Goal: Information Seeking & Learning: Check status

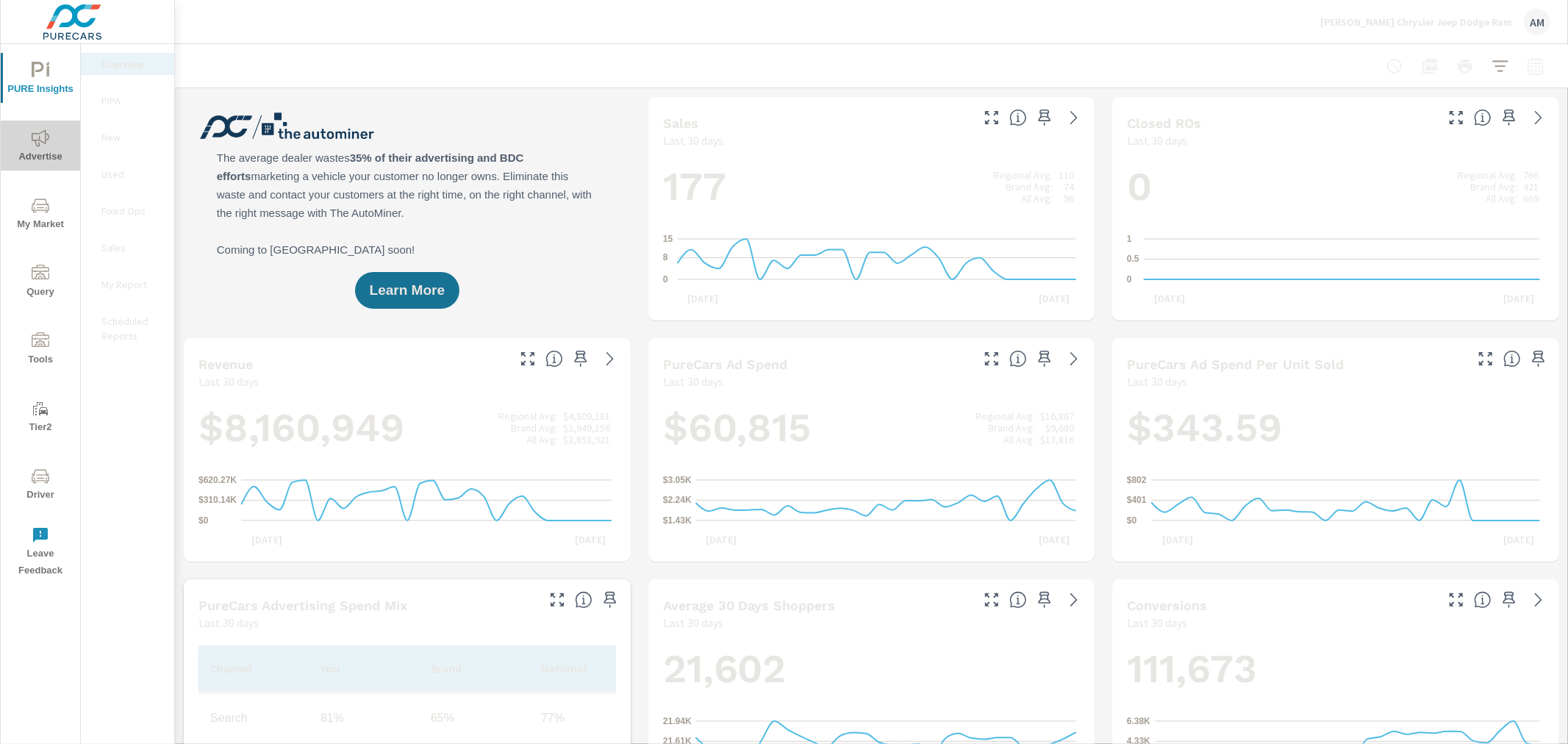
click at [33, 136] on icon "nav menu" at bounding box center [40, 138] width 17 height 17
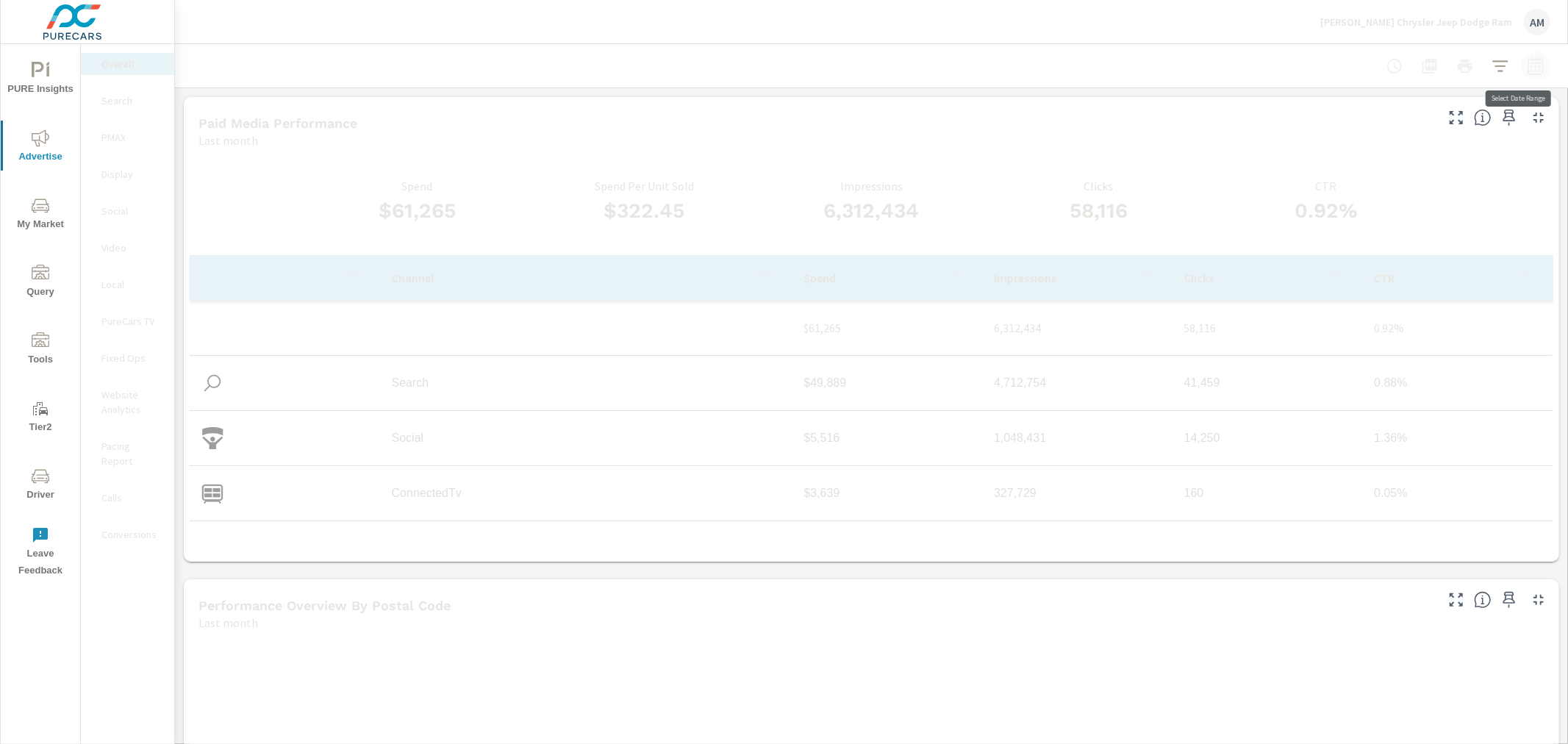
click at [1527, 64] on icon "button" at bounding box center [1536, 66] width 17 height 17
select select "Last month"
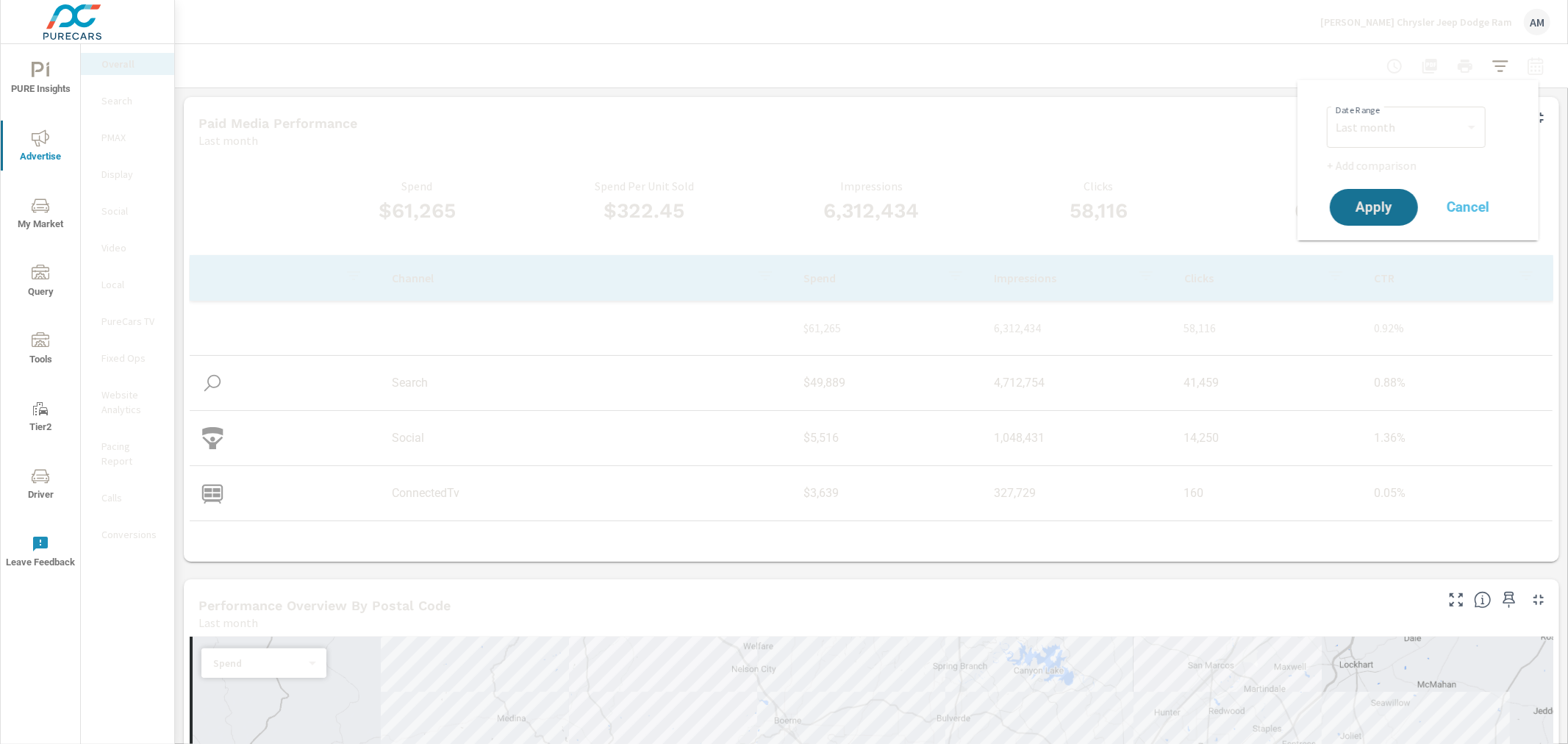
click at [1205, 136] on div "Last month" at bounding box center [815, 140] width 1235 height 17
click at [114, 137] on p "PMAX" at bounding box center [132, 137] width 61 height 15
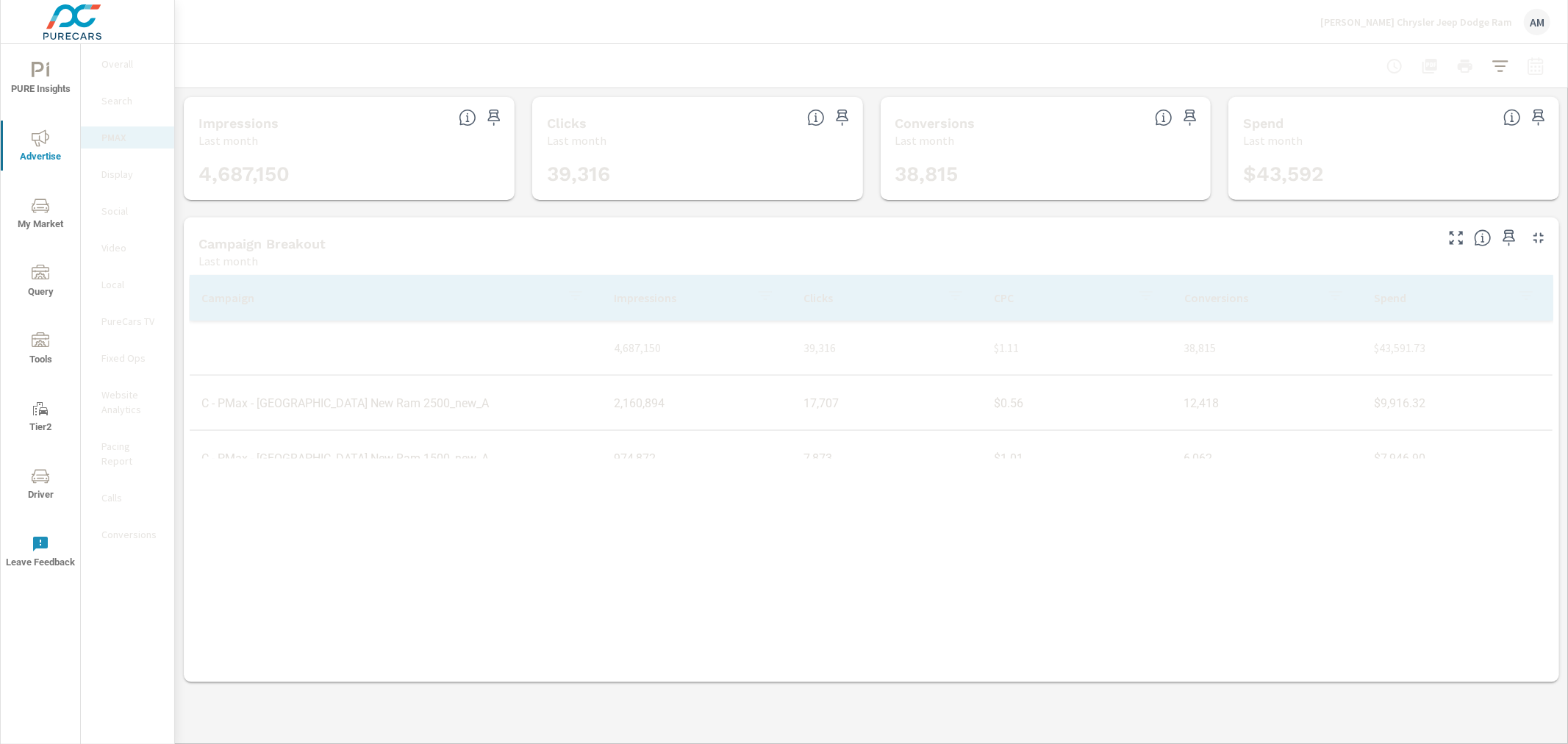
scroll to position [386, 0]
drag, startPoint x: 487, startPoint y: 405, endPoint x: 201, endPoint y: 411, distance: 286.1
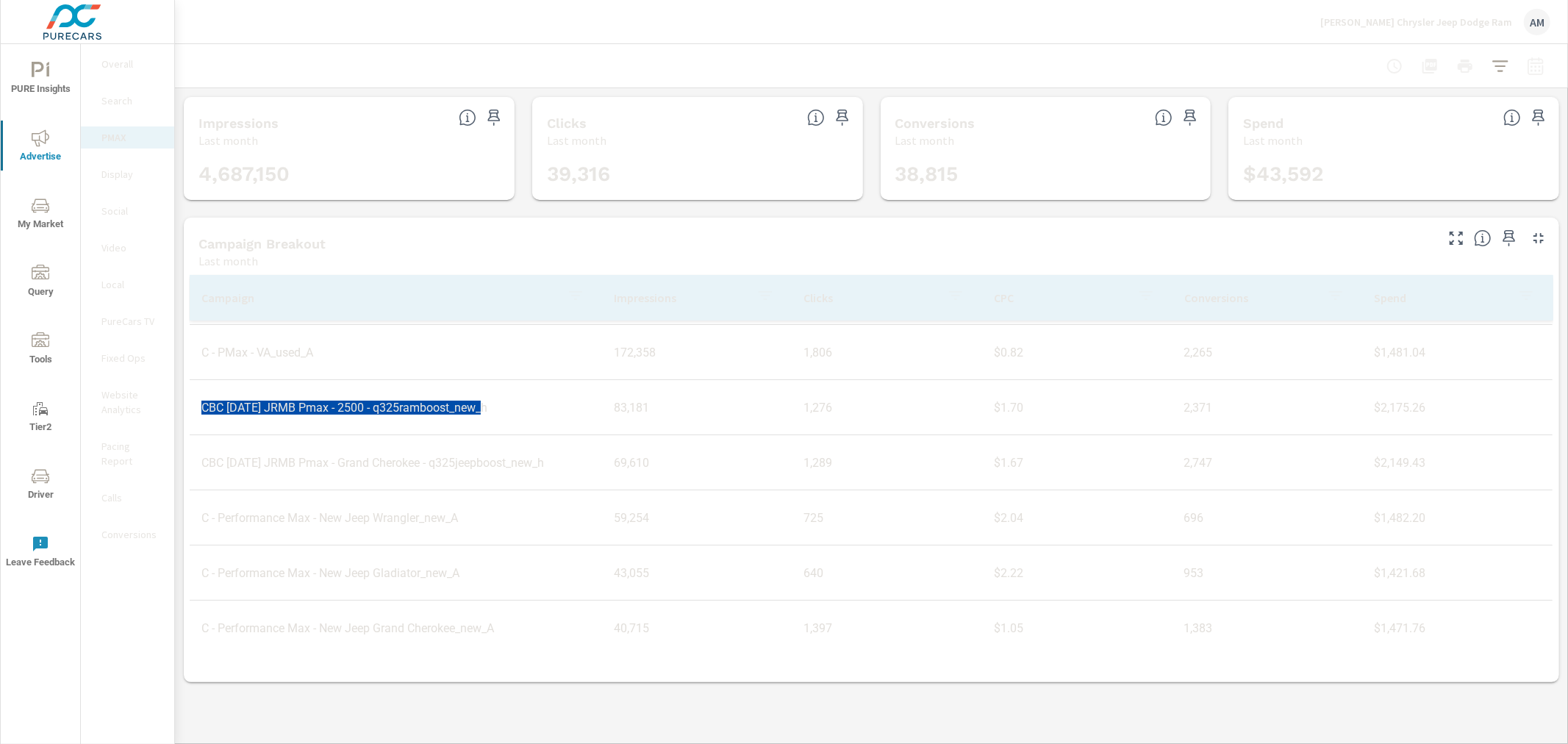
click at [201, 411] on td "CBC [DATE] JRMB Pmax - 2500 - q325ramboost_new_h" at bounding box center [396, 408] width 413 height 38
copy td "CBC [DATE] JRMB Pmax - 2500 - q325ramboost_new_h"
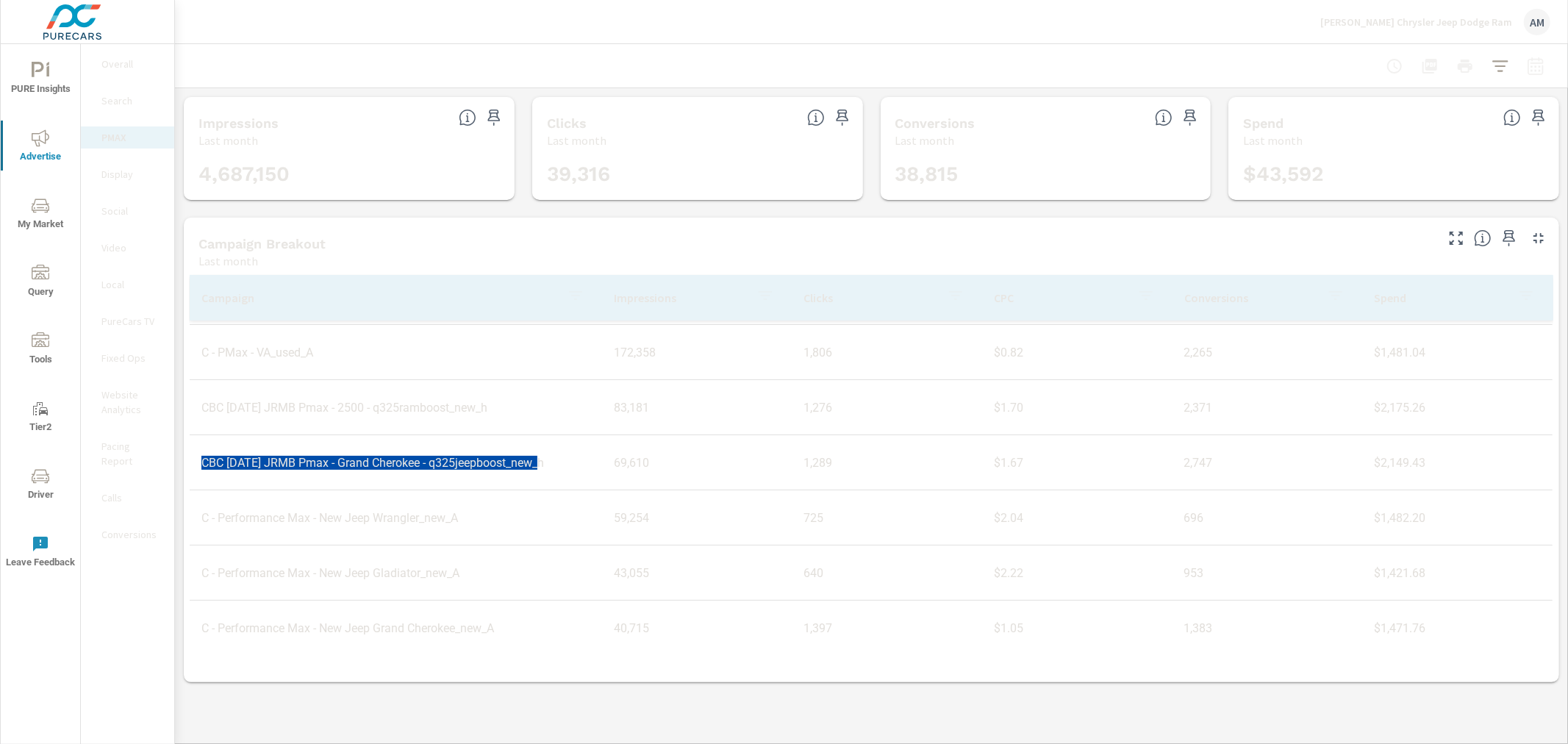
drag, startPoint x: 550, startPoint y: 460, endPoint x: 202, endPoint y: 459, distance: 348.0
click at [202, 459] on td "CBC [DATE] JRMB Pmax - Grand Cherokee - q325jeepboost_new_h" at bounding box center [396, 463] width 413 height 38
copy td "CBC [DATE] JRMB Pmax - Grand Cherokee - q325jeepboost_new_h"
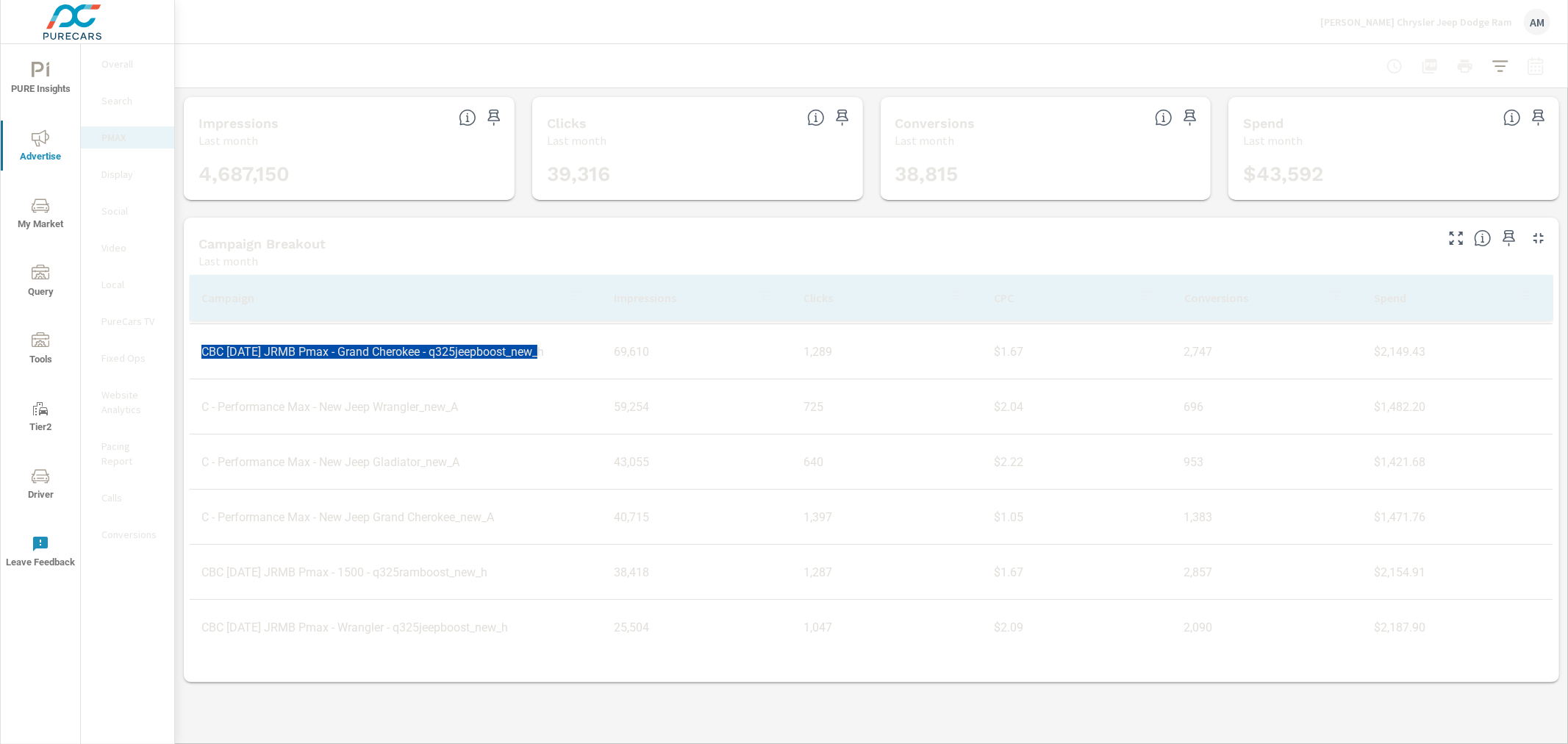
scroll to position [438, 0]
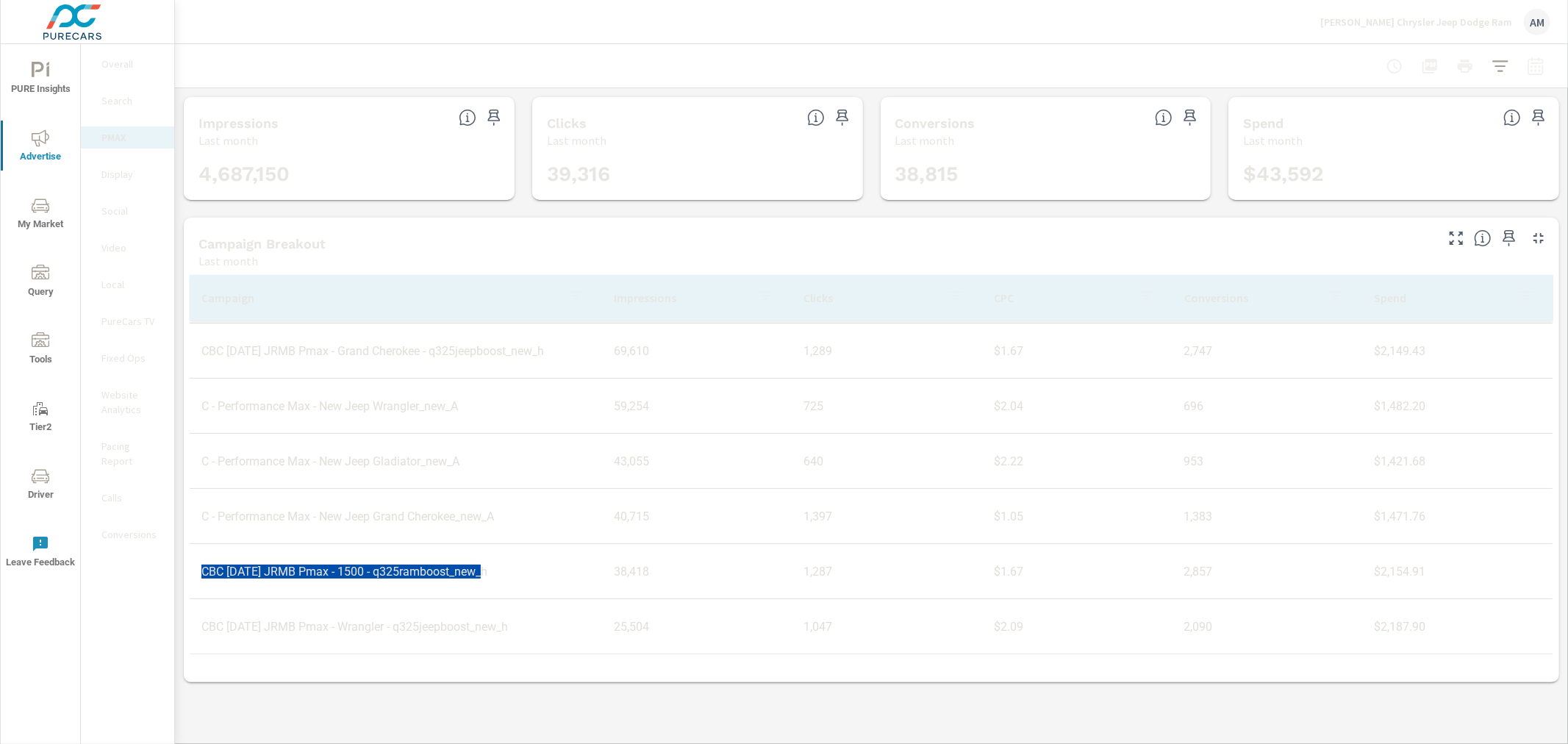
drag, startPoint x: 501, startPoint y: 572, endPoint x: 201, endPoint y: 581, distance: 300.1
click at [201, 581] on td "CBC [DATE] JRMB Pmax - 1500 - q325ramboost_new_h" at bounding box center [396, 572] width 413 height 38
copy td "CBC [DATE] JRMB Pmax - 1500 - q325ramboost_new_h"
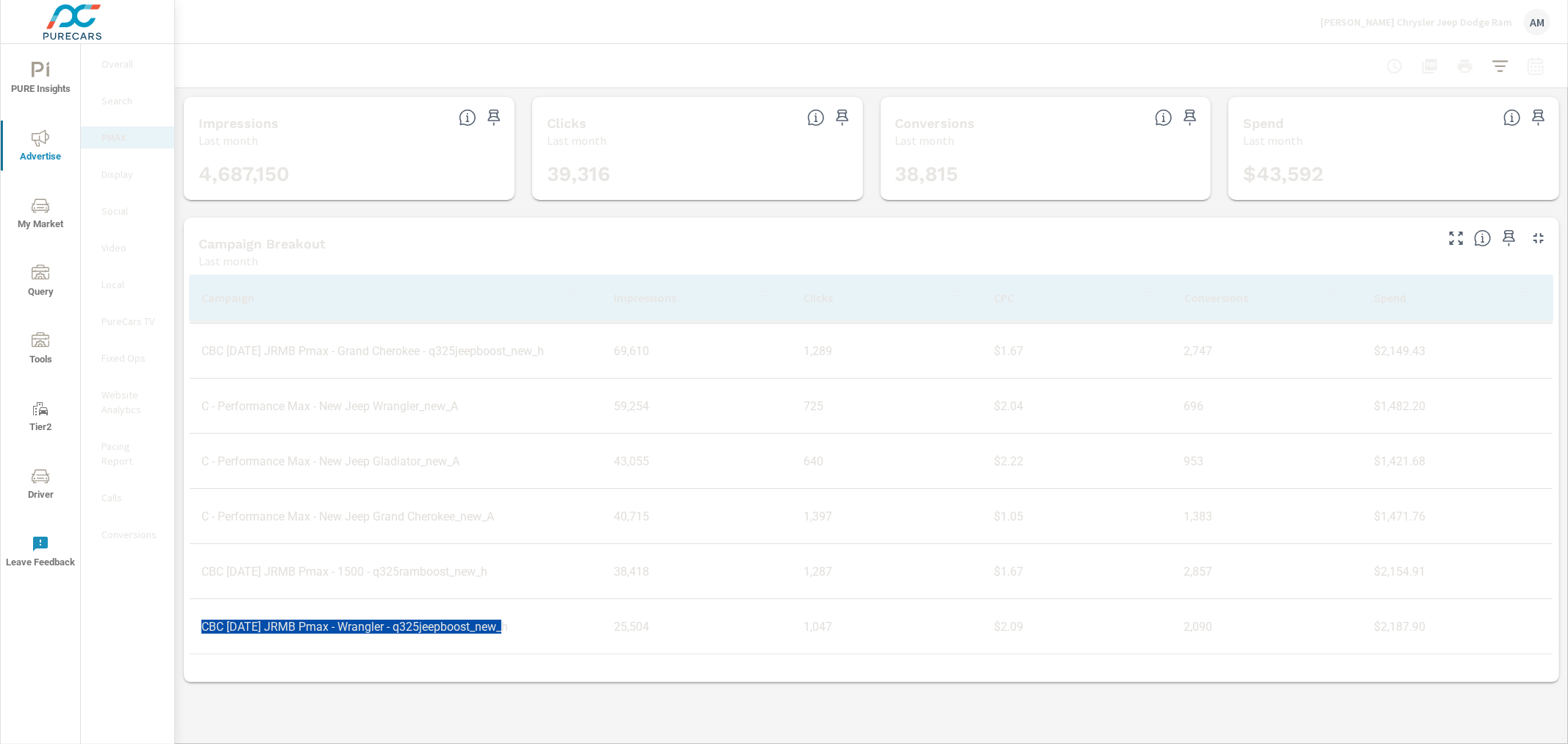
drag, startPoint x: 515, startPoint y: 626, endPoint x: 204, endPoint y: 628, distance: 311.0
click at [204, 628] on td "CBC [DATE] JRMB Pmax - Wrangler - q325jeepboost_new_h" at bounding box center [396, 627] width 413 height 38
copy td "CBC [DATE] JRMB Pmax - Wrangler - q325jeepboost_new_h"
click at [1424, 19] on p "[PERSON_NAME] Chrysler Jeep Dodge Ram" at bounding box center [1416, 22] width 192 height 13
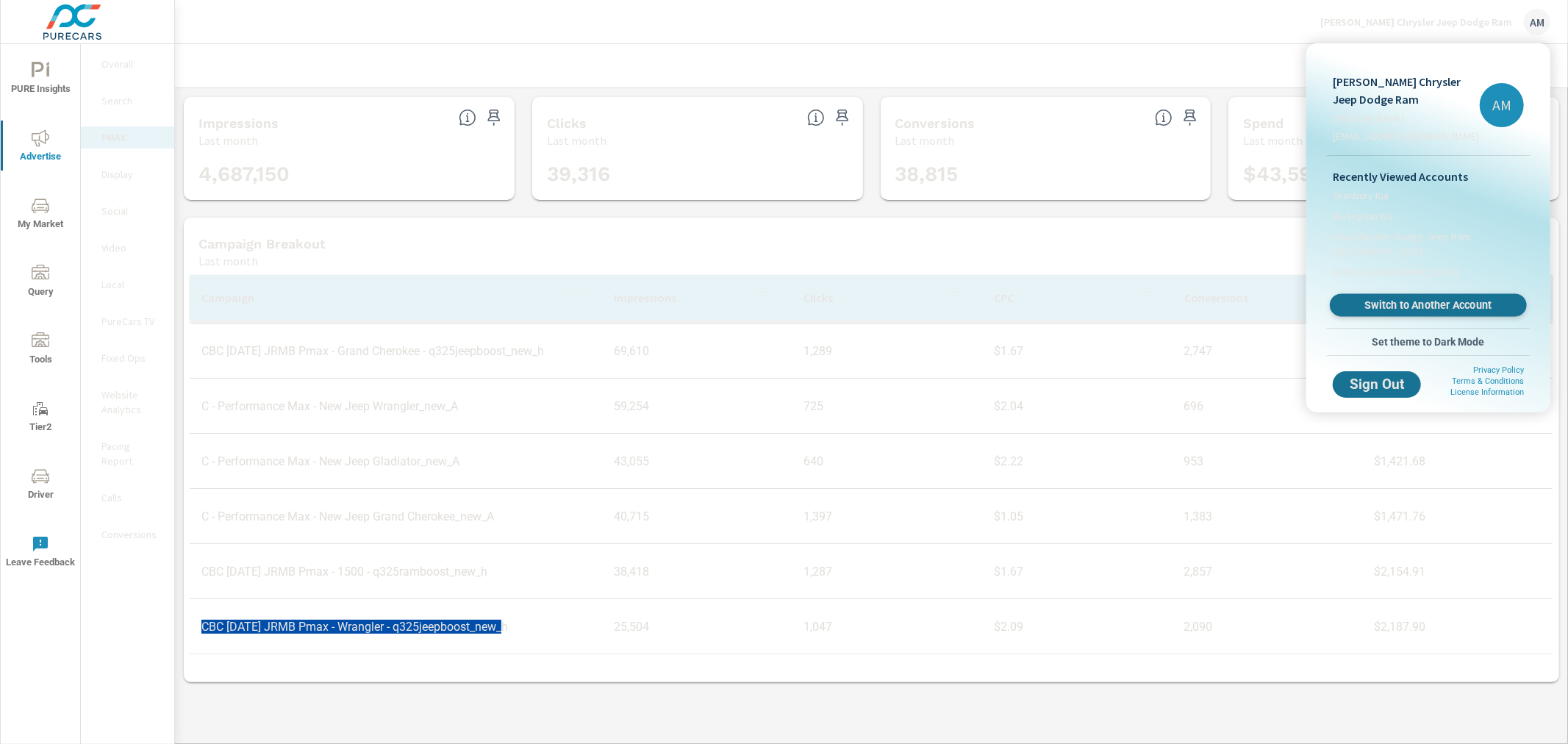
click at [1414, 304] on span "Switch to Another Account" at bounding box center [1428, 306] width 180 height 14
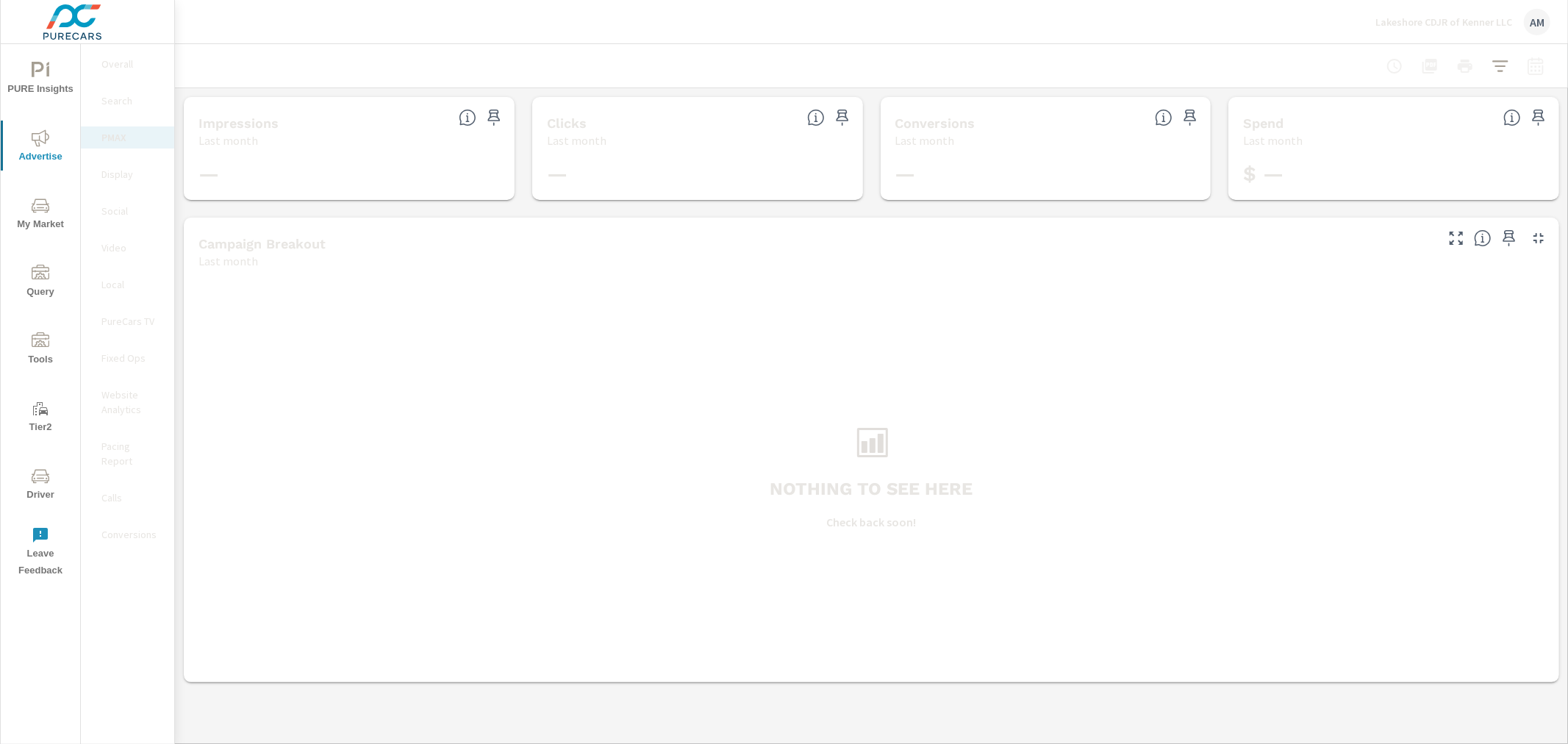
click at [119, 200] on div "Social" at bounding box center [127, 211] width 94 height 22
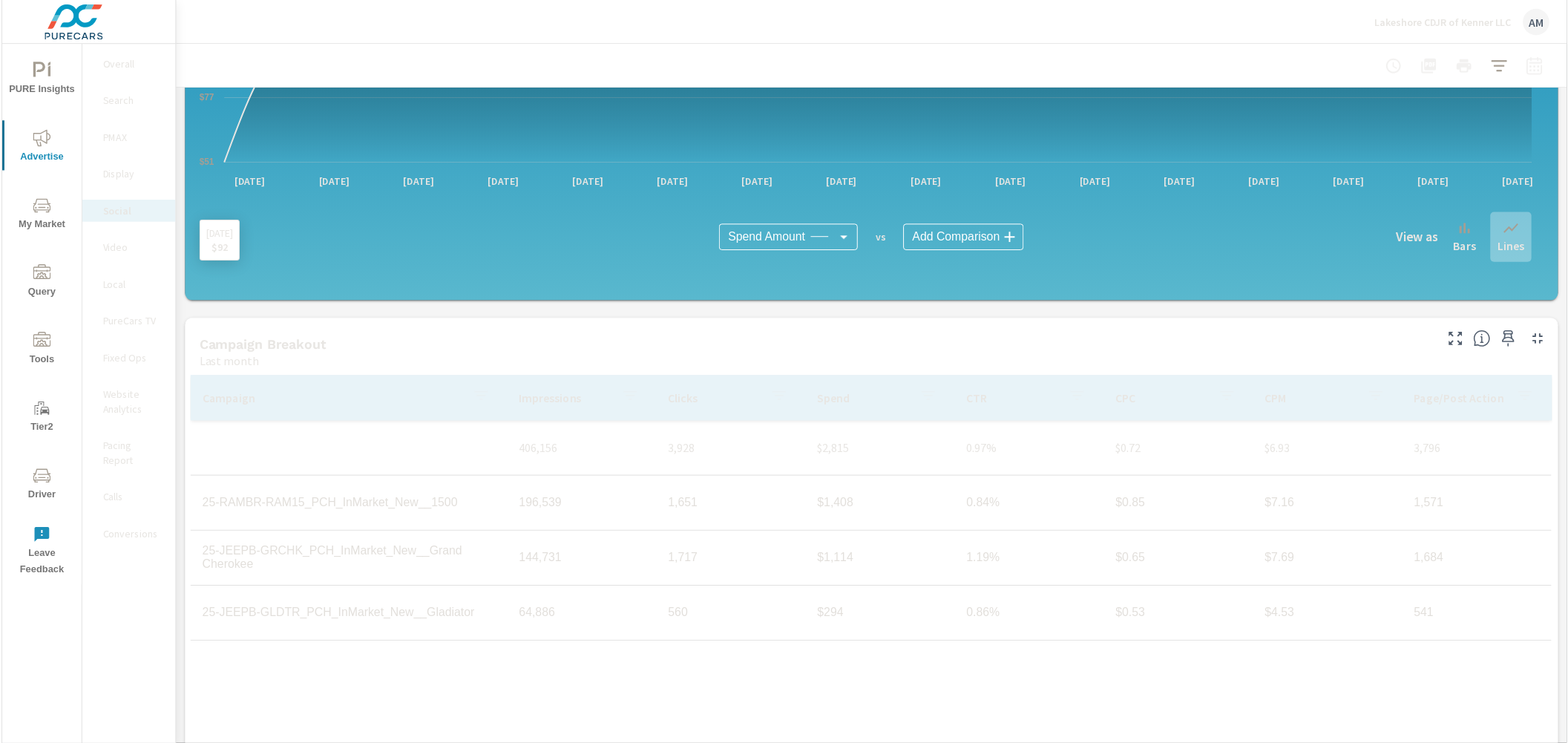
scroll to position [312, 0]
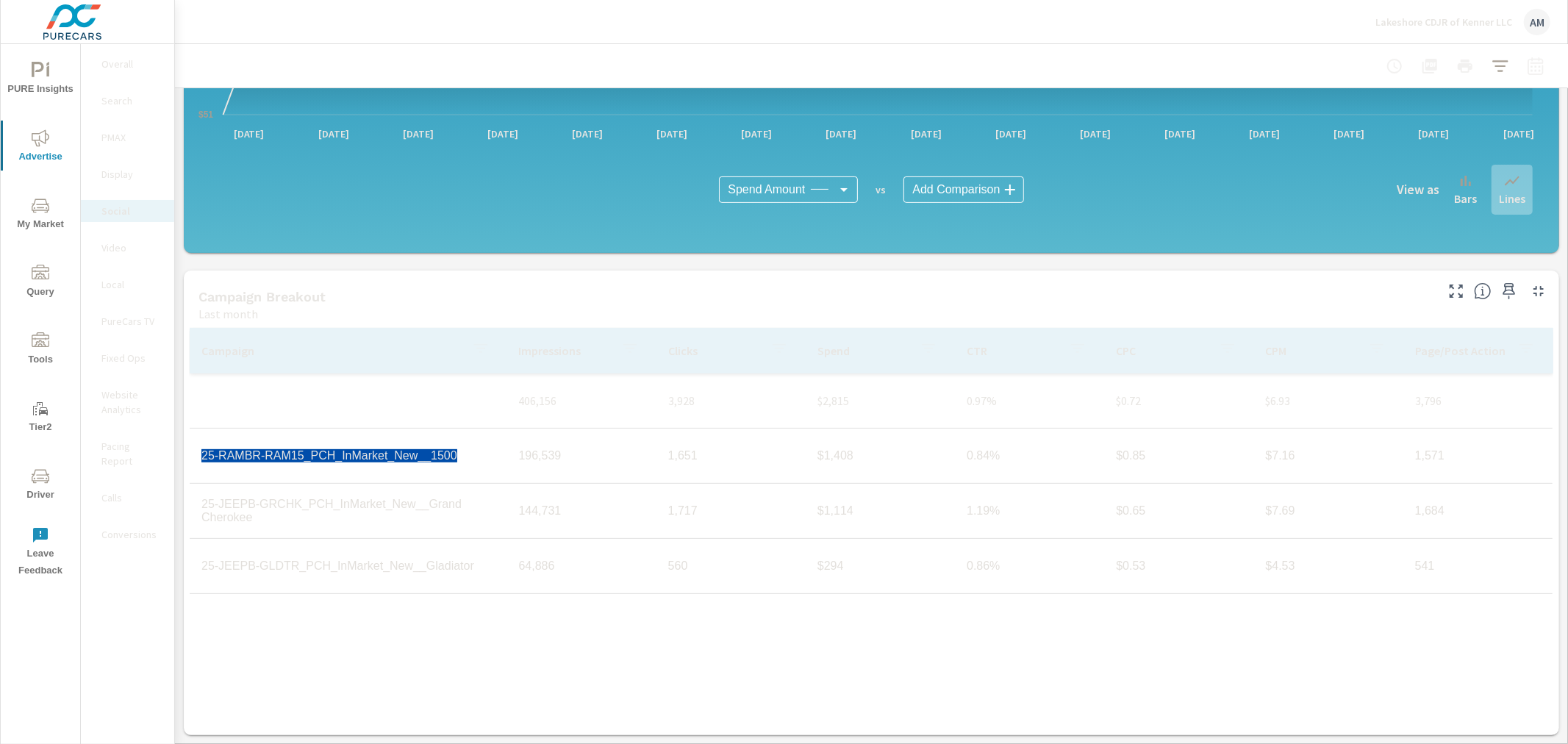
drag, startPoint x: 447, startPoint y: 456, endPoint x: 202, endPoint y: 463, distance: 245.1
click at [202, 463] on td "25-RAMBR-RAM15_PCH_InMarket_New__1500" at bounding box center [348, 455] width 318 height 37
copy td "25-RAMBR-RAM15_PCH_InMarket_New__1500"
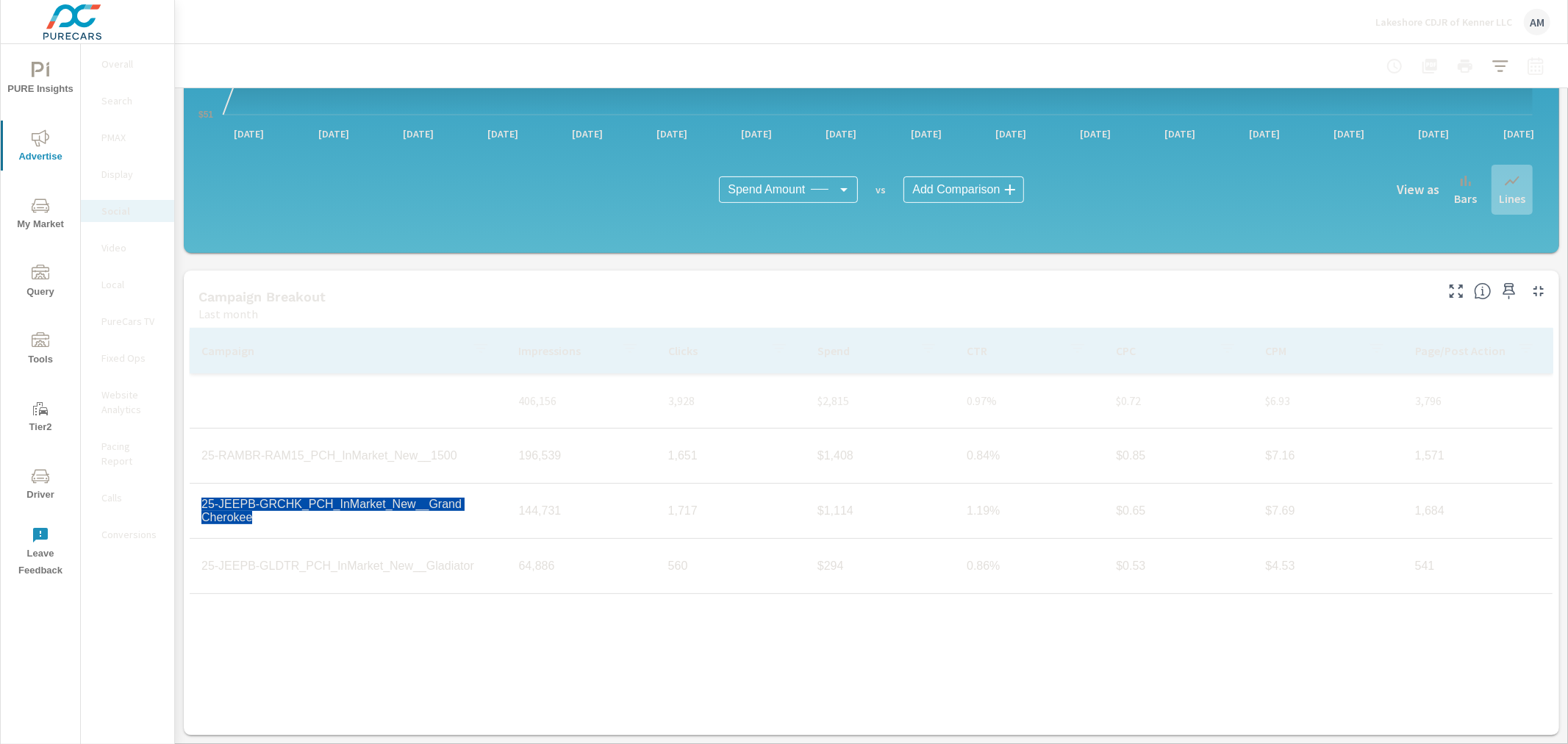
drag, startPoint x: 490, startPoint y: 514, endPoint x: 198, endPoint y: 510, distance: 292.0
click at [198, 510] on td "25-JEEPB-GRCHK_PCH_InMarket_New__Grand Cherokee" at bounding box center [348, 511] width 318 height 50
copy td "25-JEEPB-GRCHK_PCH_InMarket_New__Grand Cherokee"
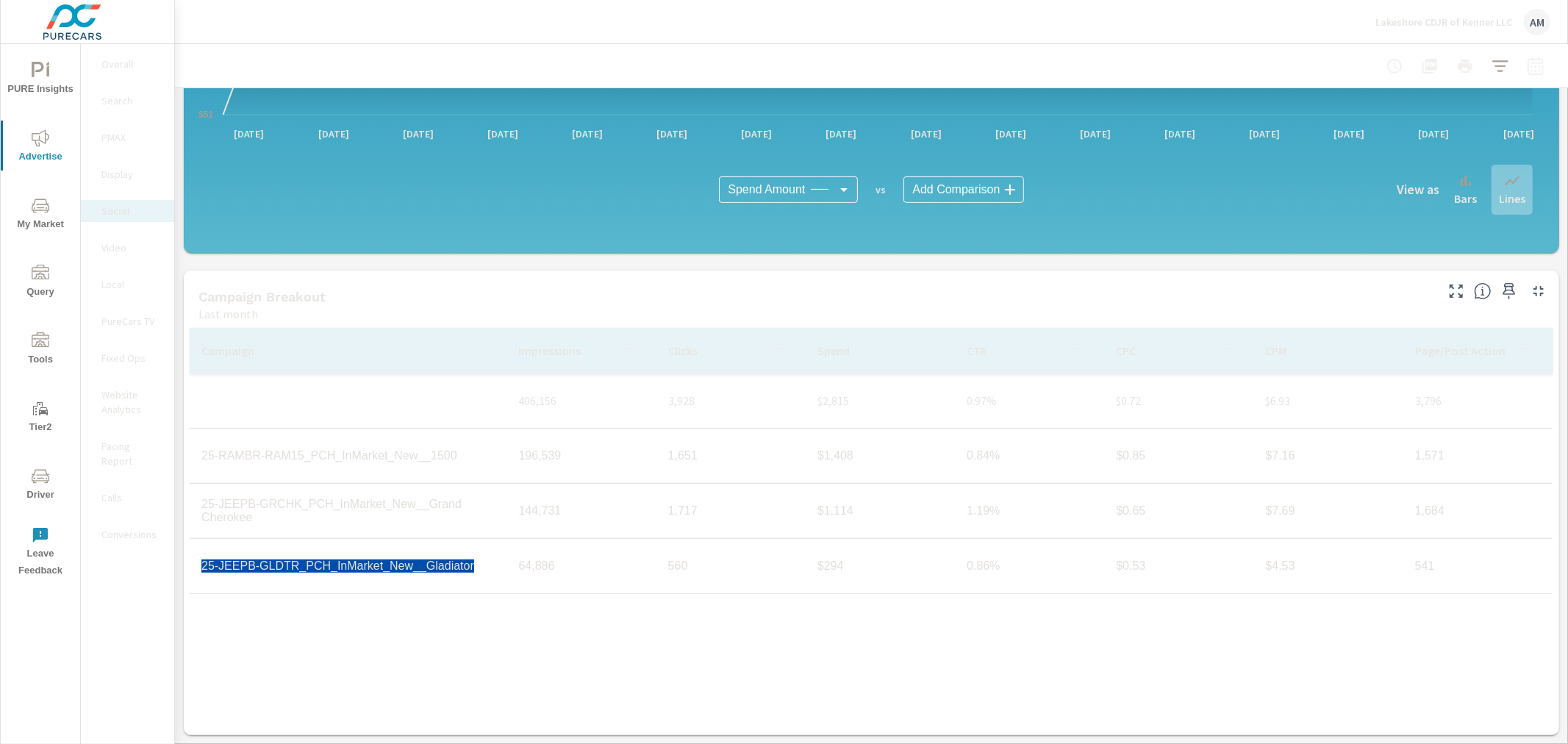
drag, startPoint x: 467, startPoint y: 570, endPoint x: 203, endPoint y: 565, distance: 264.0
click at [203, 565] on td "25-JEEPB-GLDTR_PCH_InMarket_New__Gladiator" at bounding box center [348, 566] width 318 height 37
copy td "25-JEEPB-GLDTR_PCH_InMarket_New__Gladiator"
drag, startPoint x: 801, startPoint y: 453, endPoint x: 860, endPoint y: 453, distance: 59.0
click at [860, 453] on td "$1,408" at bounding box center [881, 455] width 149 height 37
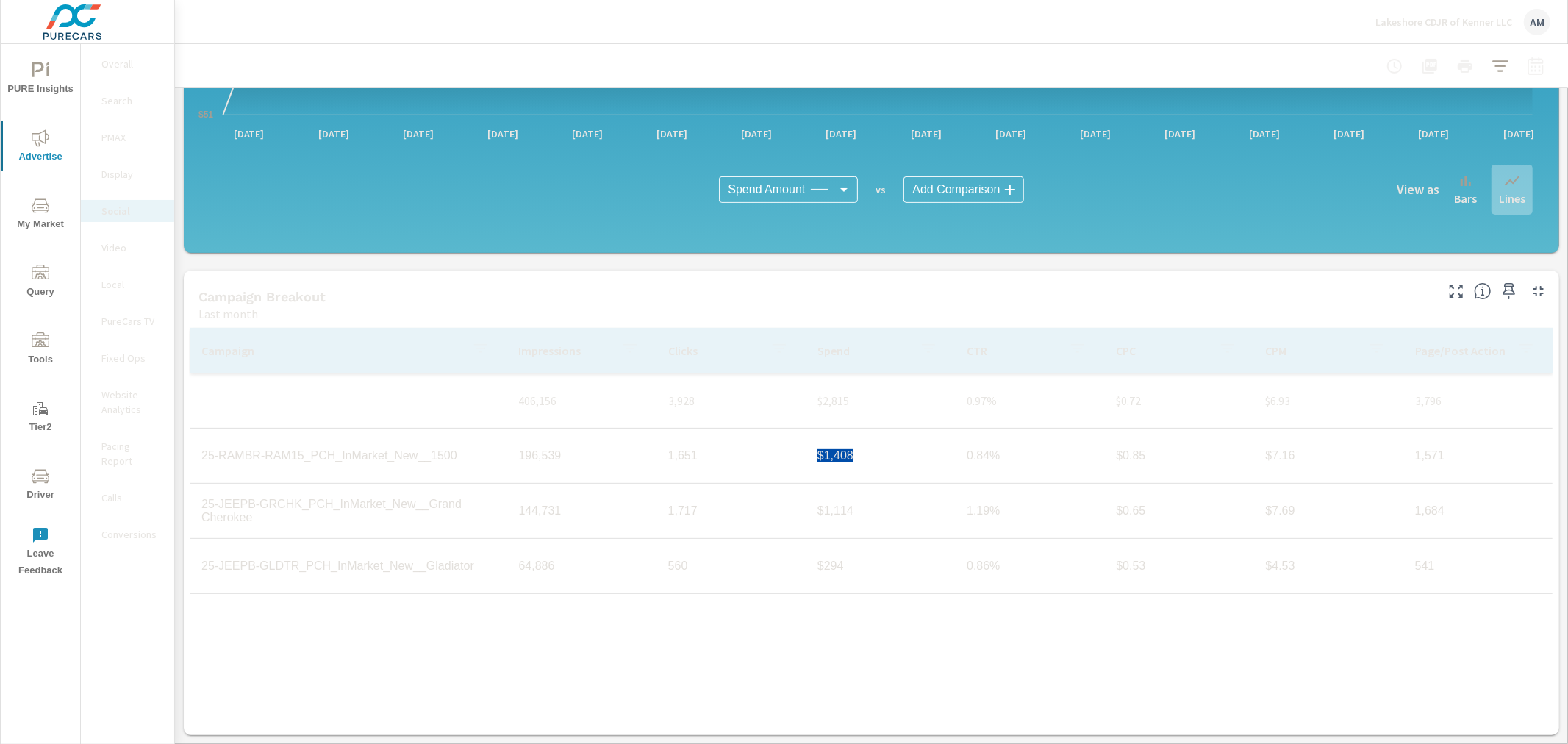
copy td "$1,408"
drag, startPoint x: 801, startPoint y: 519, endPoint x: 856, endPoint y: 517, distance: 55.0
click at [856, 517] on td "$1,114" at bounding box center [881, 510] width 149 height 37
copy td "$1,114"
drag, startPoint x: 809, startPoint y: 572, endPoint x: 850, endPoint y: 571, distance: 41.0
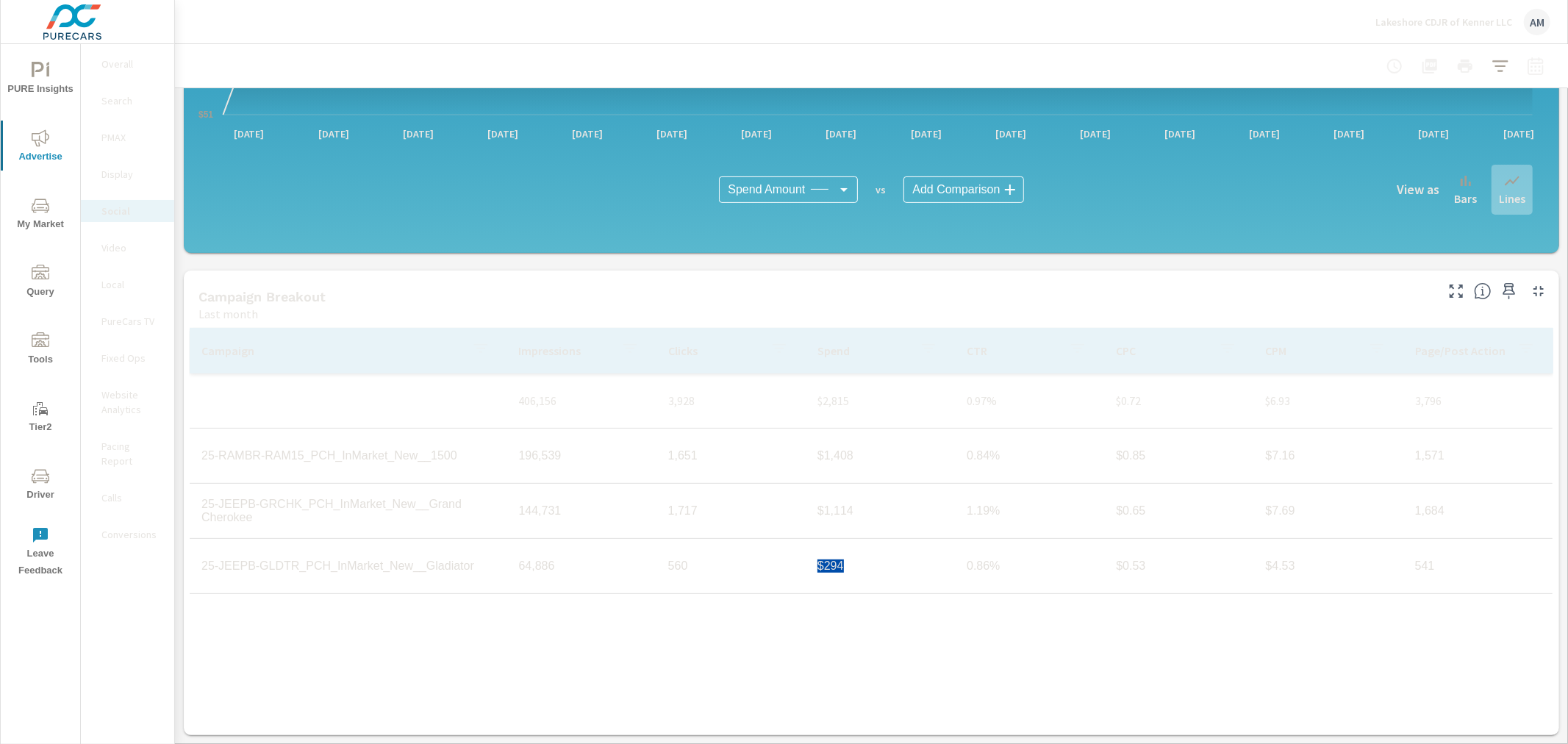
click at [850, 571] on td "$294" at bounding box center [881, 566] width 149 height 37
copy td "$294"
click at [719, 638] on div "Campaign Impressions Clicks Spend CTR CPC CPM Page/Post Action 406,156 3,928 $2…" at bounding box center [871, 517] width 1364 height 379
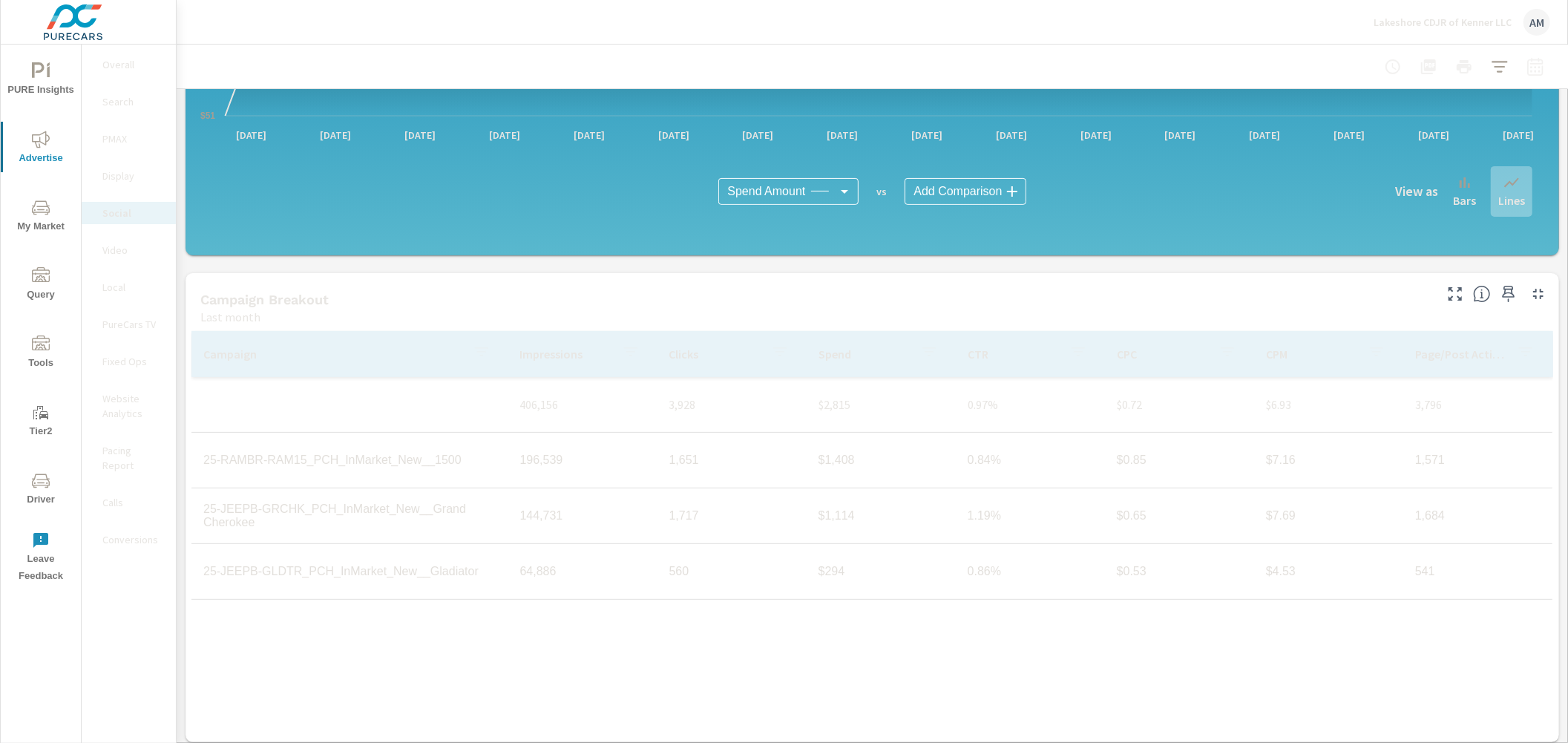
click at [1410, 13] on div "Lakeshore CDJR of Kenner LLC AM" at bounding box center [1462, 22] width 177 height 27
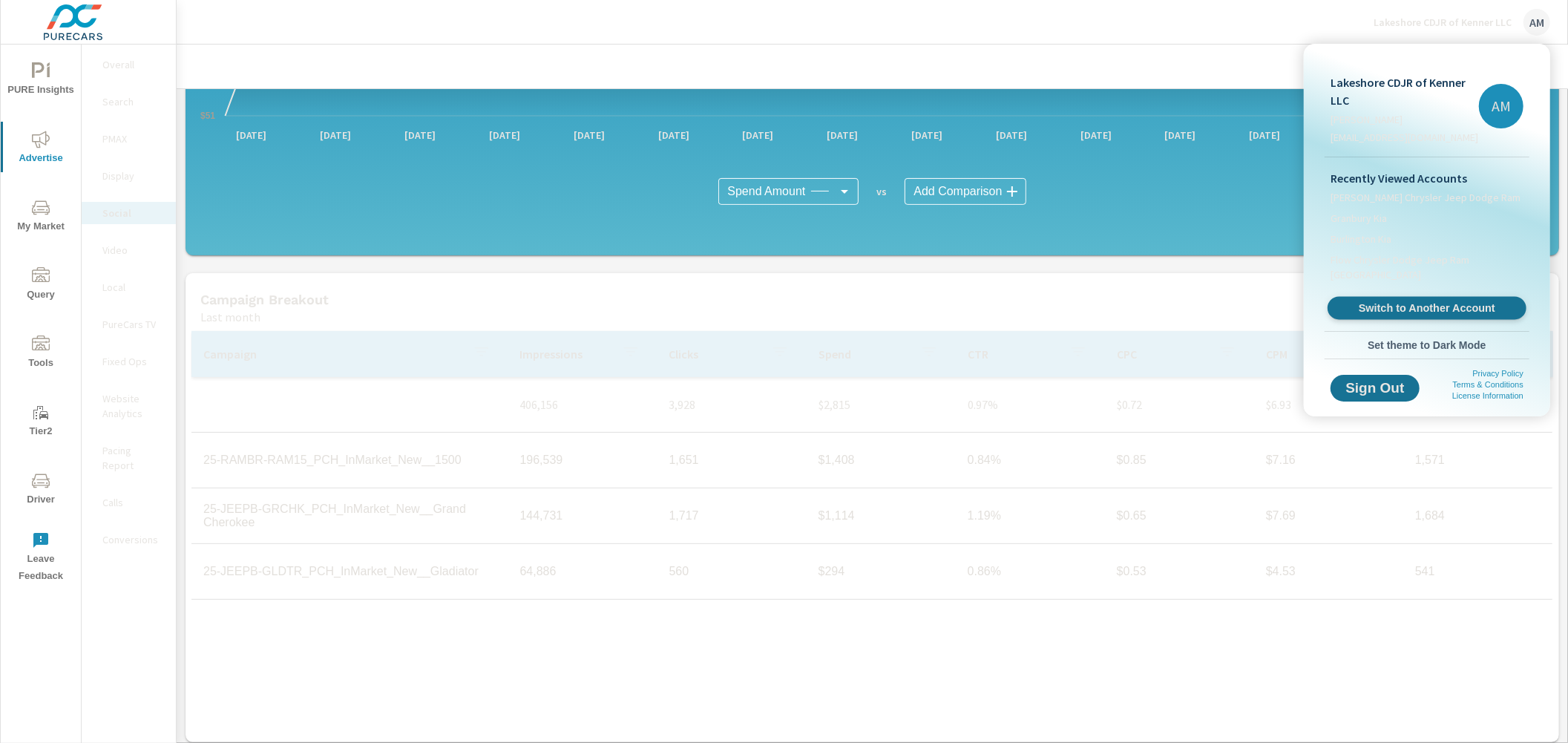
click at [1396, 307] on span "Switch to Another Account" at bounding box center [1426, 309] width 182 height 14
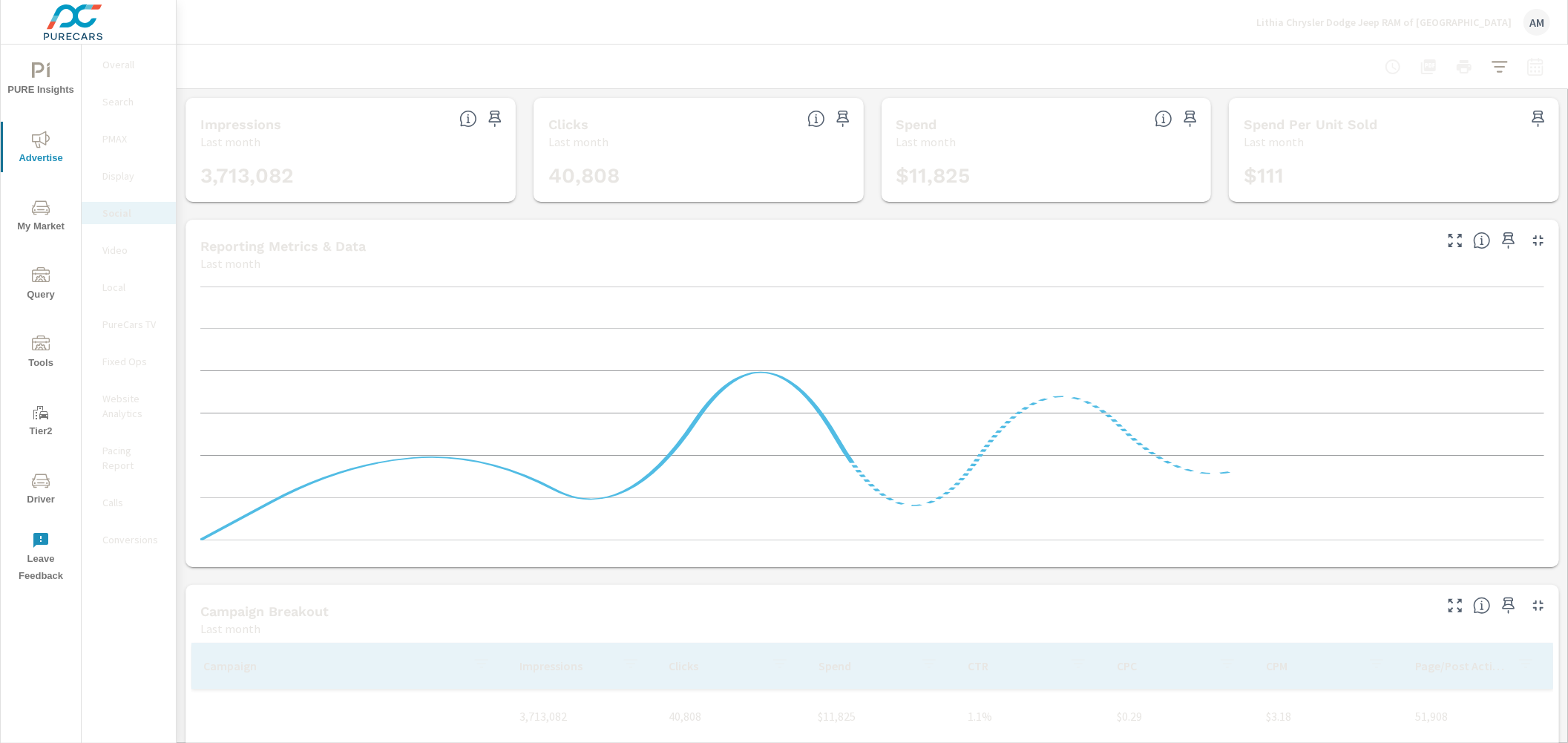
scroll to position [167, 0]
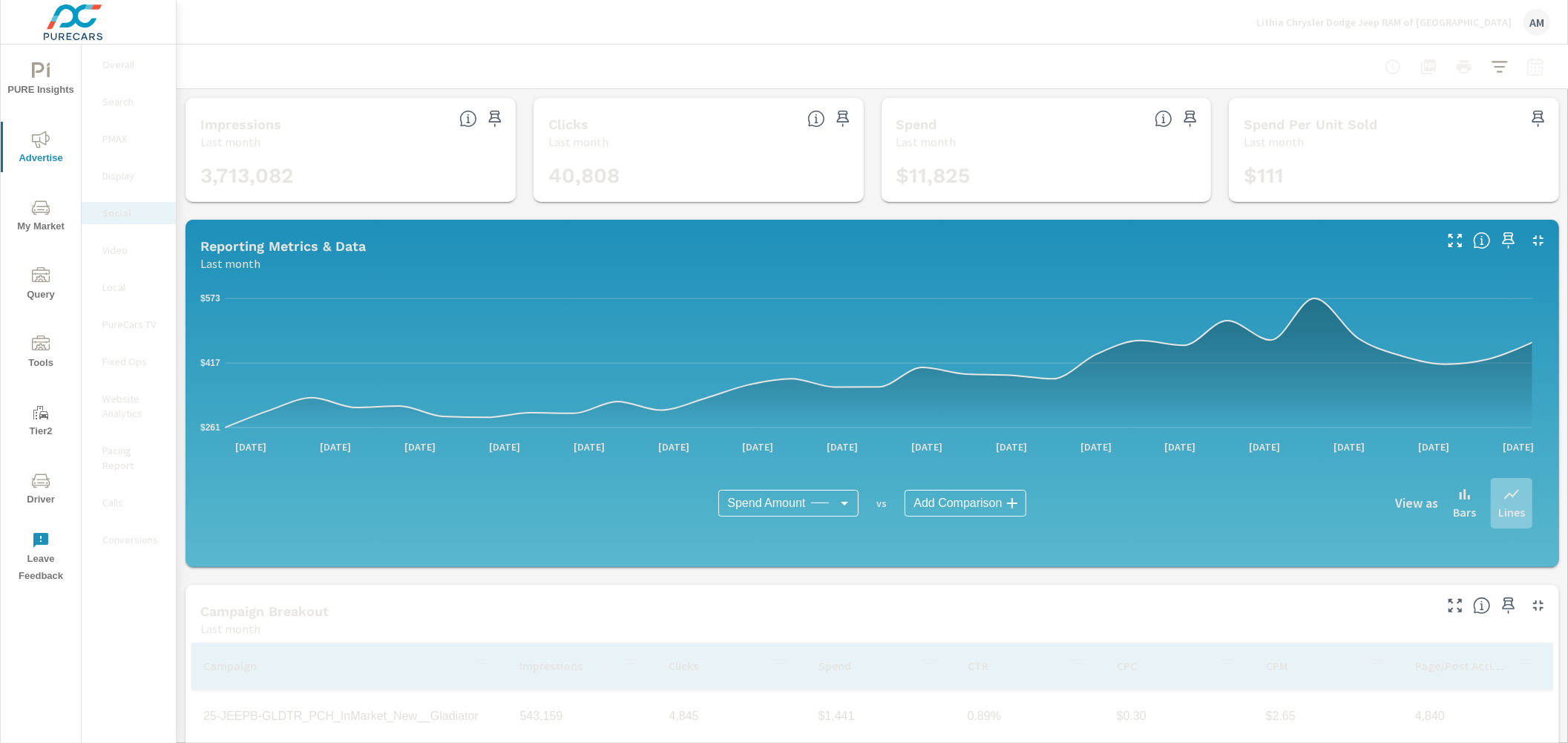
click at [186, 589] on div "Campaign Breakout Last month" at bounding box center [811, 611] width 1251 height 52
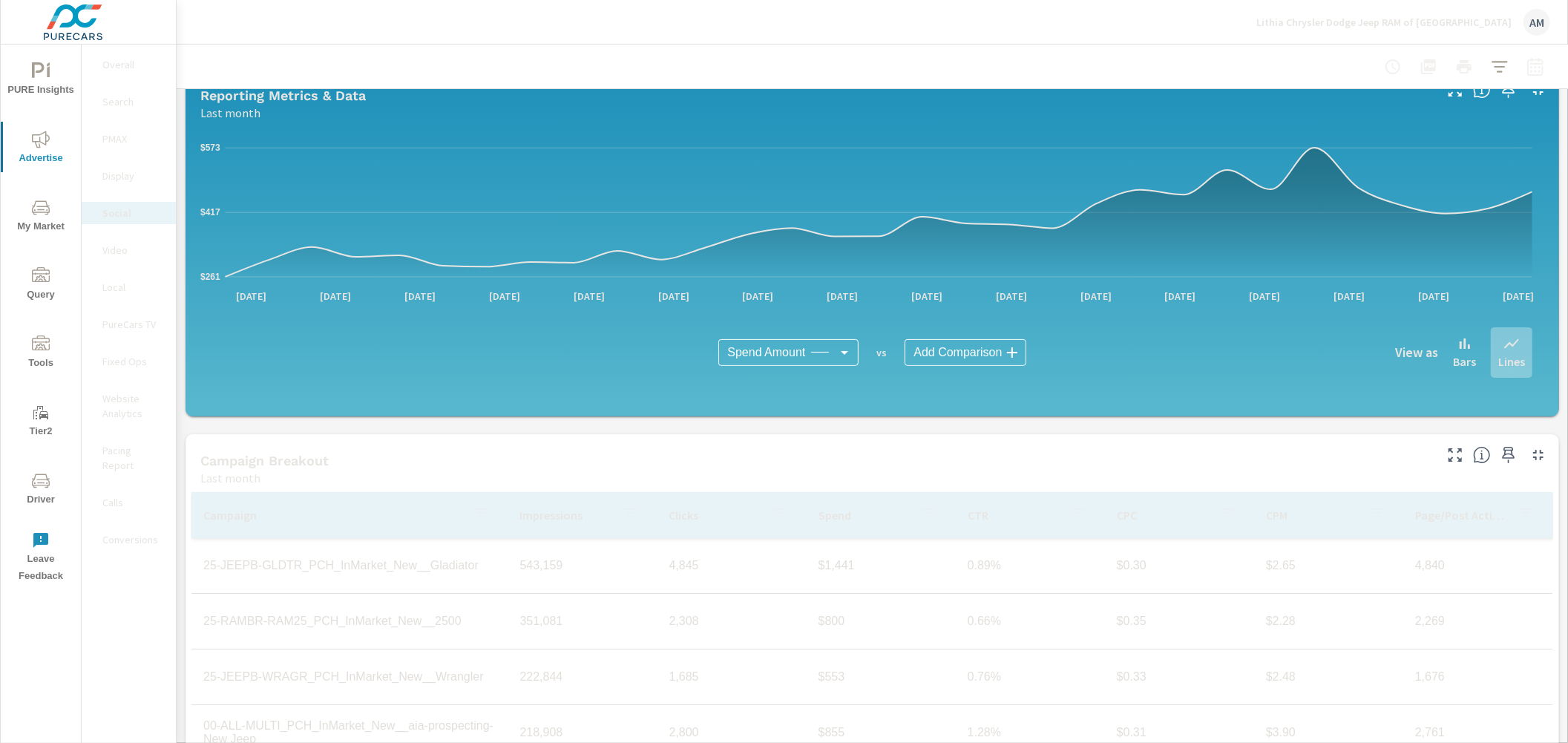
scroll to position [247, 0]
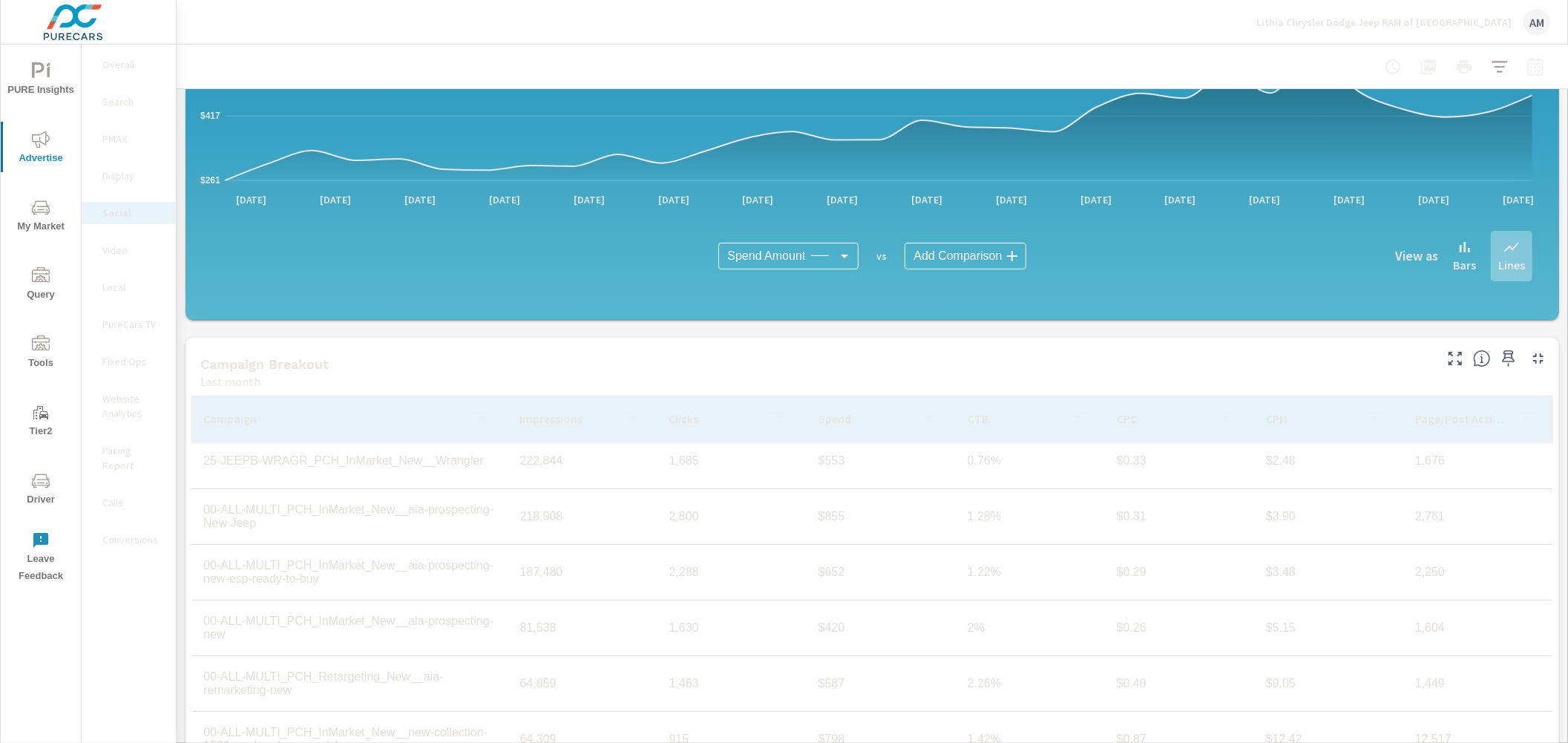
scroll to position [414, 0]
click at [122, 138] on p "PMAX" at bounding box center [133, 138] width 62 height 15
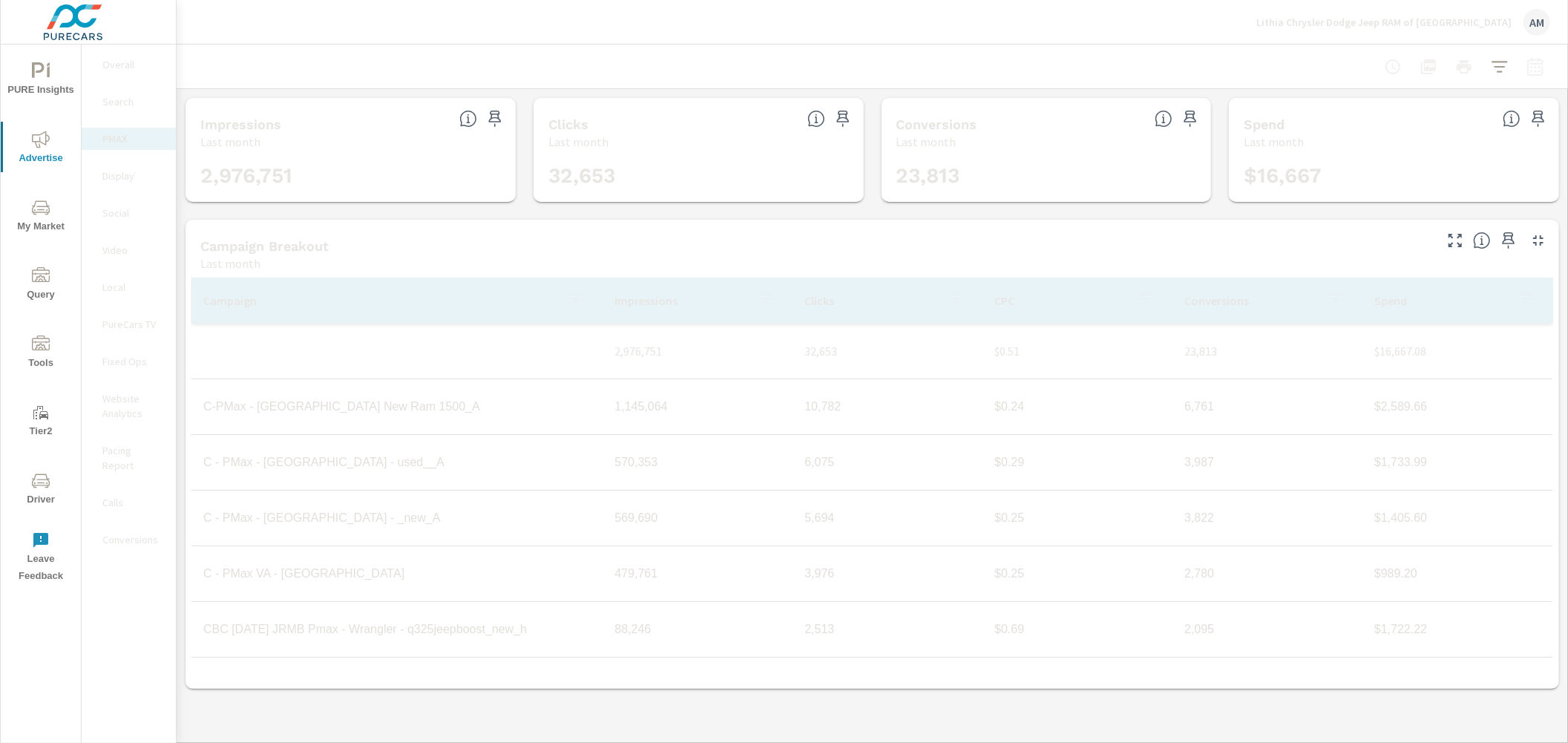
scroll to position [111, 0]
drag, startPoint x: 531, startPoint y: 468, endPoint x: 203, endPoint y: 468, distance: 328.0
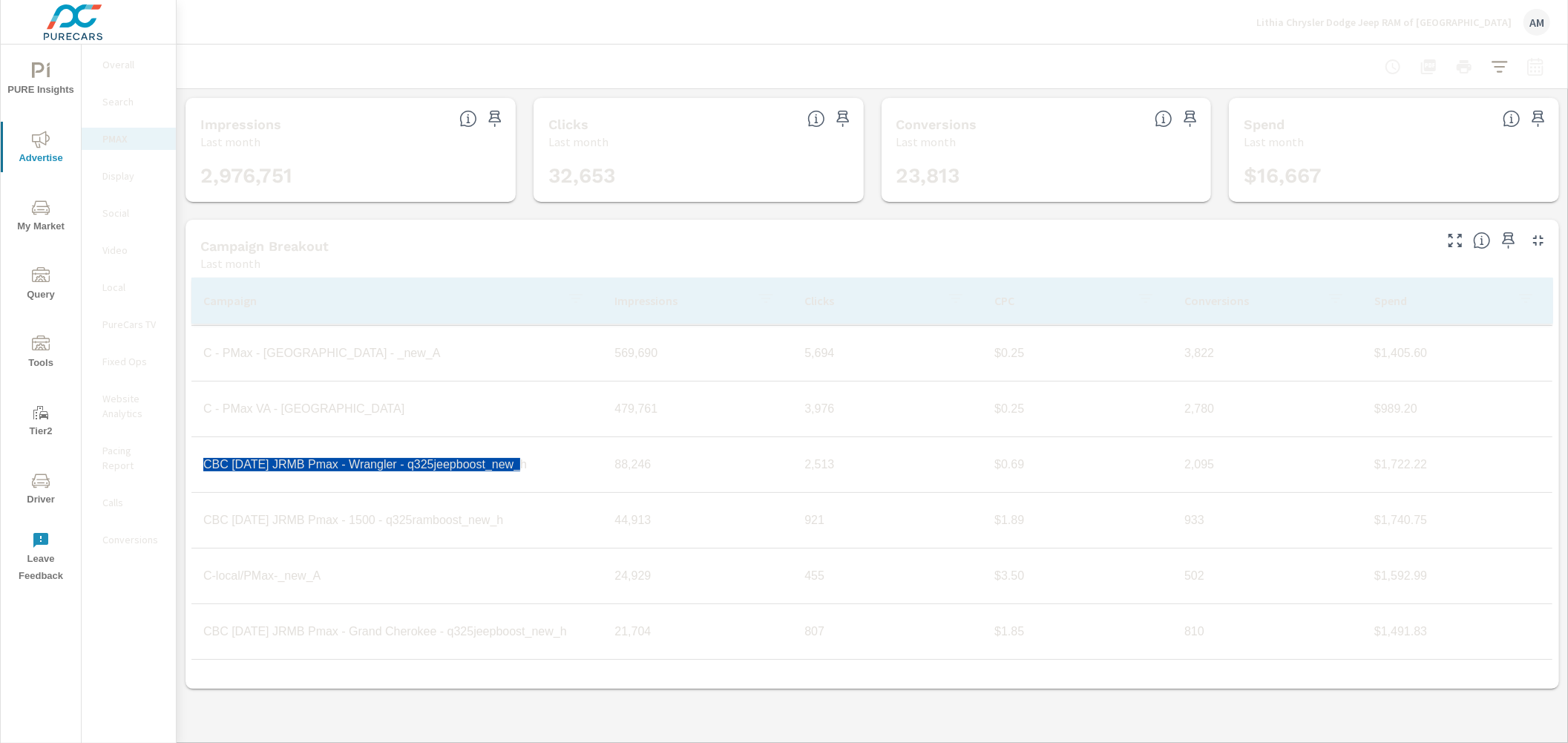
click at [203, 468] on td "CBC [DATE] JRMB Pmax - Wrangler - q325jeepboost_new_h" at bounding box center [397, 464] width 411 height 37
copy td "CBC [DATE] JRMB Pmax - Wrangler - q325jeepboost_new_h"
drag, startPoint x: 505, startPoint y: 522, endPoint x: 494, endPoint y: 522, distance: 11.0
click at [494, 522] on td "CBC [DATE] JRMB Pmax - 1500 - q325ramboost_new_h" at bounding box center [397, 520] width 411 height 37
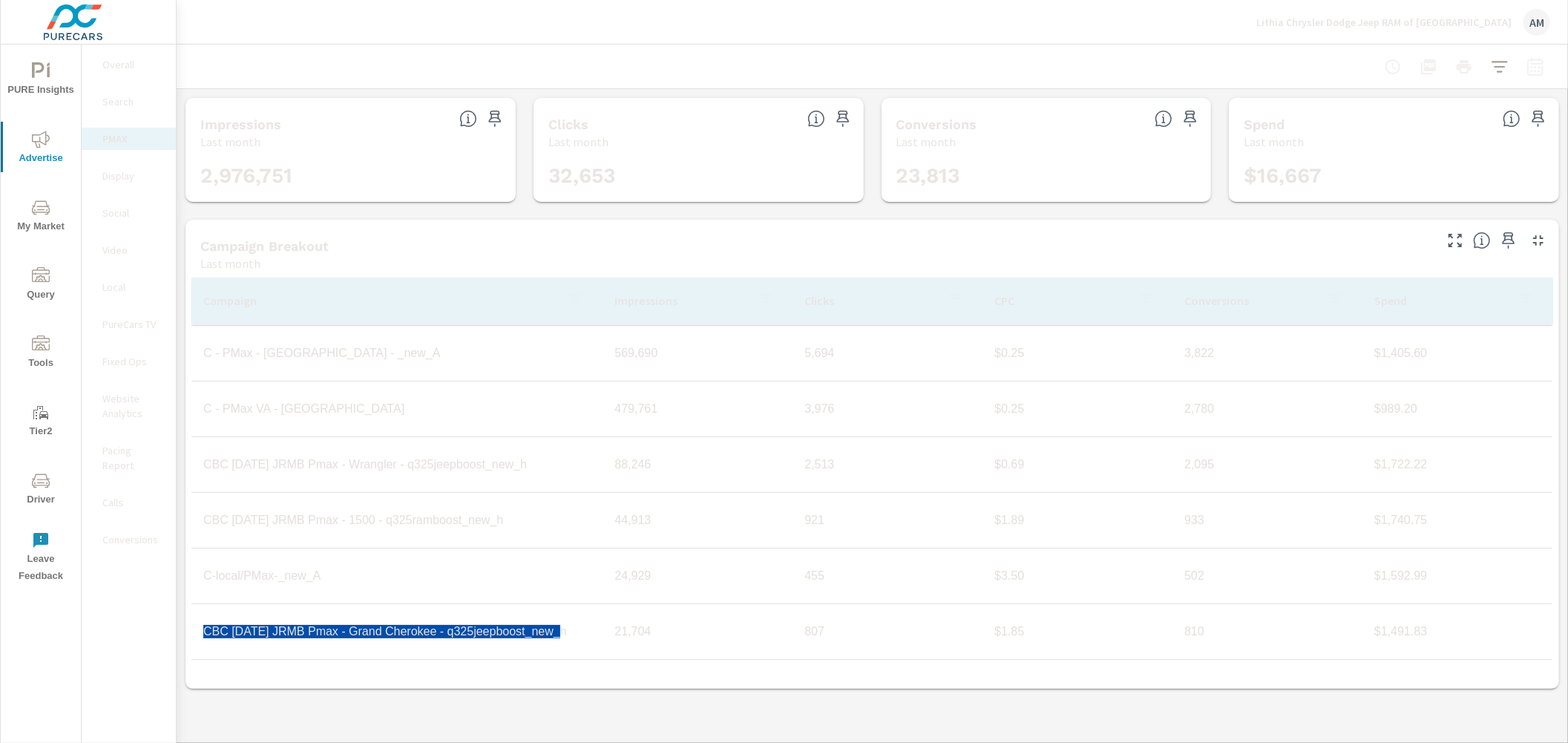
drag, startPoint x: 559, startPoint y: 633, endPoint x: 199, endPoint y: 633, distance: 360.0
click at [199, 633] on td "CBC [DATE] JRMB Pmax - Grand Cherokee - q325jeepboost_new_h" at bounding box center [397, 631] width 411 height 37
copy td "CBC [DATE] JRMB Pmax - Grand Cherokee - q325jeepboost_new_h"
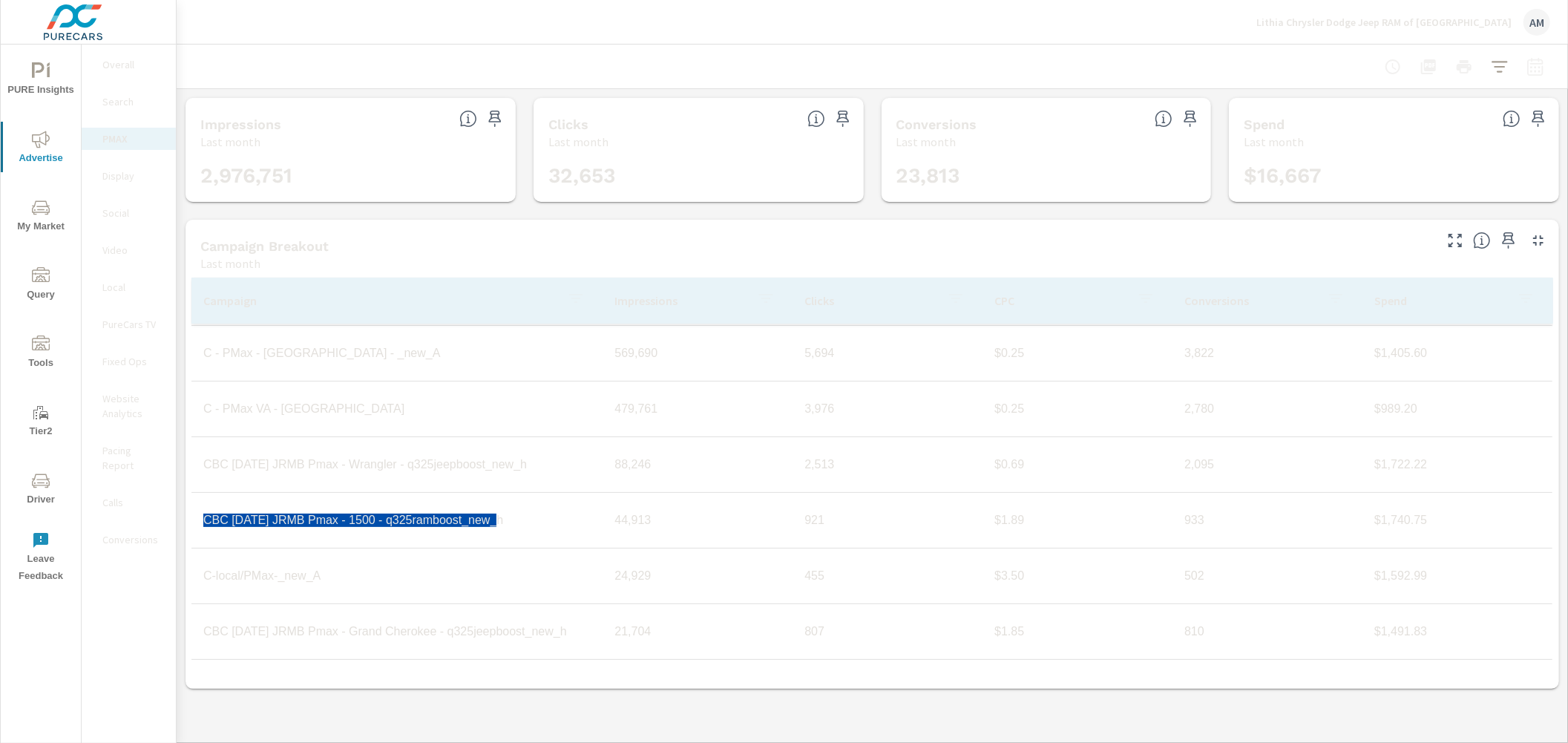
drag, startPoint x: 524, startPoint y: 525, endPoint x: 202, endPoint y: 529, distance: 322.0
click at [202, 529] on td "CBC [DATE] JRMB Pmax - 1500 - q325ramboost_new_h" at bounding box center [397, 520] width 411 height 37
copy td "CBC [DATE] JRMB Pmax - 1500 - q325ramboost_new_h"
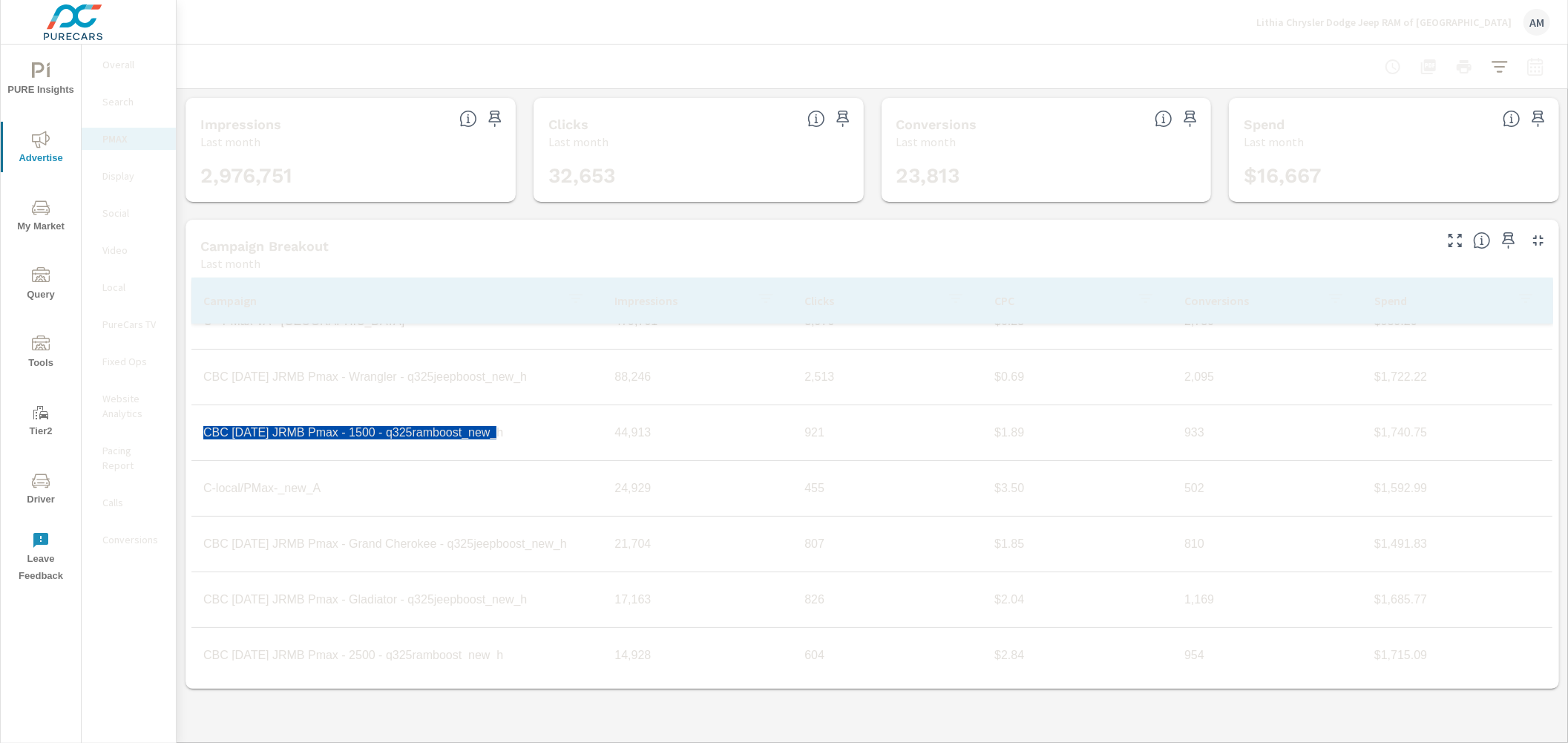
scroll to position [276, 0]
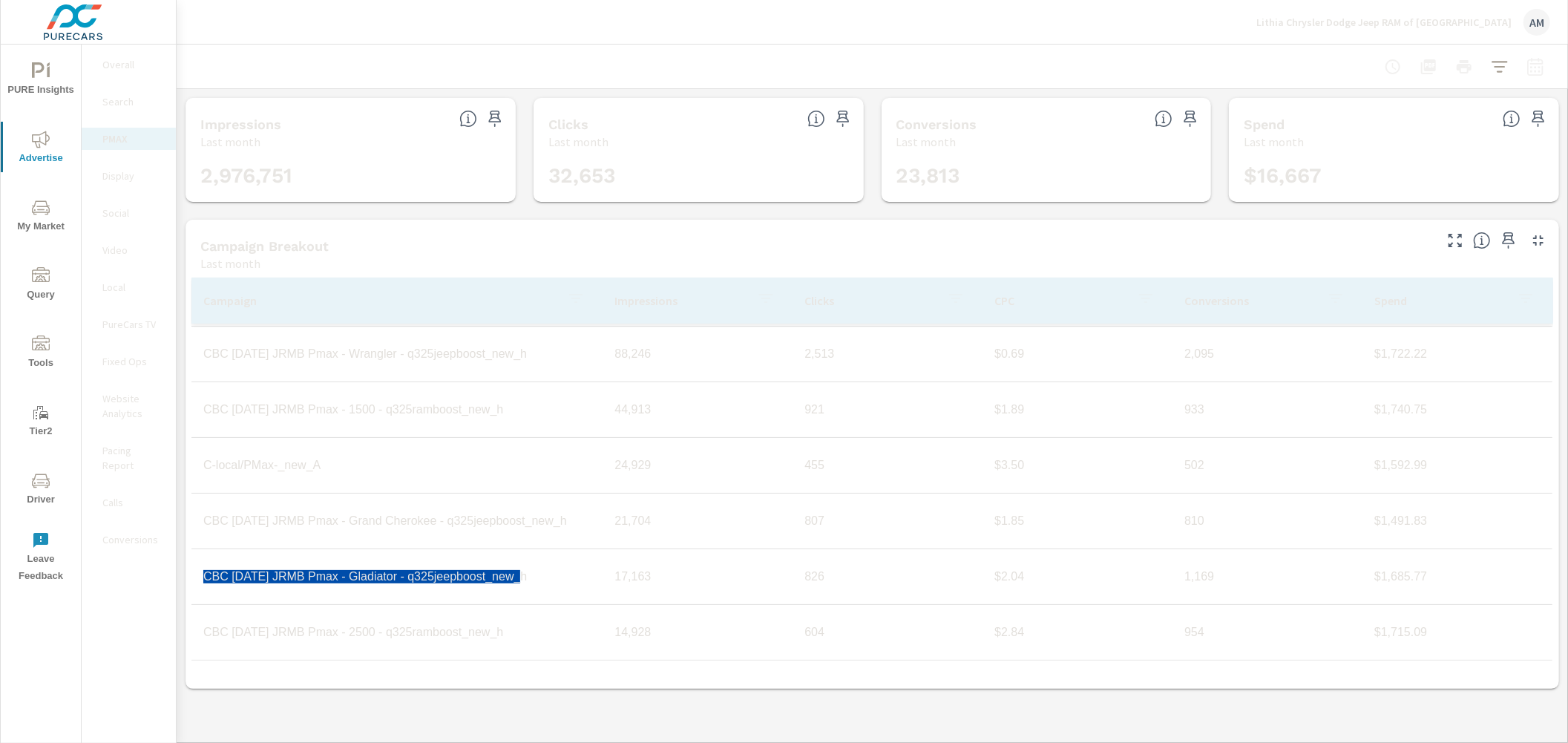
drag, startPoint x: 531, startPoint y: 572, endPoint x: 205, endPoint y: 580, distance: 326.1
click at [205, 580] on td "CBC Aug25 JRMB Pmax - Gladiator - q325jeepboost_new_h" at bounding box center [397, 576] width 411 height 37
copy td "CBC Aug25 JRMB Pmax - Gladiator - q325jeepboost_new_h"
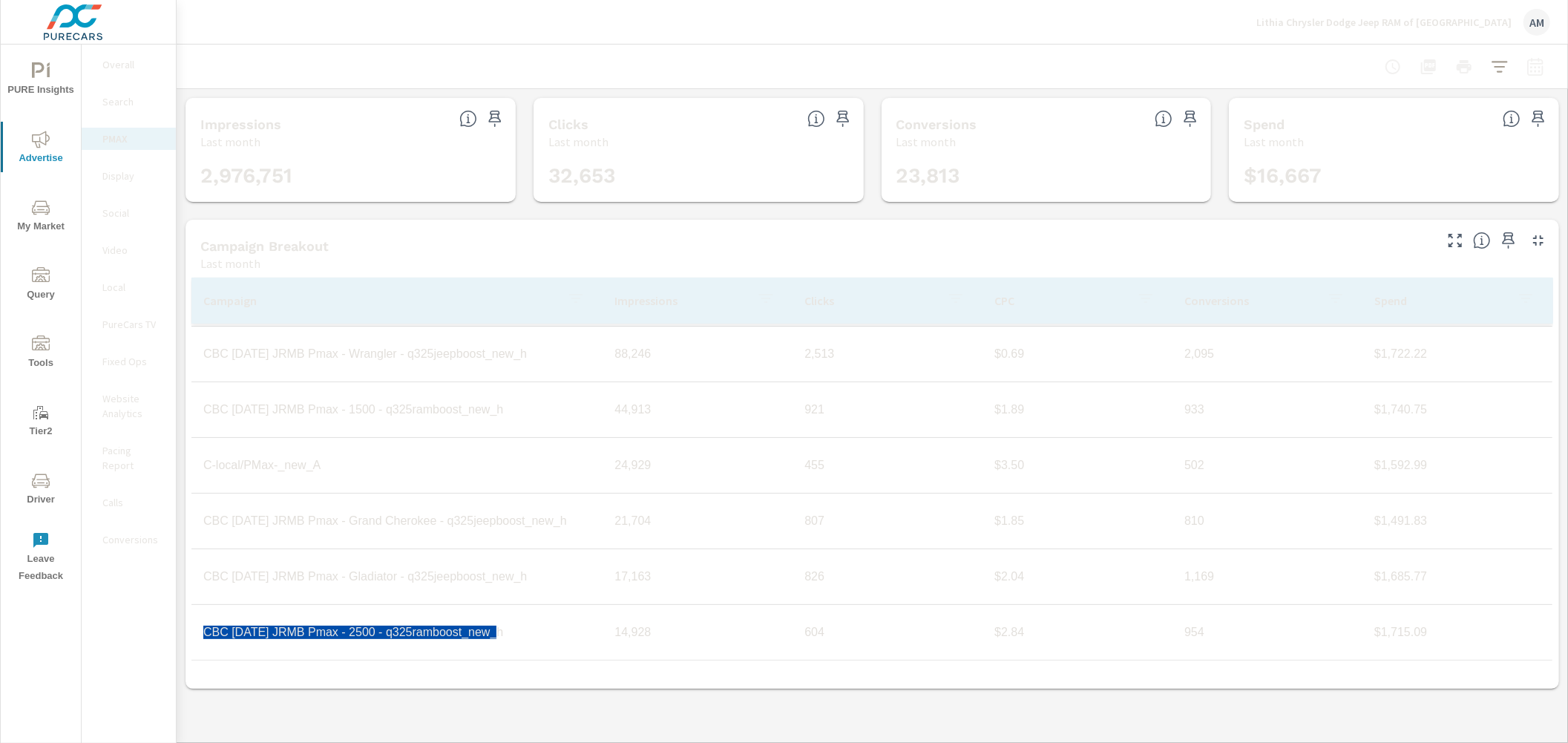
drag, startPoint x: 522, startPoint y: 632, endPoint x: 202, endPoint y: 639, distance: 320.1
click at [202, 639] on td "CBC Aug25 JRMB Pmax - 2500 - q325ramboost_new_h" at bounding box center [397, 632] width 411 height 37
copy td "CBC Aug25 JRMB Pmax - 2500 - q325ramboost_new_h"
drag, startPoint x: 1414, startPoint y: 412, endPoint x: 1359, endPoint y: 416, distance: 55.1
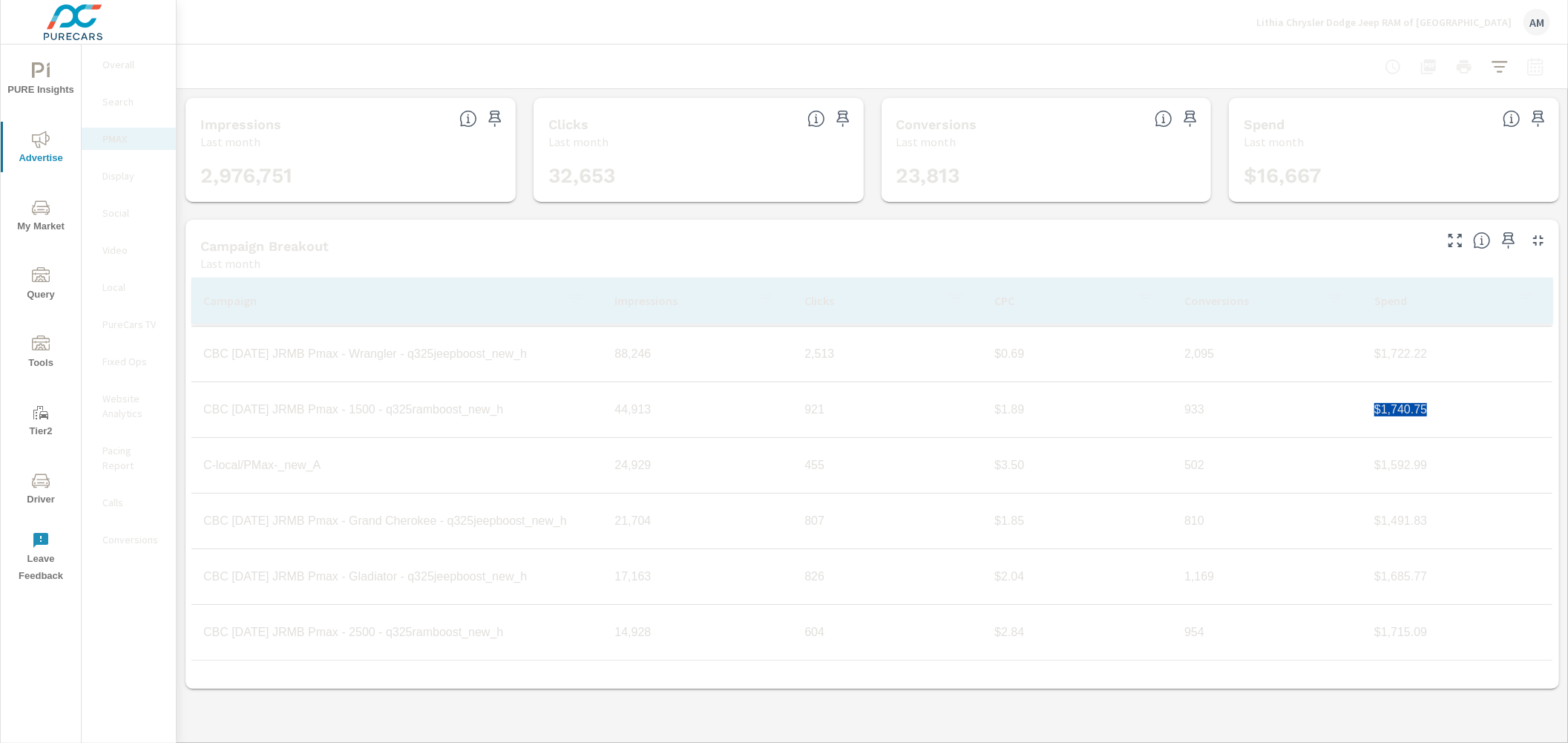
click at [1362, 416] on td "$1,740.75" at bounding box center [1457, 410] width 190 height 37
copy td "$1,740.75"
drag, startPoint x: 1428, startPoint y: 523, endPoint x: 1359, endPoint y: 523, distance: 69.0
click at [1362, 523] on td "$1,722.22" at bounding box center [1457, 518] width 190 height 37
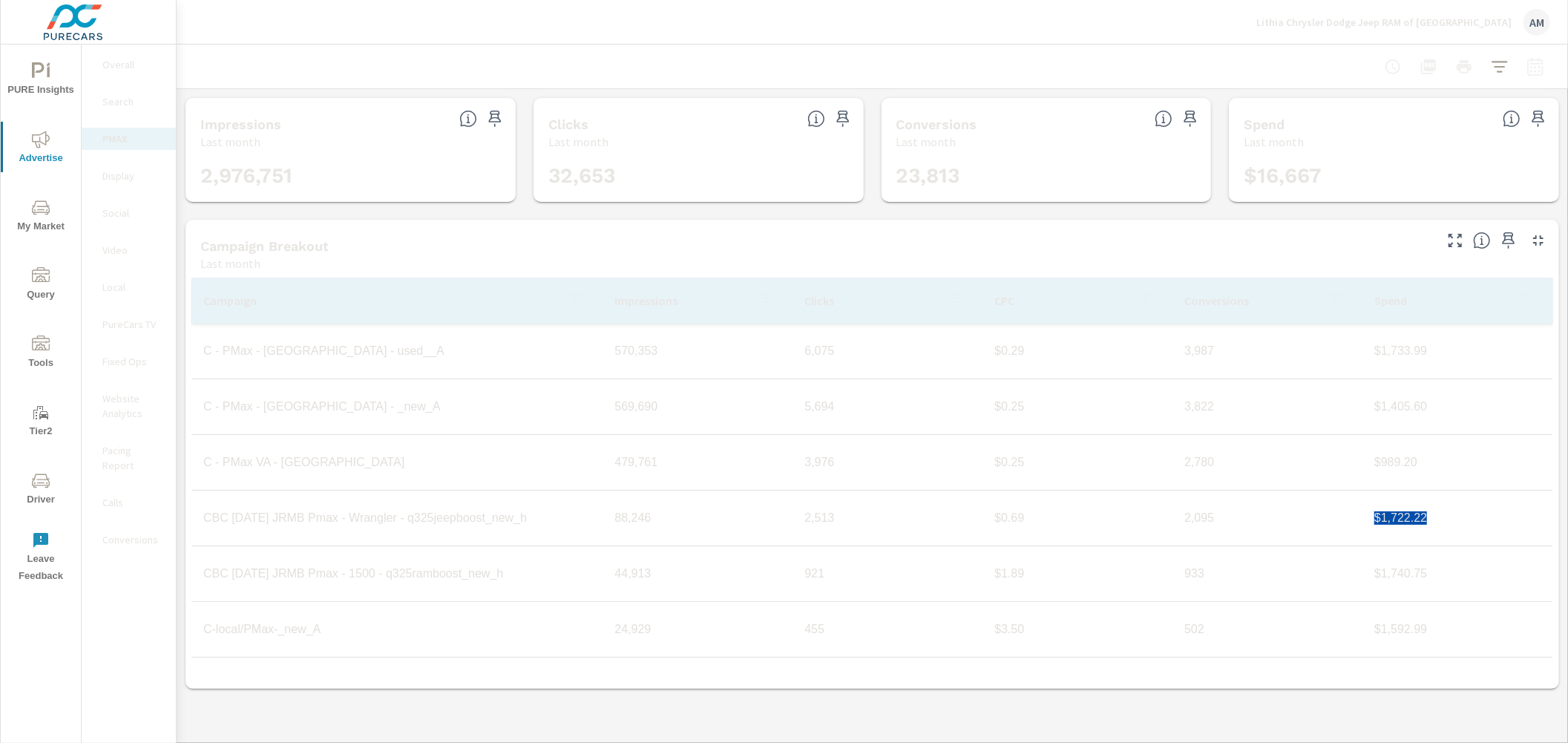
copy td "$1,722.22"
drag, startPoint x: 1422, startPoint y: 551, endPoint x: 1362, endPoint y: 551, distance: 60.0
click at [1362, 551] on td "$1,491.83" at bounding box center [1457, 549] width 190 height 37
copy td "$1,491.83"
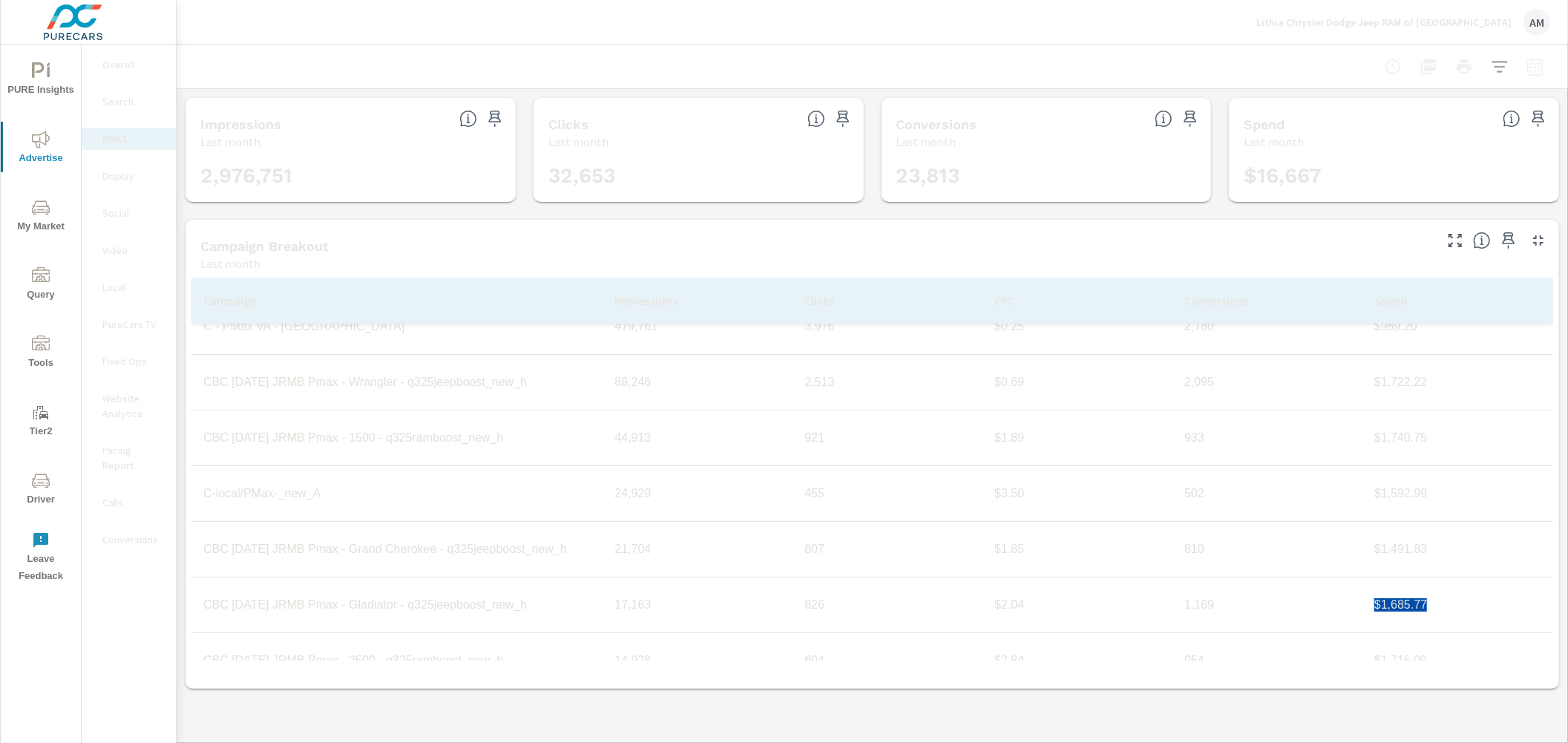
drag, startPoint x: 1434, startPoint y: 604, endPoint x: 1356, endPoint y: 606, distance: 78.0
click at [1362, 606] on td "$1,685.77" at bounding box center [1457, 605] width 190 height 37
copy td "$1,685.77"
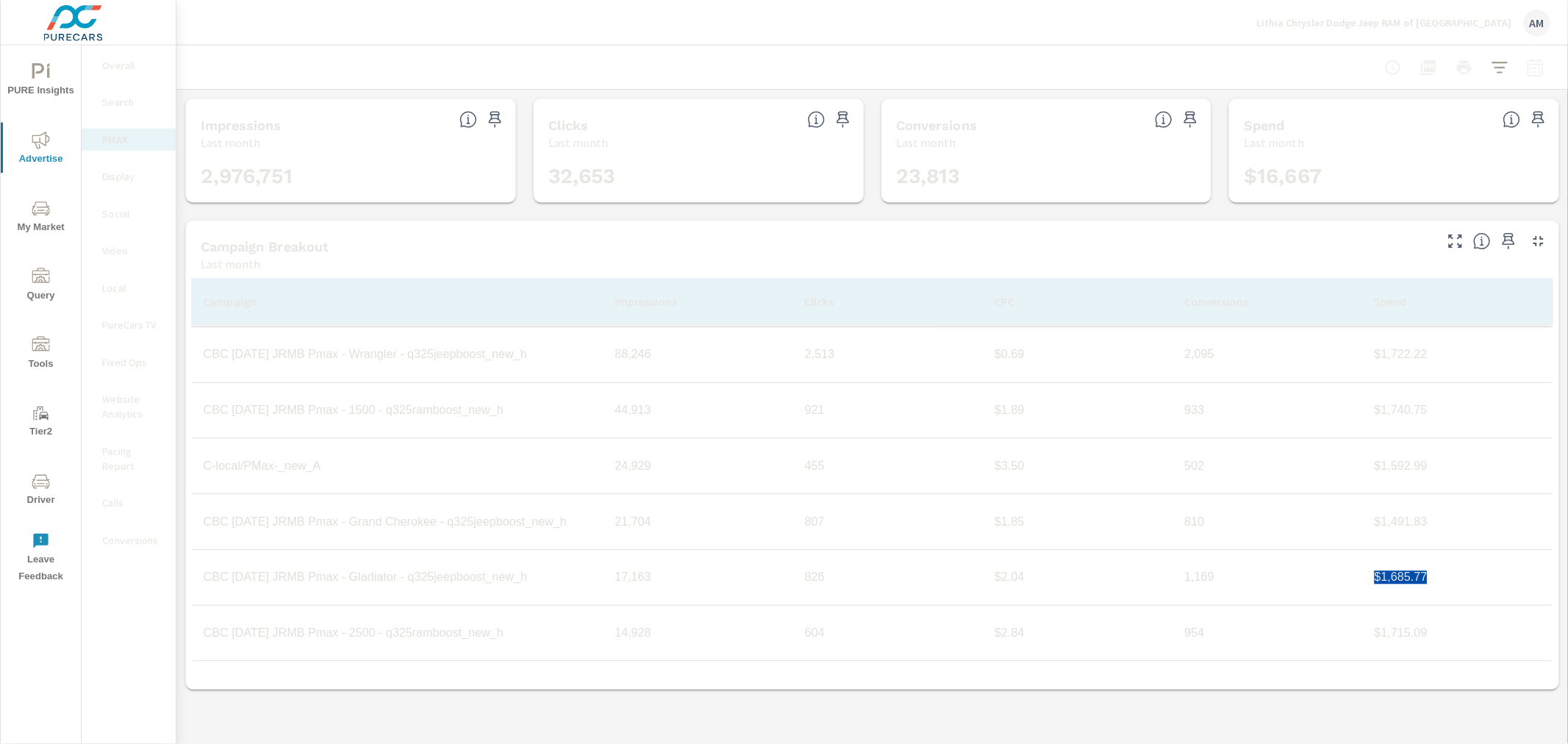
scroll to position [274, 0]
click at [1366, 29] on div "Lithia Chrysler Dodge Jeep RAM of Corpus Christi AM" at bounding box center [1405, 22] width 291 height 27
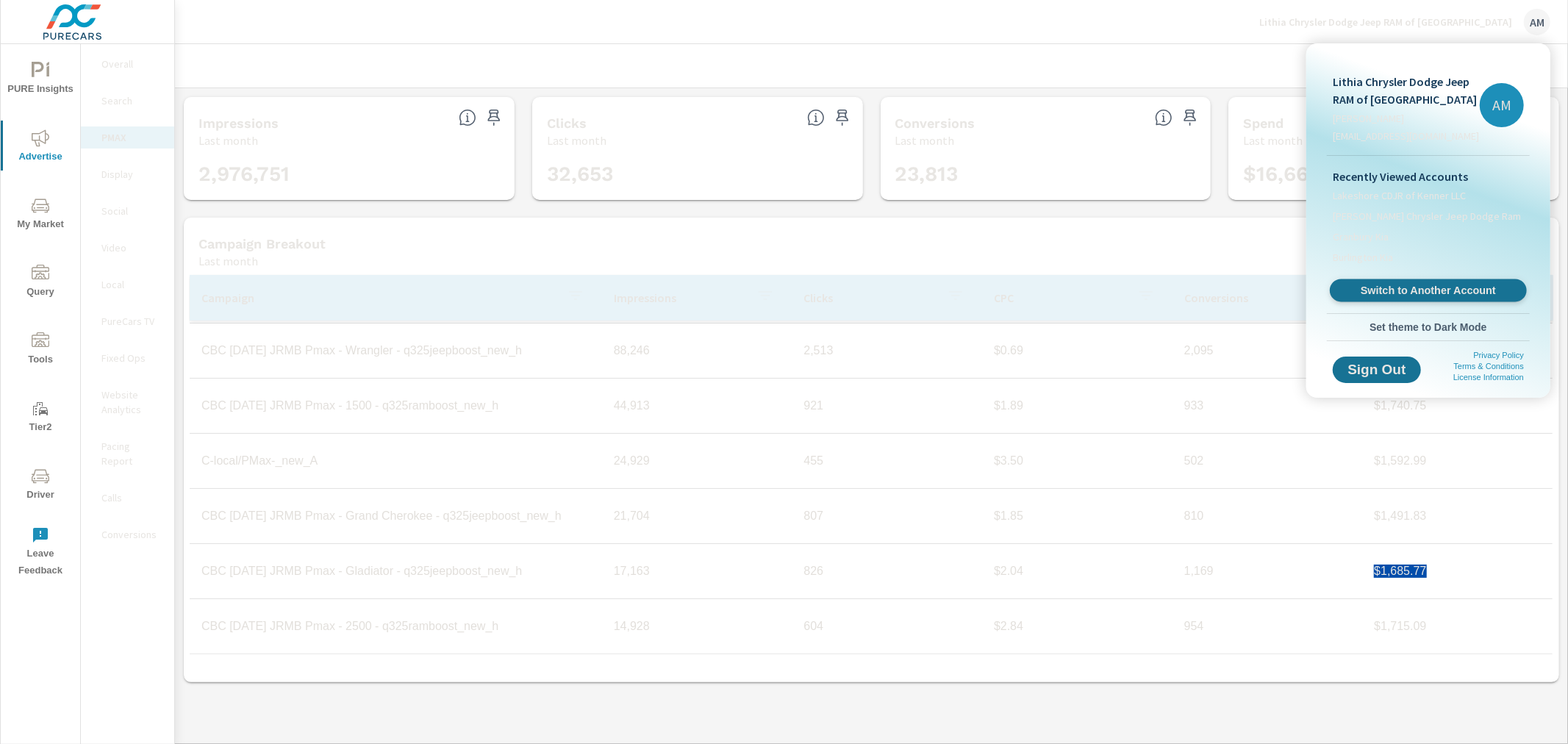
click at [1394, 292] on span "Switch to Another Account" at bounding box center [1428, 291] width 180 height 14
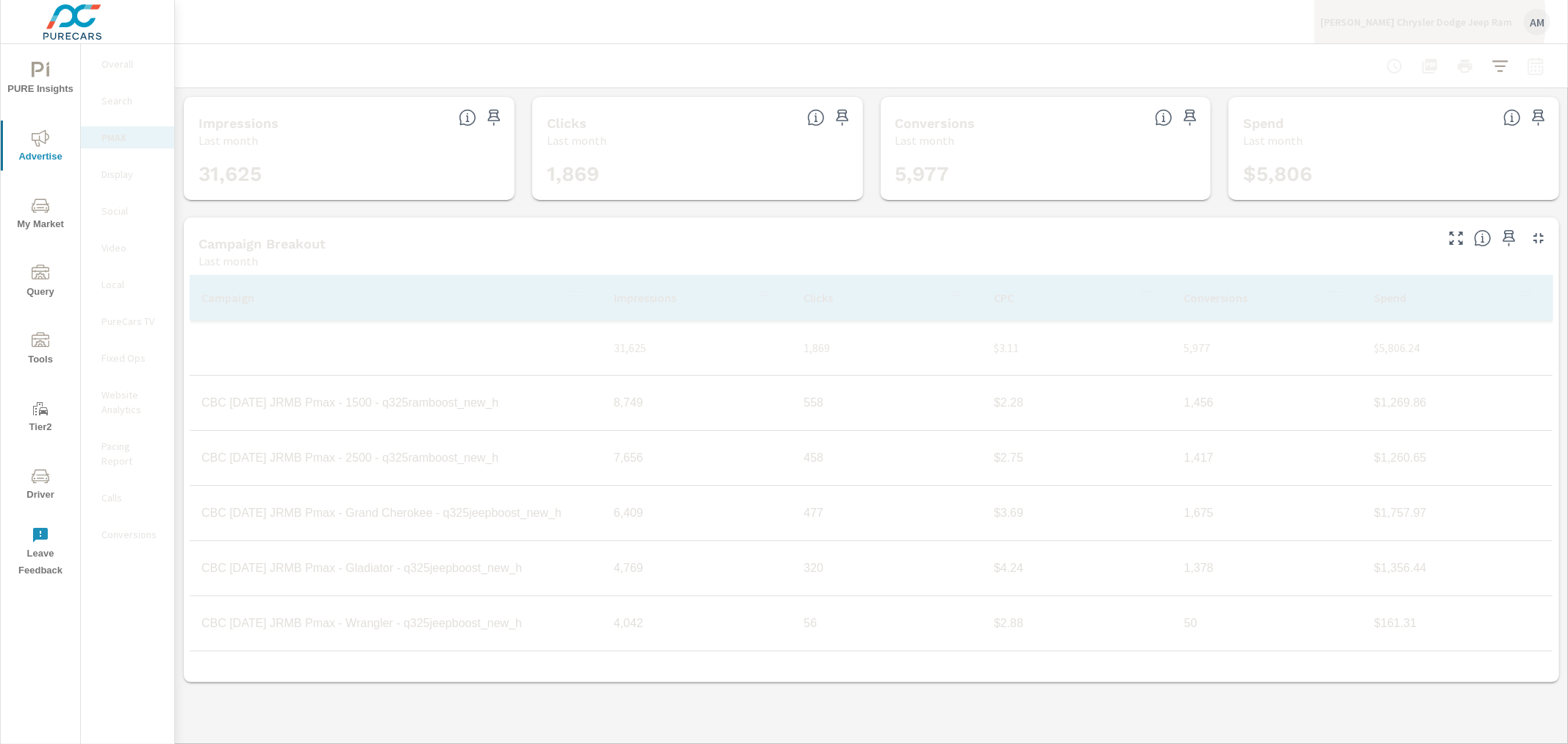
click at [1401, 20] on p "Boggus Tipton Chrysler Dodge Jeep Ram" at bounding box center [1416, 22] width 192 height 13
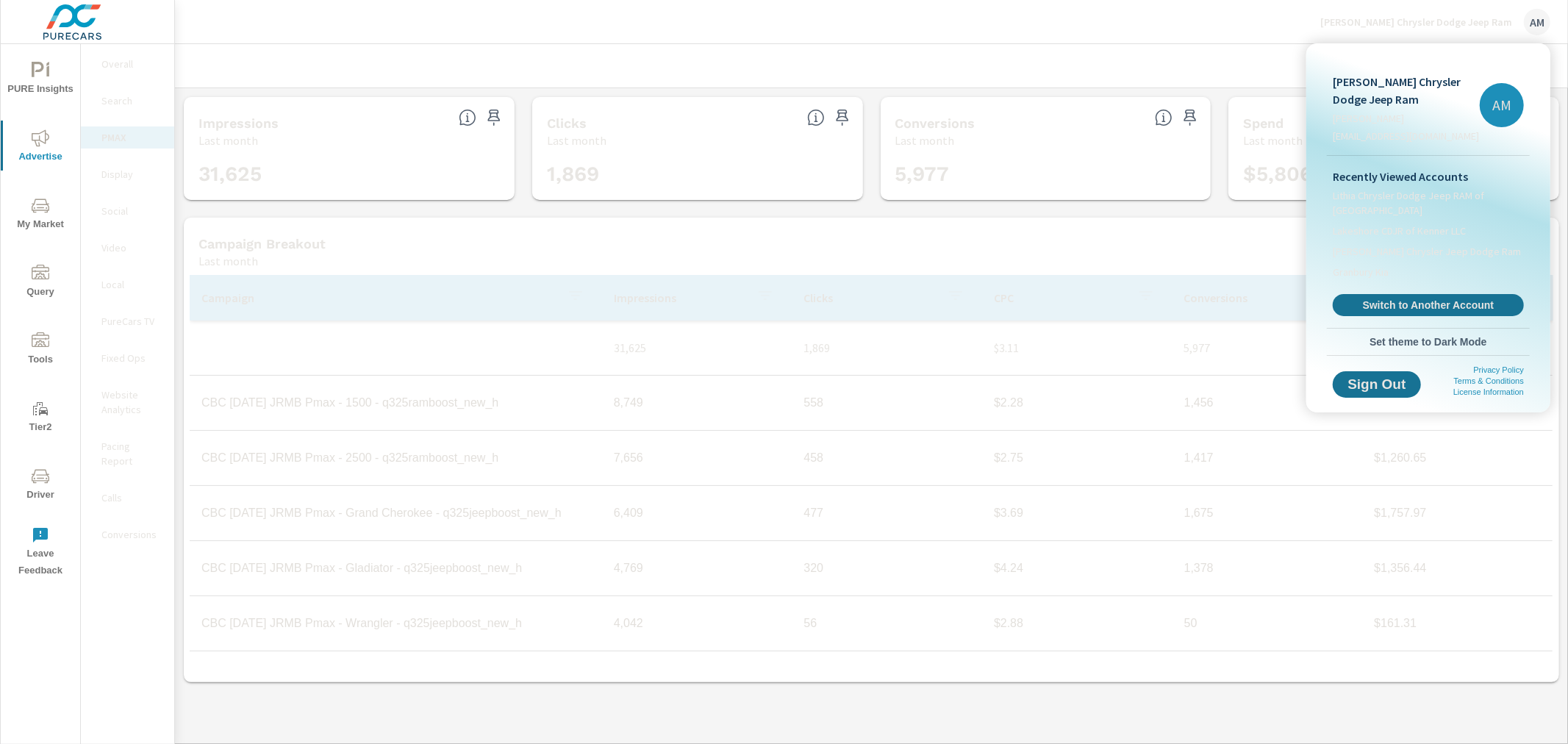
click at [1187, 28] on div at bounding box center [784, 372] width 1568 height 744
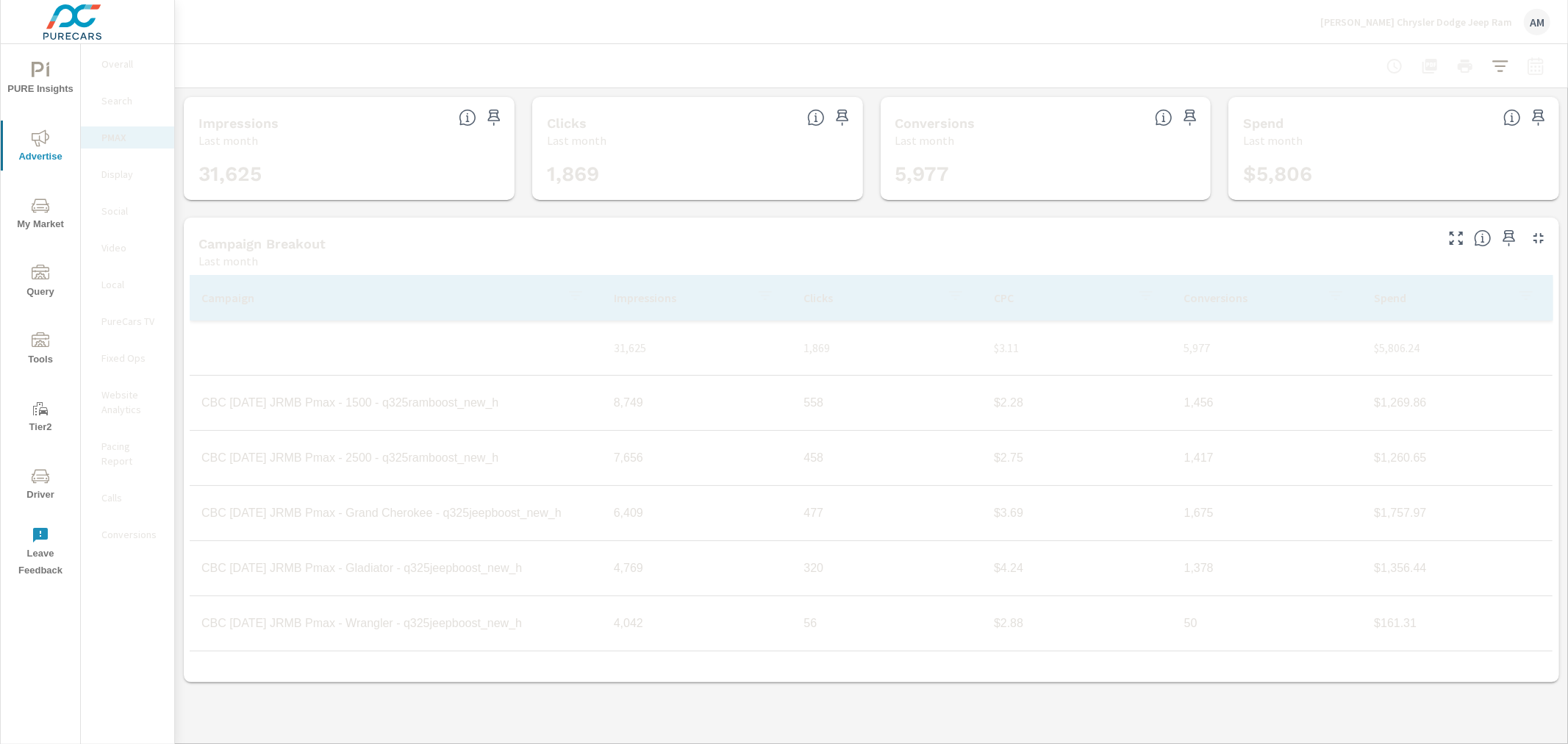
click at [447, 660] on div "Campaign Impressions Clicks CPC Conversions Spend 31,625 1,869 $3.11 5,977 $5,8…" at bounding box center [871, 476] width 1364 height 402
drag, startPoint x: 497, startPoint y: 402, endPoint x: 201, endPoint y: 410, distance: 296.1
click at [201, 410] on td "CBC [DATE] JRMB Pmax - 1500 - q325ramboost_new_h" at bounding box center [396, 403] width 413 height 37
copy td "CBC [DATE] JRMB Pmax - 1500 - q325ramboost_new_h"
drag, startPoint x: 466, startPoint y: 461, endPoint x: 197, endPoint y: 466, distance: 269.0
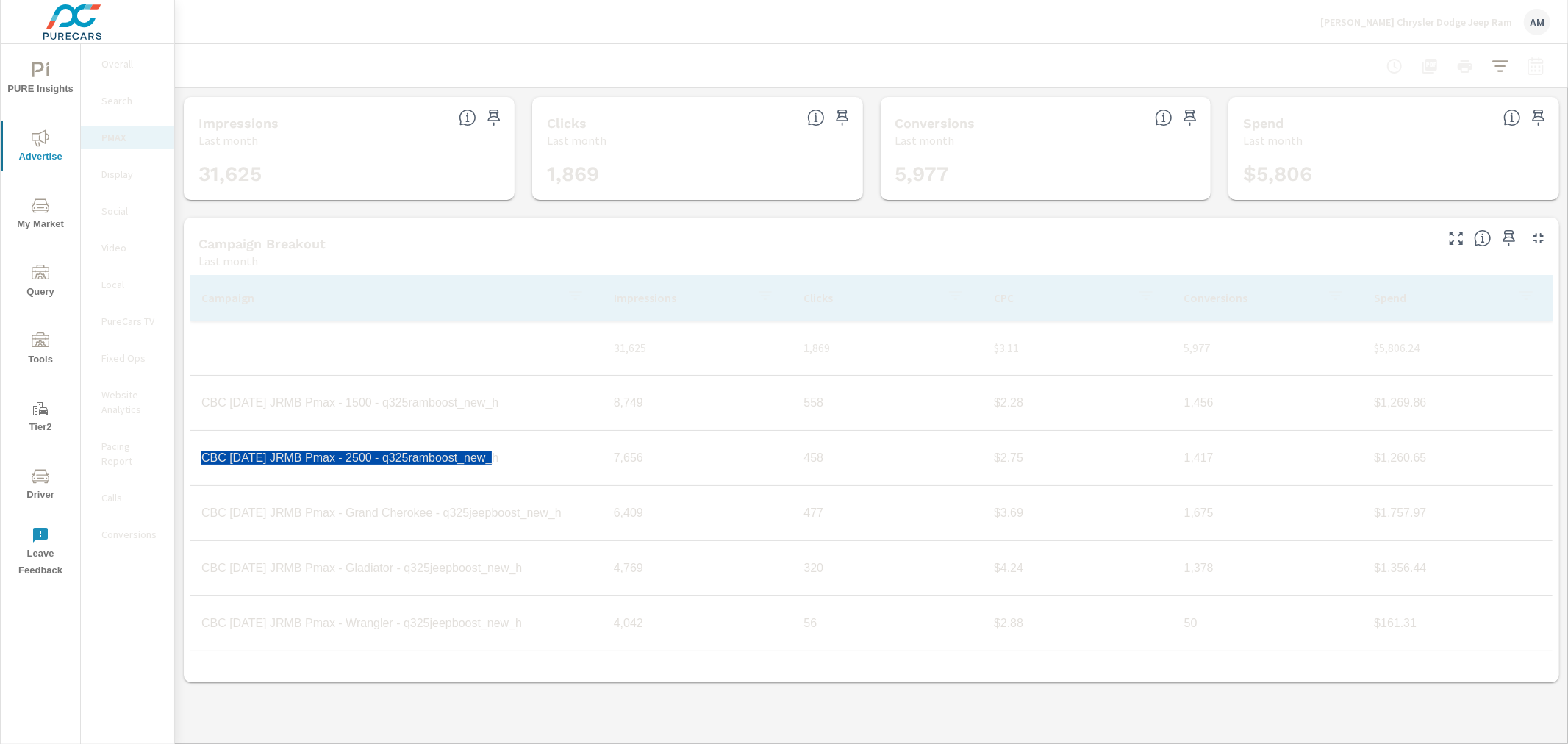
click at [197, 466] on td "CBC [DATE] JRMB Pmax - 2500 - q325ramboost_new_h" at bounding box center [396, 458] width 413 height 37
copy td "CBC [DATE] JRMB Pmax - 2500 - q325ramboost_new_h"
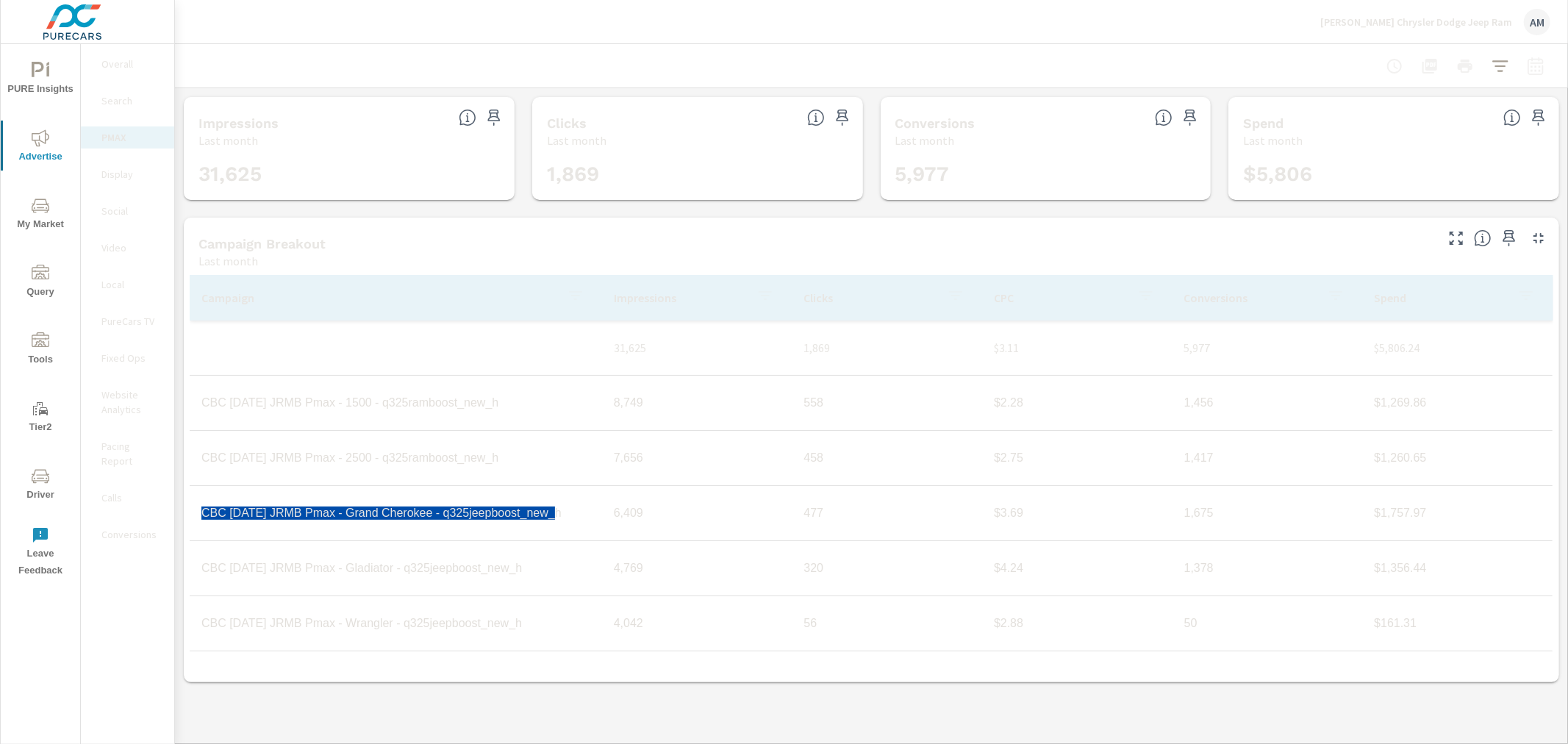
drag, startPoint x: 568, startPoint y: 511, endPoint x: 201, endPoint y: 519, distance: 367.1
click at [201, 519] on td "CBC [DATE] JRMB Pmax - Grand Cherokee - q325jeepboost_new_h" at bounding box center [396, 513] width 413 height 37
copy td "CBC [DATE] JRMB Pmax - Grand Cherokee - q325jeepboost_new_h"
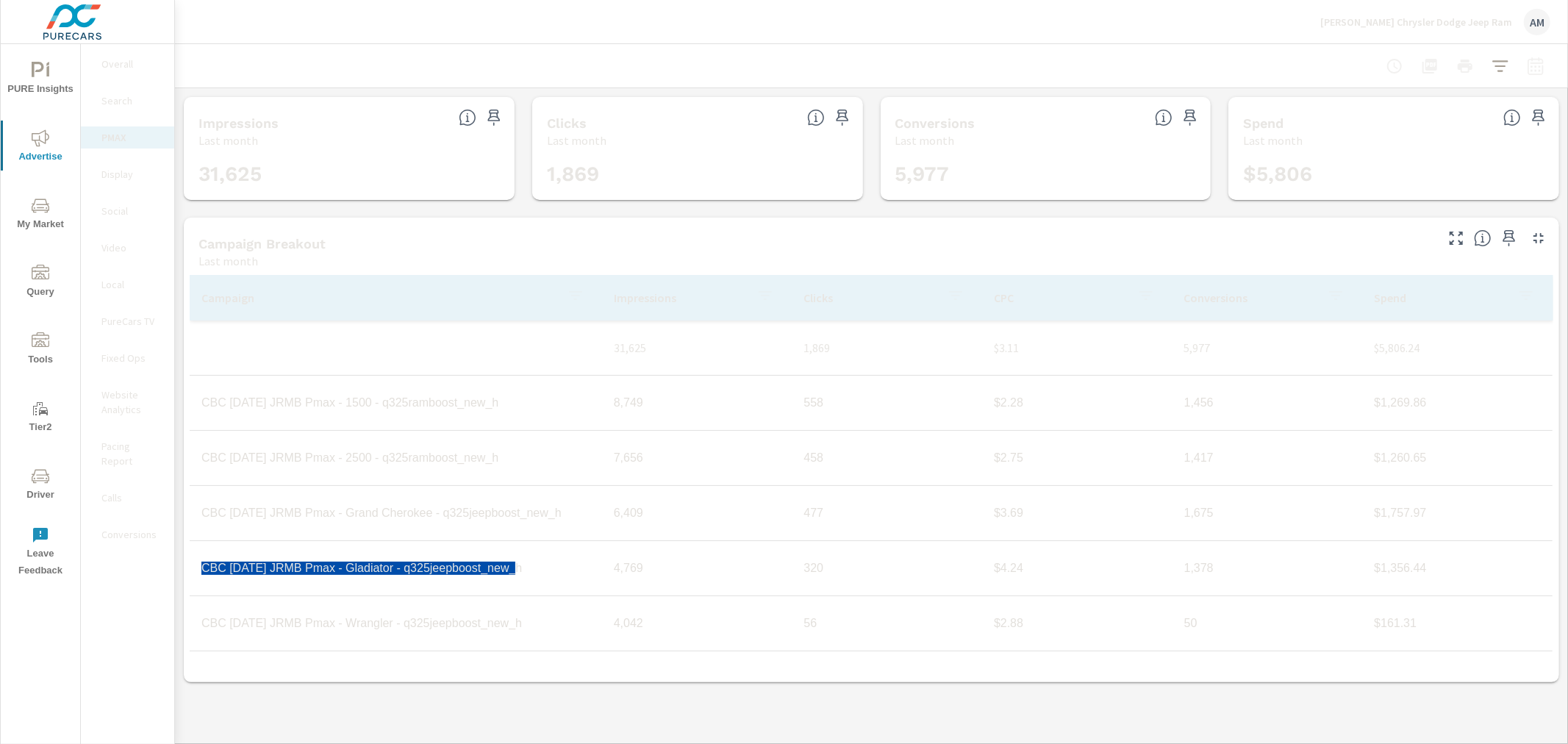
drag, startPoint x: 521, startPoint y: 569, endPoint x: 196, endPoint y: 573, distance: 325.0
click at [196, 573] on td "CBC [DATE] JRMB Pmax - Gladiator - q325jeepboost_new_h" at bounding box center [396, 568] width 413 height 37
copy td "CBC [DATE] JRMB Pmax - Gladiator - q325jeepboost_new_h"
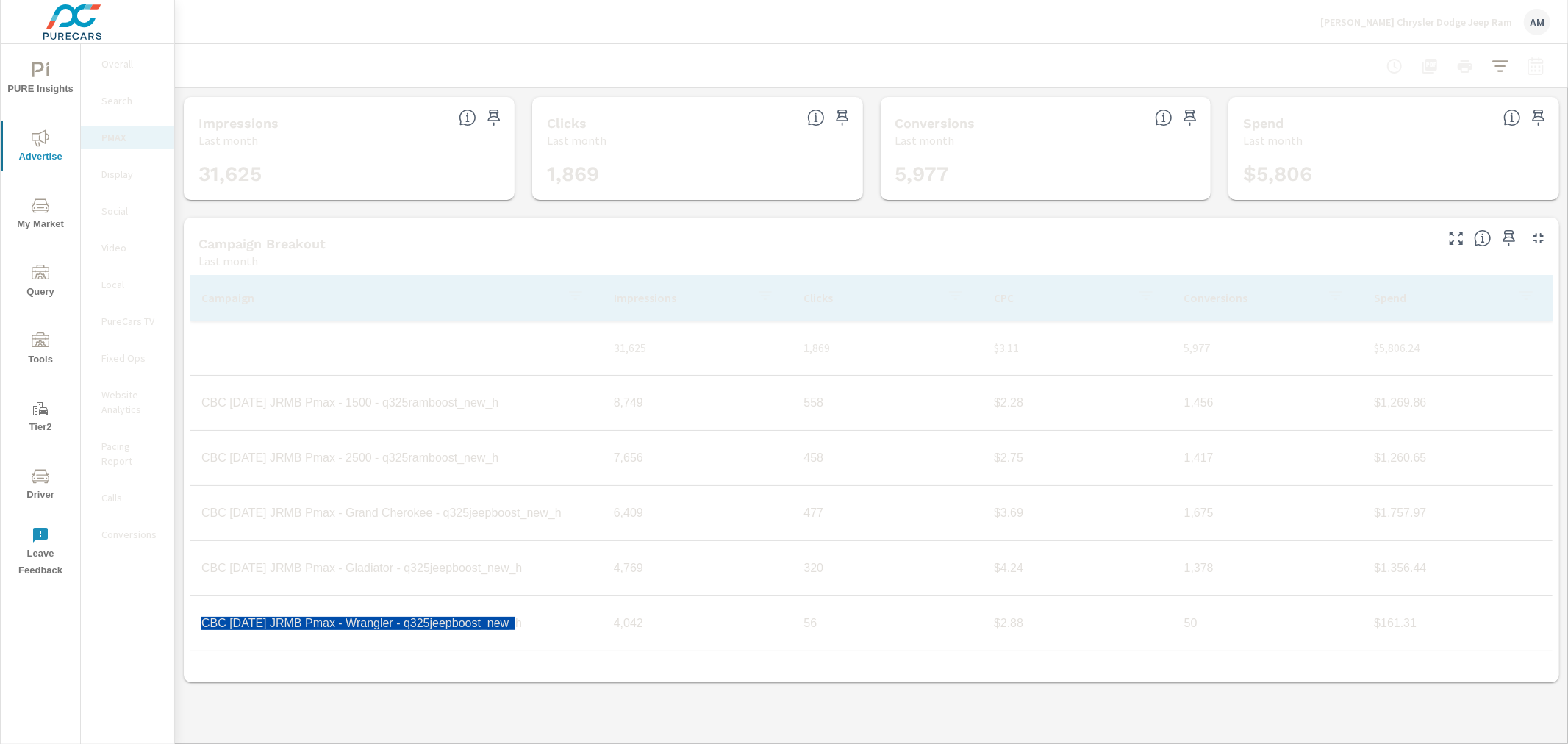
drag, startPoint x: 543, startPoint y: 628, endPoint x: 203, endPoint y: 635, distance: 340.1
click at [203, 635] on td "CBC [DATE] JRMB Pmax - Wrangler - q325jeepboost_new_h" at bounding box center [396, 624] width 413 height 37
copy td "CBC [DATE] JRMB Pmax - Wrangler - q325jeepboost_new_h"
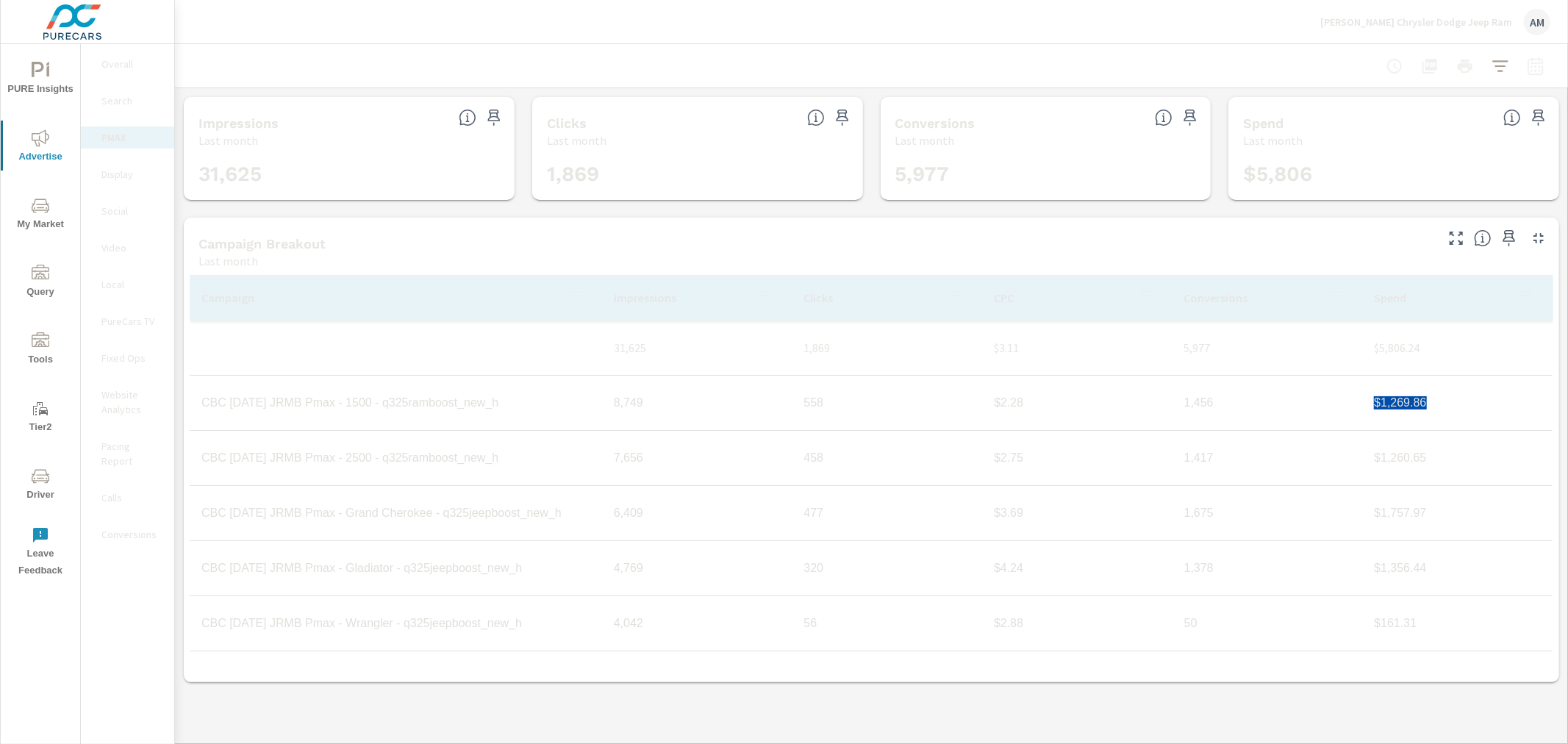
drag, startPoint x: 1445, startPoint y: 396, endPoint x: 1365, endPoint y: 407, distance: 80.8
click at [1365, 407] on td "$1,269.86" at bounding box center [1458, 403] width 190 height 37
copy td "$1,269.86"
drag, startPoint x: 1434, startPoint y: 455, endPoint x: 1366, endPoint y: 456, distance: 68.0
click at [1366, 456] on td "$1,260.65" at bounding box center [1458, 458] width 190 height 37
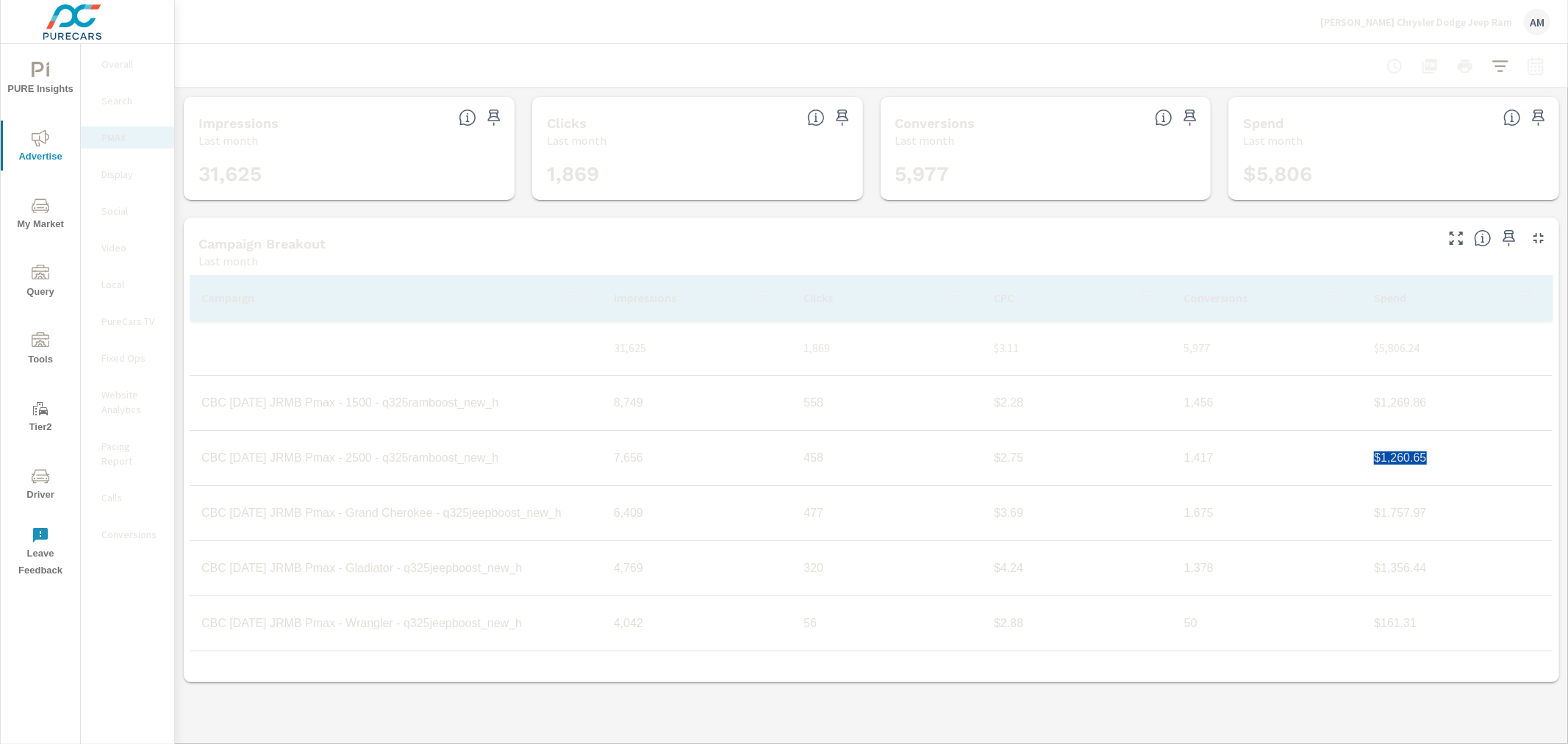
copy td "$1,260.65"
drag, startPoint x: 1437, startPoint y: 511, endPoint x: 1371, endPoint y: 512, distance: 66.0
click at [1371, 512] on td "$1,757.97" at bounding box center [1458, 513] width 190 height 37
copy td "$1,757.97"
drag, startPoint x: 1445, startPoint y: 561, endPoint x: 1365, endPoint y: 562, distance: 80.0
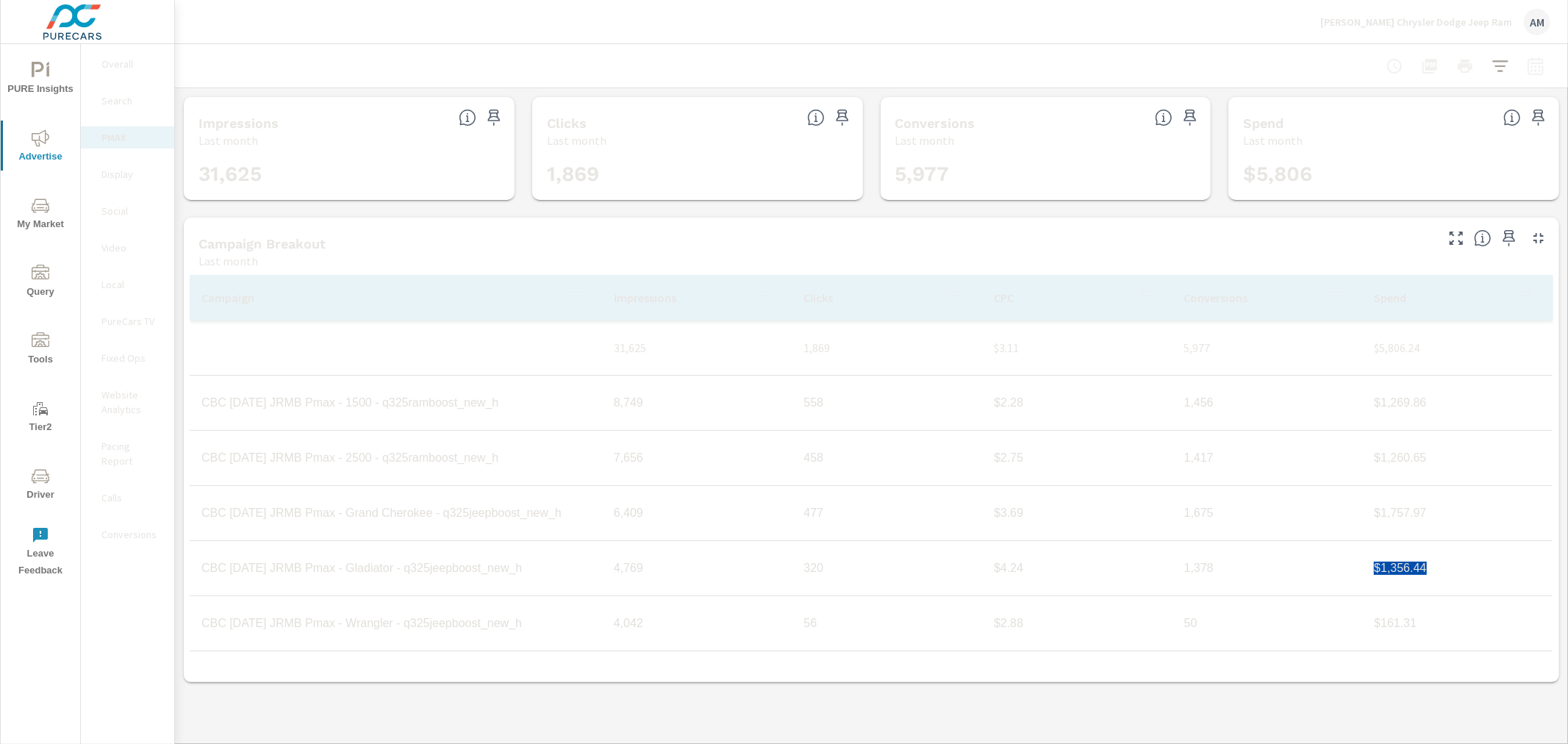
click at [1365, 562] on td "$1,356.44" at bounding box center [1458, 568] width 190 height 37
copy td "$1,356.44"
drag, startPoint x: 1438, startPoint y: 625, endPoint x: 1369, endPoint y: 625, distance: 69.0
click at [1369, 625] on td "$161.31" at bounding box center [1458, 624] width 190 height 37
copy td "$161.31"
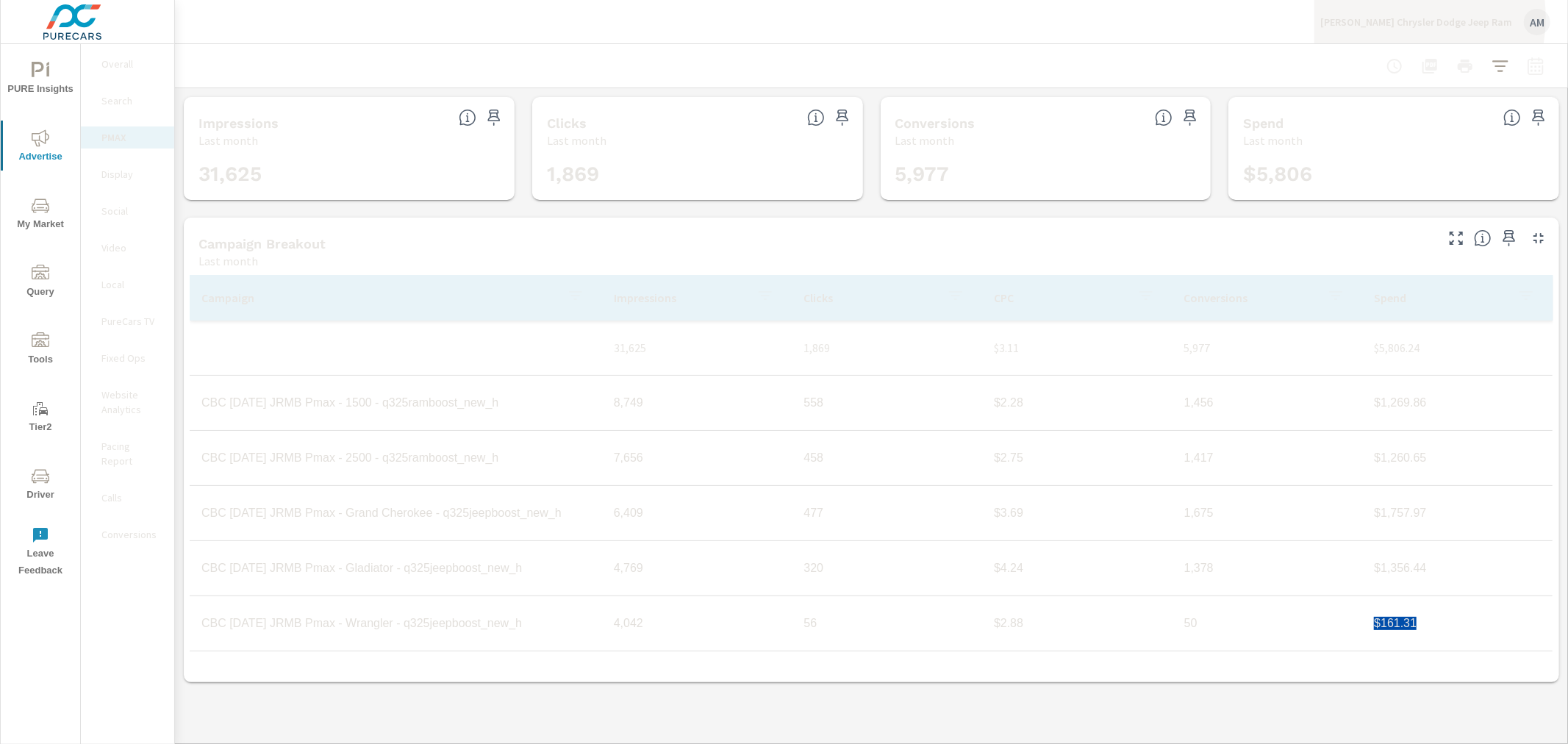
click at [1397, 17] on p "Boggus Tipton Chrysler Dodge Jeep Ram" at bounding box center [1416, 22] width 192 height 13
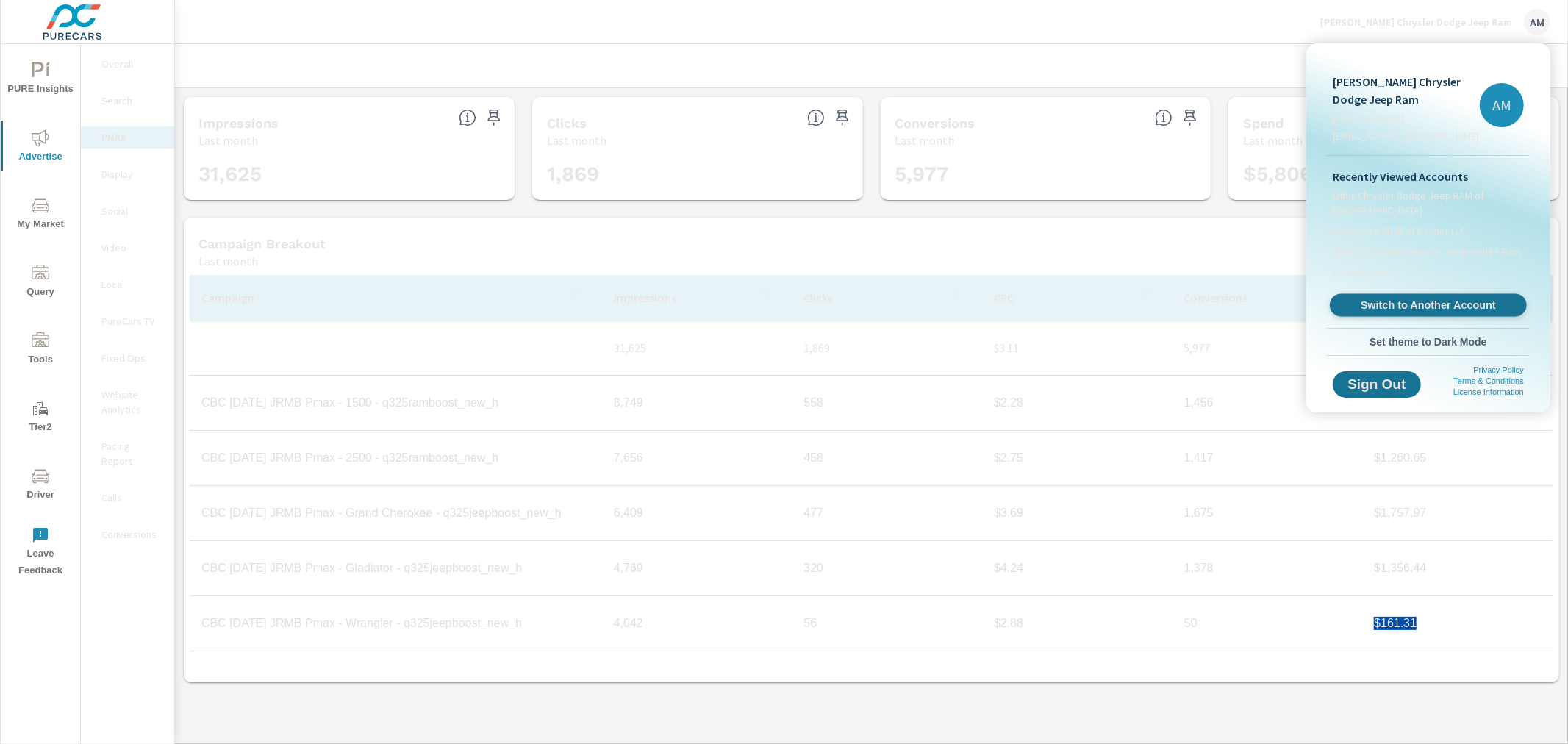
click at [1397, 304] on span "Switch to Another Account" at bounding box center [1428, 306] width 180 height 14
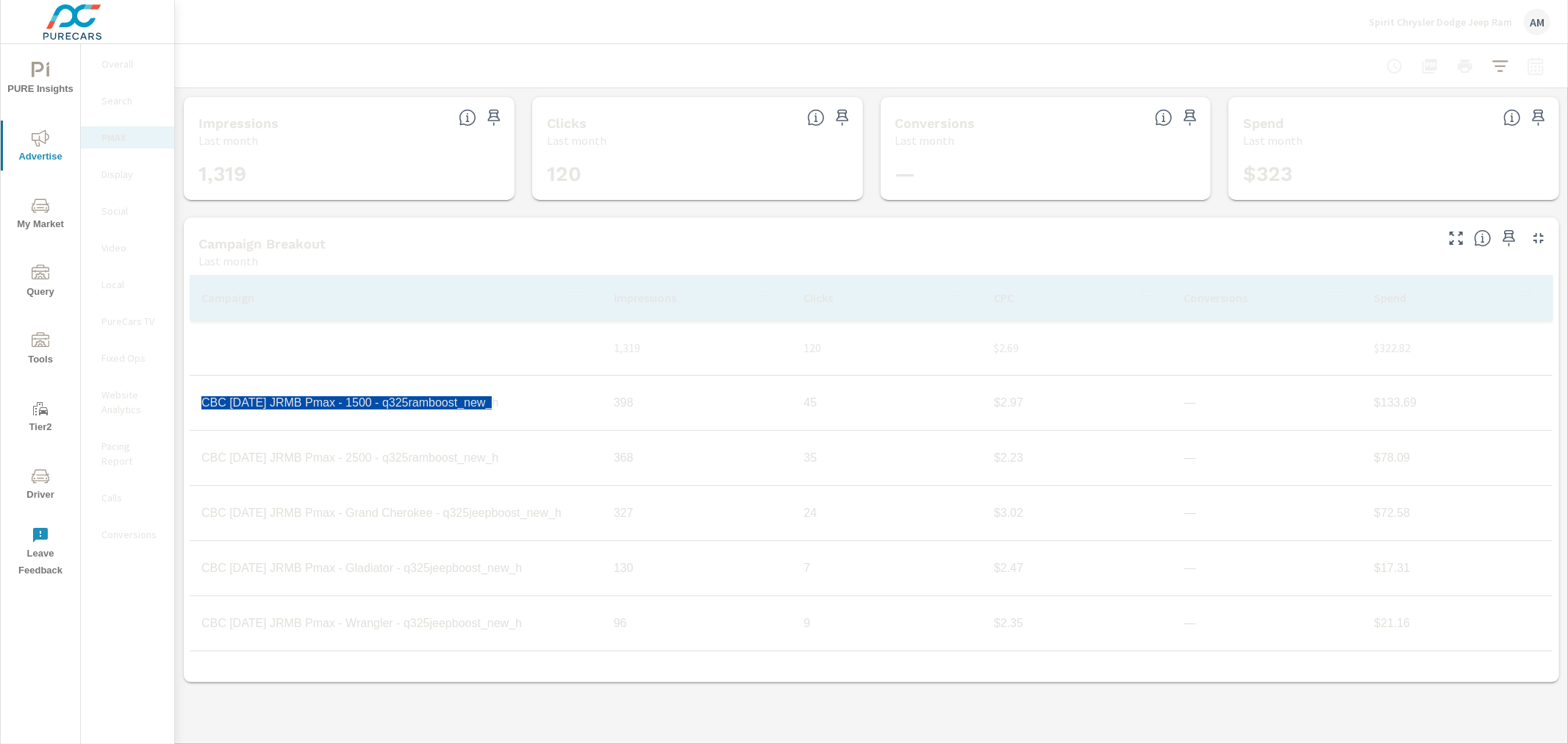
drag, startPoint x: 510, startPoint y: 403, endPoint x: 196, endPoint y: 402, distance: 314.0
click at [196, 402] on td "CBC Aug25 JRMB Pmax - 1500 - q325ramboost_new_h" at bounding box center [396, 403] width 413 height 37
copy td "CBC Aug25 JRMB Pmax - 1500 - q325ramboost_new_h"
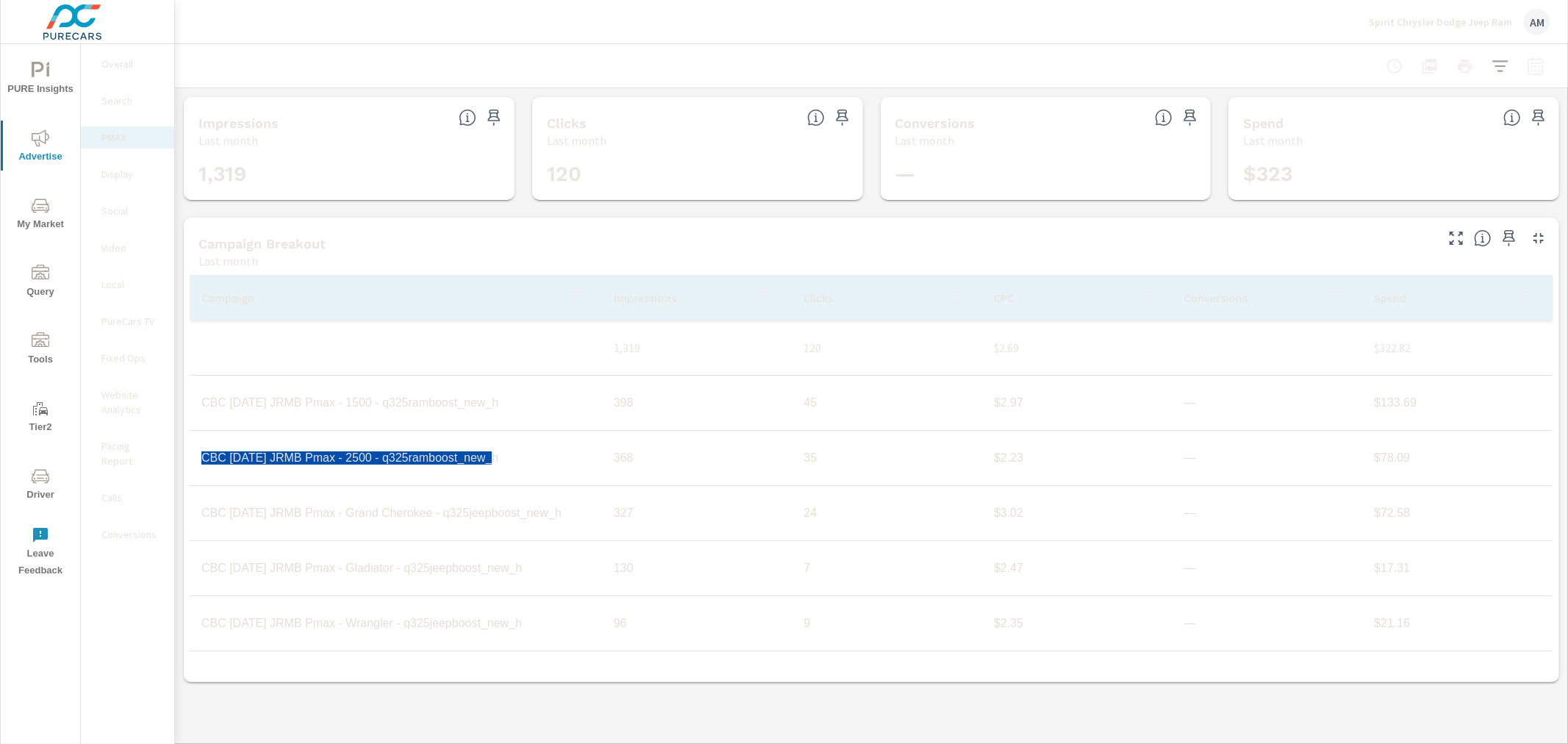
drag, startPoint x: 524, startPoint y: 452, endPoint x: 203, endPoint y: 453, distance: 321.0
click at [203, 453] on td "CBC Aug25 JRMB Pmax - 2500 - q325ramboost_new_h" at bounding box center [396, 458] width 413 height 37
copy td "CBC Aug25 JRMB Pmax - 2500 - q325ramboost_new_h"
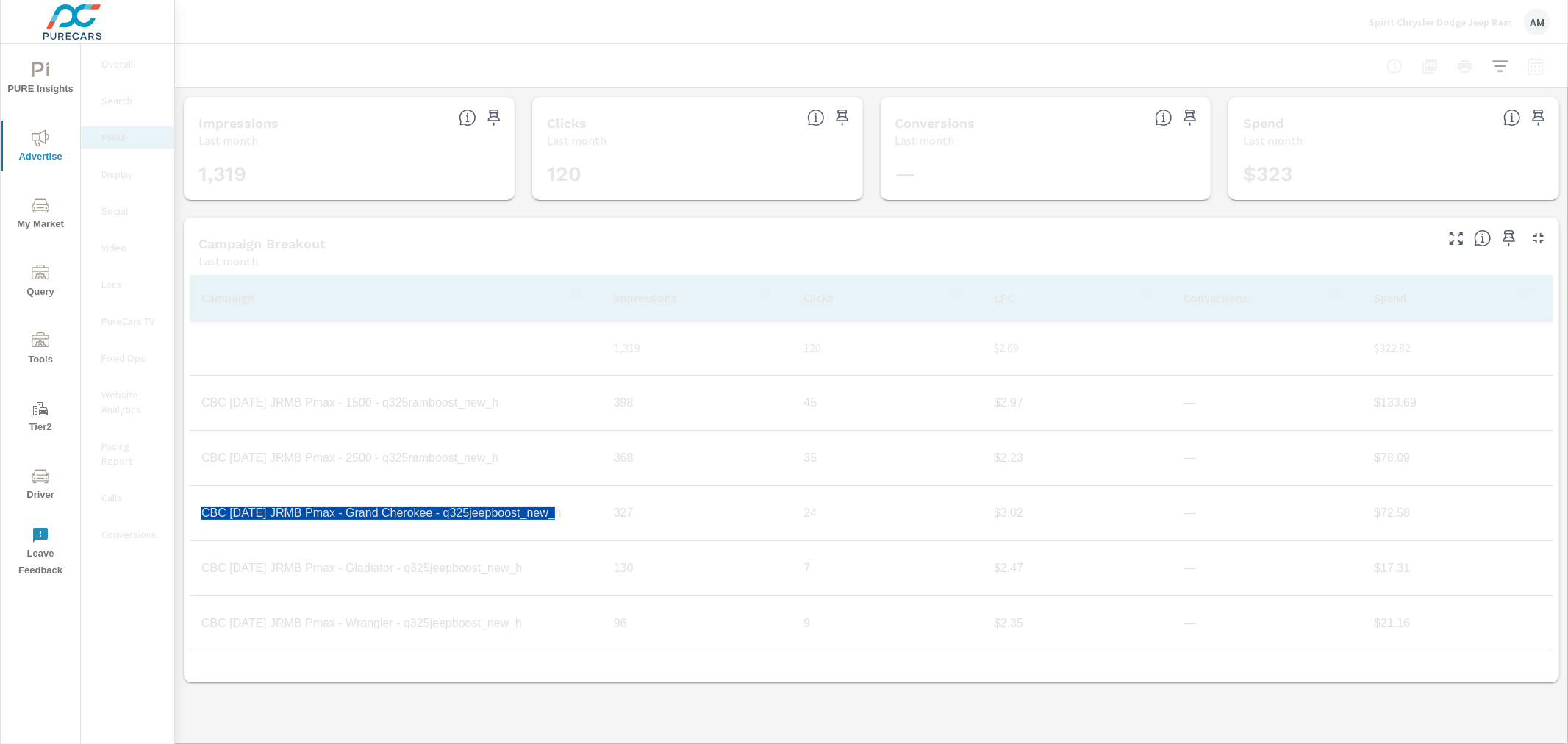
drag, startPoint x: 549, startPoint y: 514, endPoint x: 201, endPoint y: 515, distance: 348.0
click at [201, 515] on td "CBC Aug25 JRMB Pmax - Grand Cherokee - q325jeepboost_new_h" at bounding box center [396, 513] width 413 height 37
copy td "CBC Aug25 JRMB Pmax - Grand Cherokee - q325jeepboost_new_h"
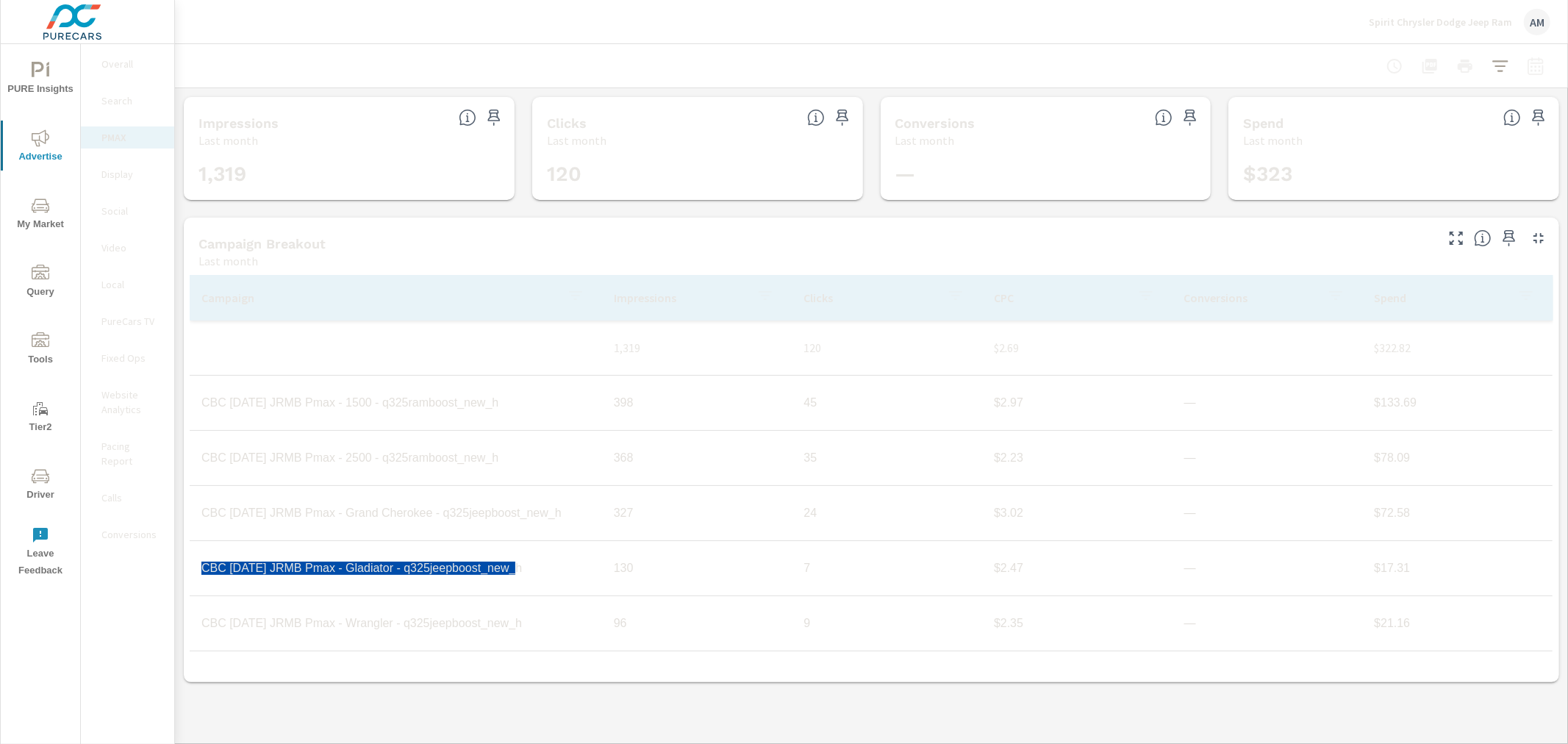
drag, startPoint x: 532, startPoint y: 571, endPoint x: 189, endPoint y: 575, distance: 343.0
click at [190, 575] on td "CBC Aug25 JRMB Pmax - Gladiator - q325jeepboost_new_h" at bounding box center [396, 568] width 413 height 37
copy td "CBC Aug25 JRMB Pmax - Gladiator - q325jeepboost_new_h"
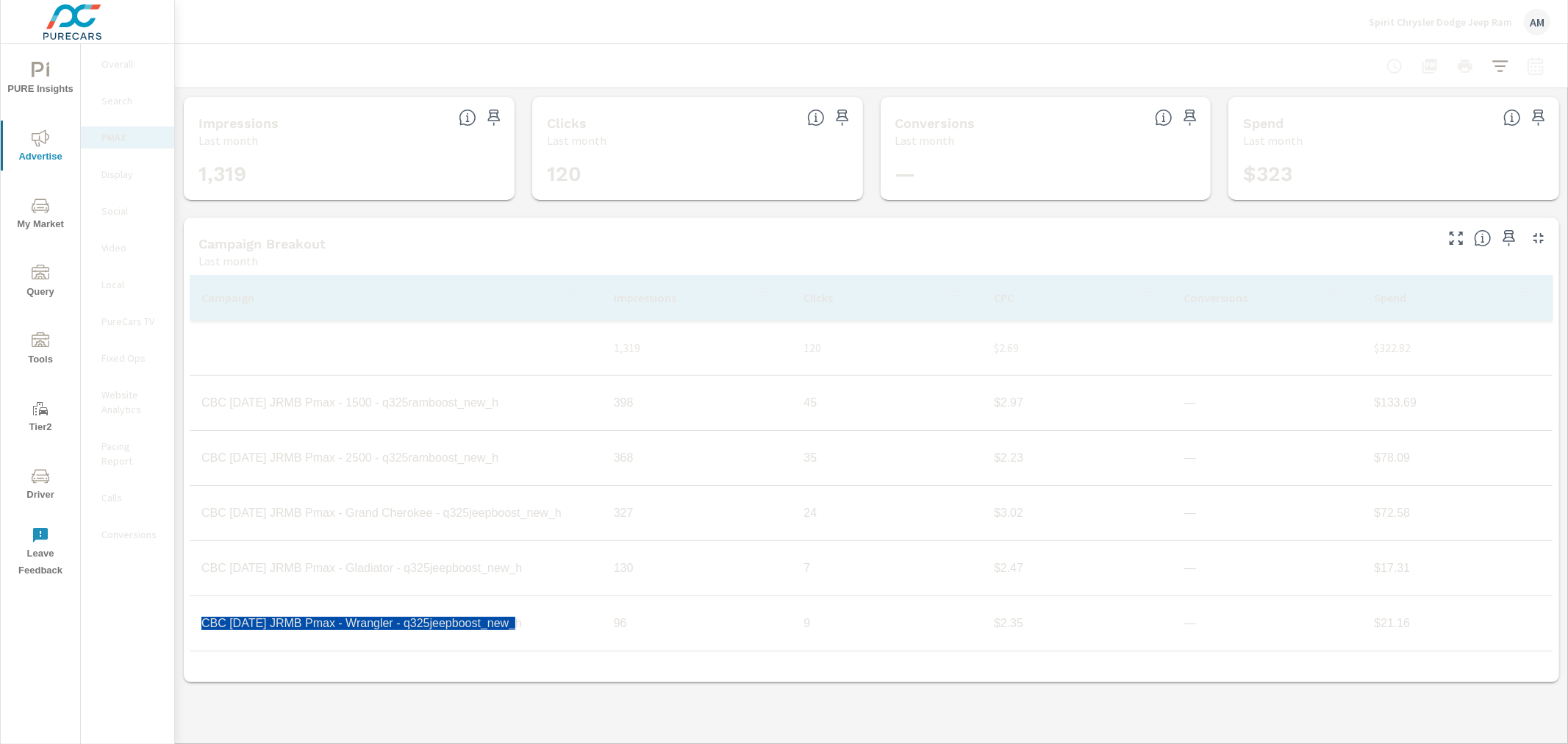
drag, startPoint x: 522, startPoint y: 627, endPoint x: 201, endPoint y: 621, distance: 321.1
click at [201, 621] on td "CBC Aug25 JRMB Pmax - Wrangler - q325jeepboost_new_h" at bounding box center [396, 624] width 413 height 37
copy td "CBC Aug25 JRMB Pmax - Wrangler - q325jeepboost_new_h"
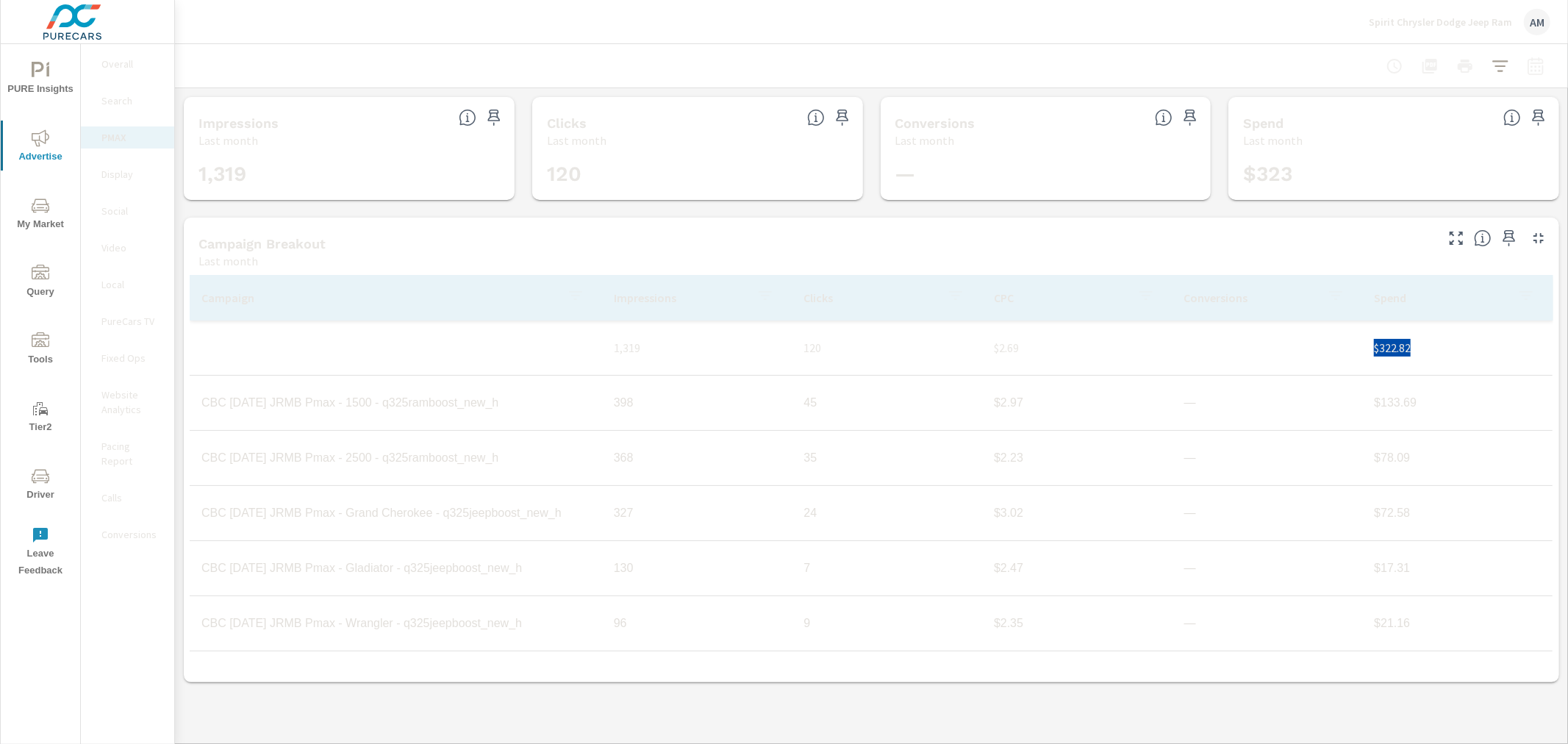
drag, startPoint x: 1447, startPoint y: 349, endPoint x: 1371, endPoint y: 350, distance: 76.0
click at [1371, 350] on td "$322.82" at bounding box center [1458, 348] width 190 height 41
copy p "$322.82"
drag, startPoint x: 1434, startPoint y: 403, endPoint x: 1376, endPoint y: 406, distance: 58.1
click at [1376, 406] on td "$133.69" at bounding box center [1458, 403] width 190 height 37
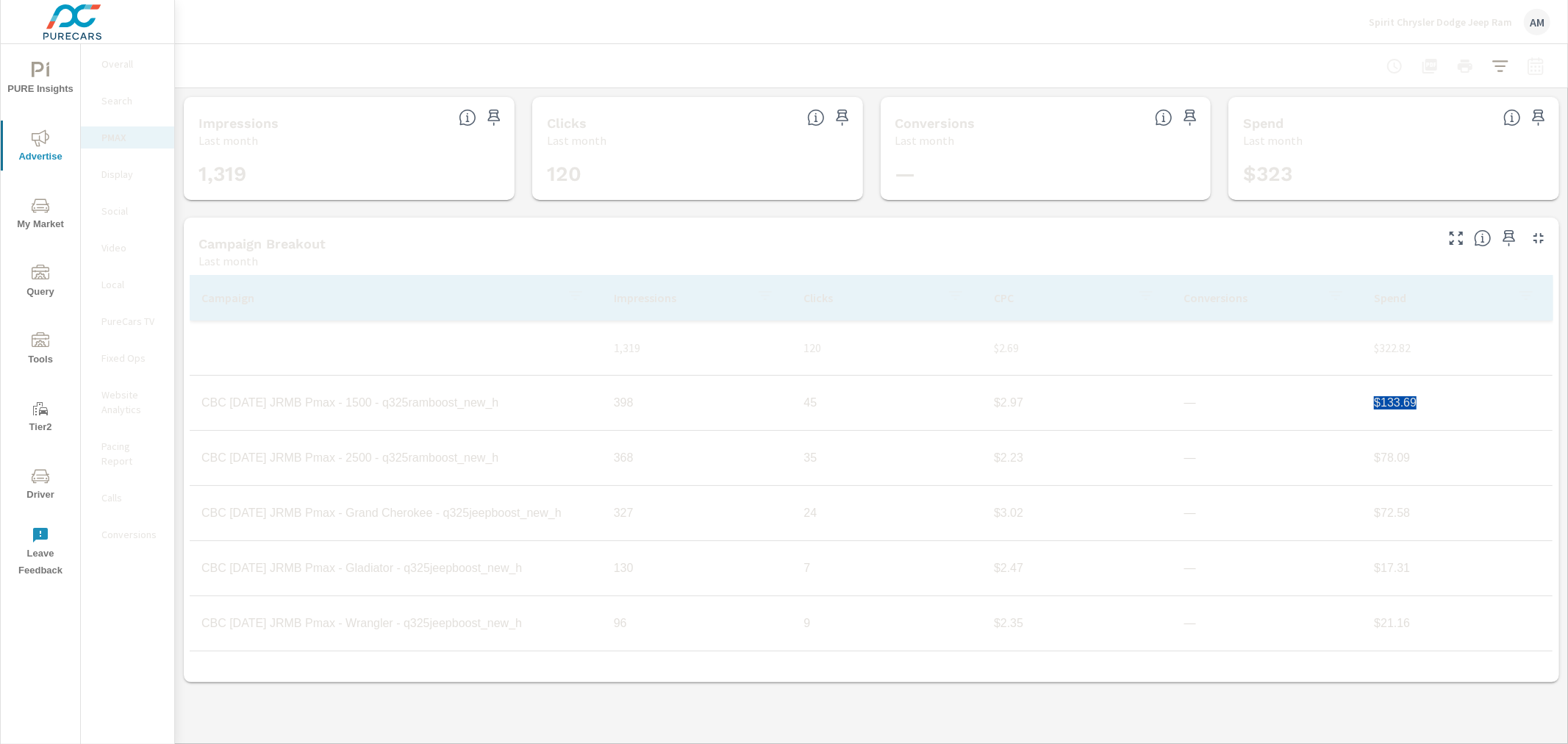
copy td "$133.69"
drag, startPoint x: 1440, startPoint y: 456, endPoint x: 1370, endPoint y: 455, distance: 70.0
click at [1370, 455] on td "$78.09" at bounding box center [1458, 458] width 190 height 37
copy td "$78.09"
drag, startPoint x: 1444, startPoint y: 516, endPoint x: 1373, endPoint y: 518, distance: 71.0
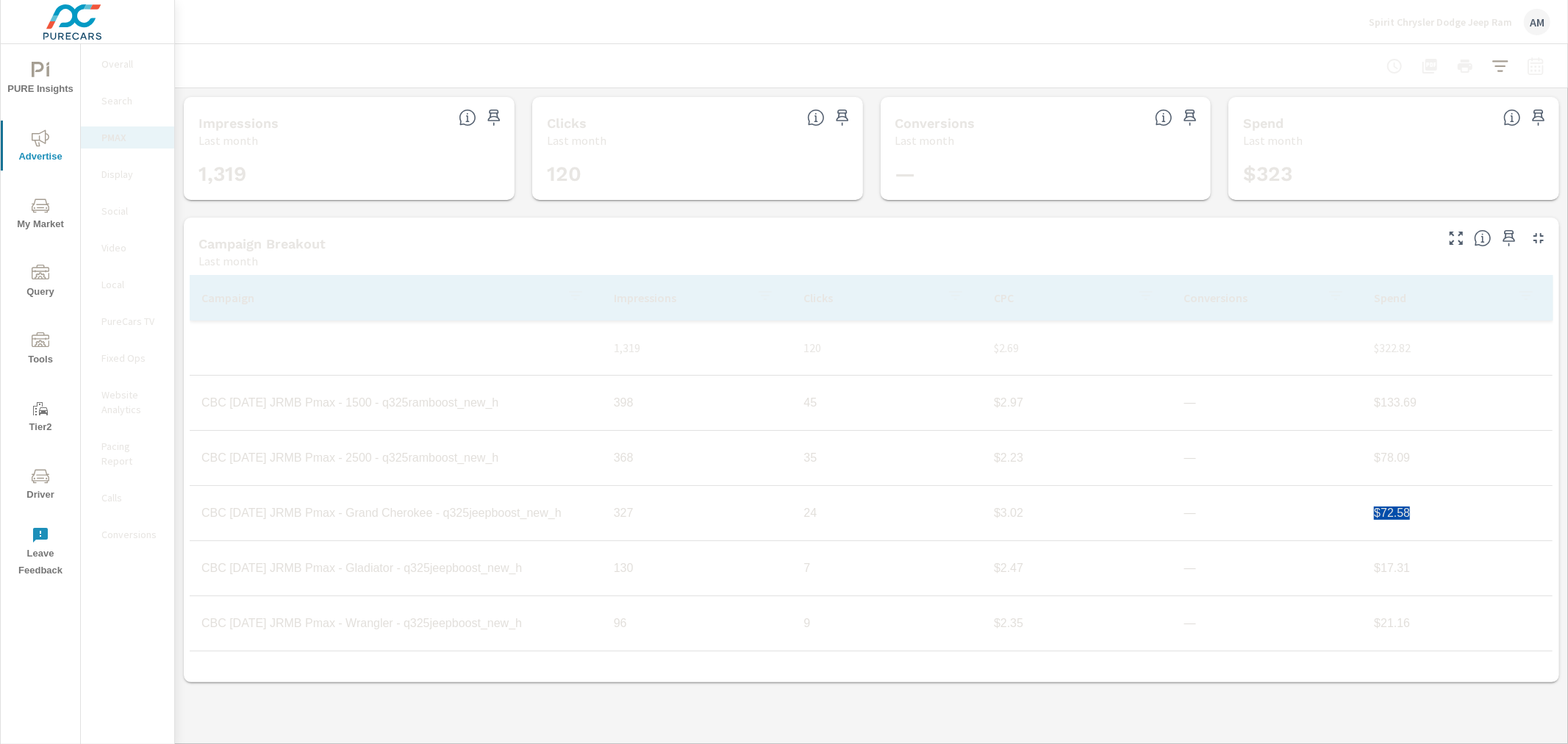
click at [1373, 518] on td "$72.58" at bounding box center [1458, 513] width 190 height 37
copy td "$72.58"
drag, startPoint x: 1415, startPoint y: 577, endPoint x: 1369, endPoint y: 577, distance: 46.0
click at [1369, 577] on td "$17.31" at bounding box center [1458, 568] width 190 height 37
copy td "$17.31"
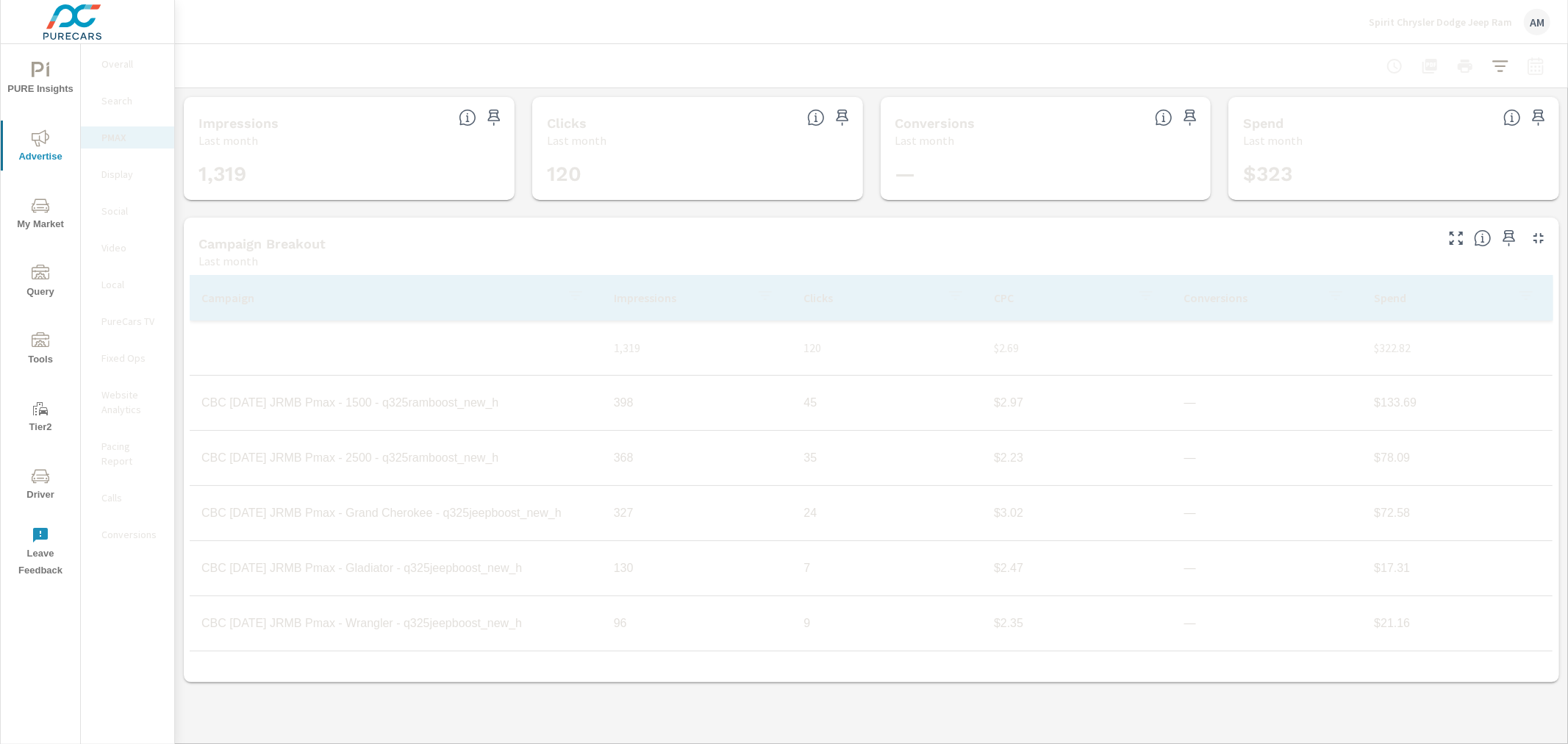
click at [864, 569] on td "7" at bounding box center [887, 568] width 190 height 37
drag, startPoint x: 1427, startPoint y: 402, endPoint x: 1366, endPoint y: 402, distance: 61.0
click at [1366, 402] on td "$133.69" at bounding box center [1458, 403] width 190 height 37
drag, startPoint x: 1431, startPoint y: 458, endPoint x: 1363, endPoint y: 461, distance: 68.1
click at [1363, 461] on td "$78.09" at bounding box center [1458, 458] width 190 height 37
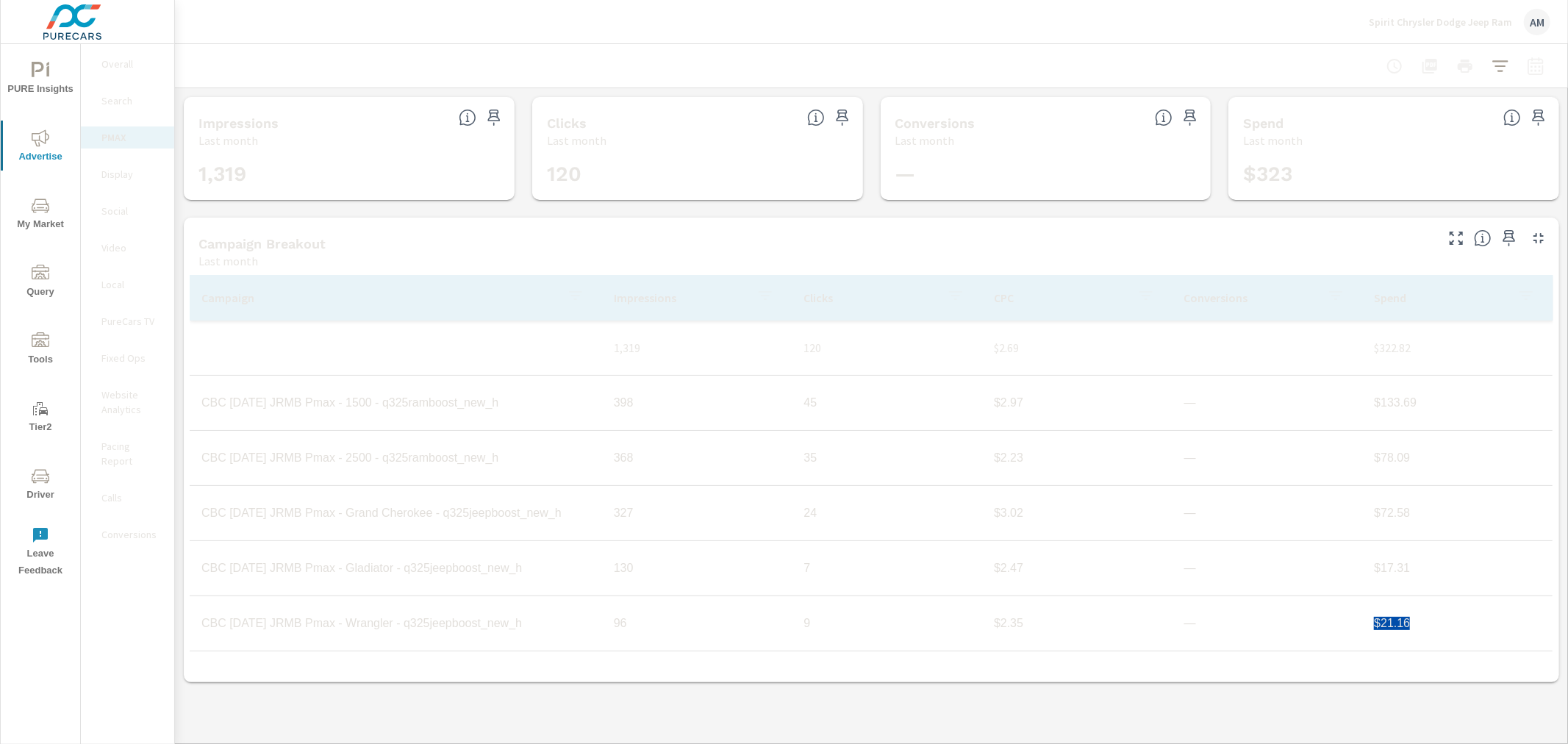
drag, startPoint x: 1399, startPoint y: 623, endPoint x: 1369, endPoint y: 623, distance: 30.0
click at [1369, 623] on td "$21.16" at bounding box center [1458, 624] width 190 height 37
drag, startPoint x: 583, startPoint y: 716, endPoint x: 716, endPoint y: 644, distance: 151.2
click at [583, 716] on div "PMAX Performance Spirit Chrysler Dodge Jeep Ram Report date range: Aug 01, 2025…" at bounding box center [872, 394] width 1393 height 700
click at [1444, 17] on p "Spirit Chrysler Dodge Jeep Ram" at bounding box center [1441, 22] width 143 height 13
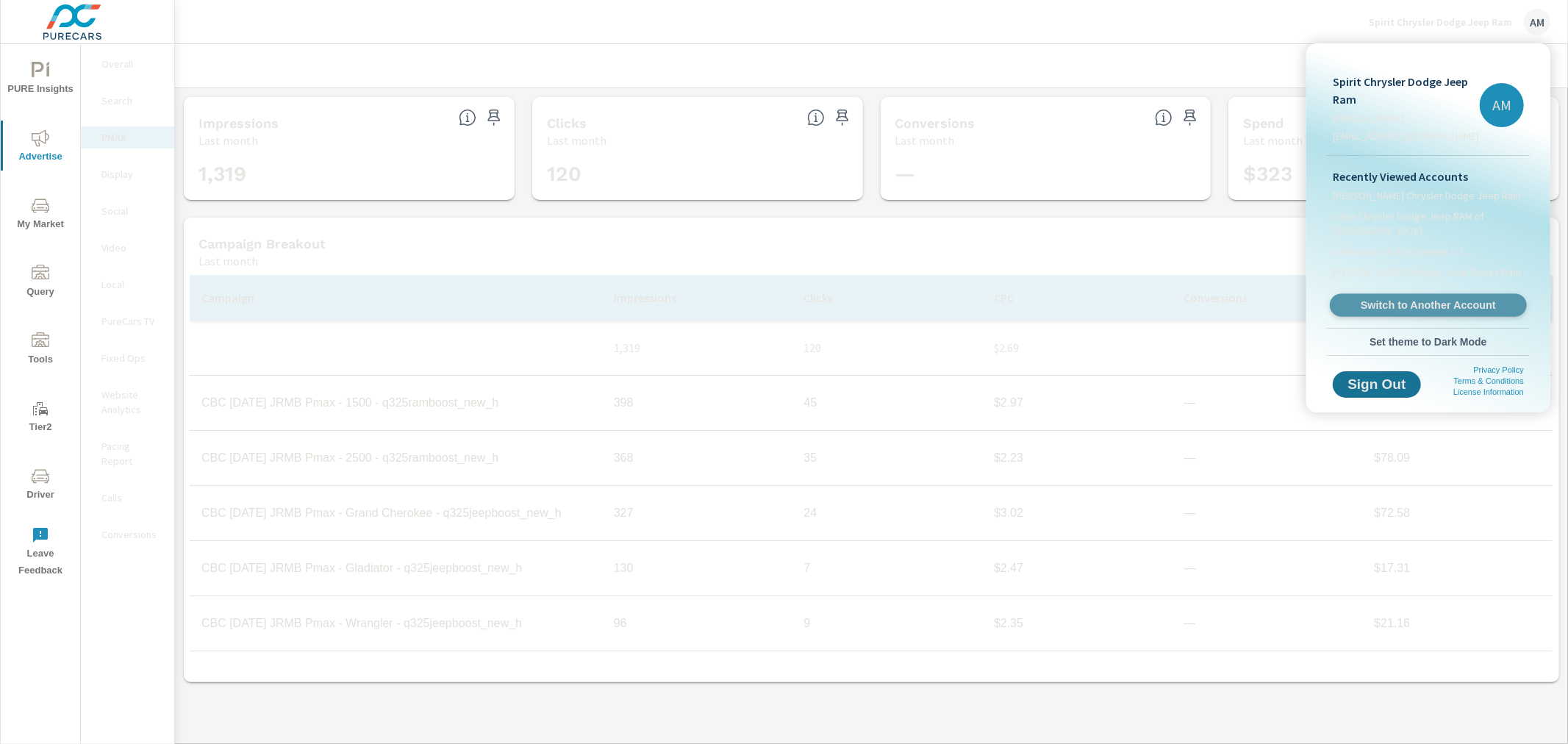
click at [1423, 296] on link "Switch to Another Account" at bounding box center [1428, 305] width 197 height 23
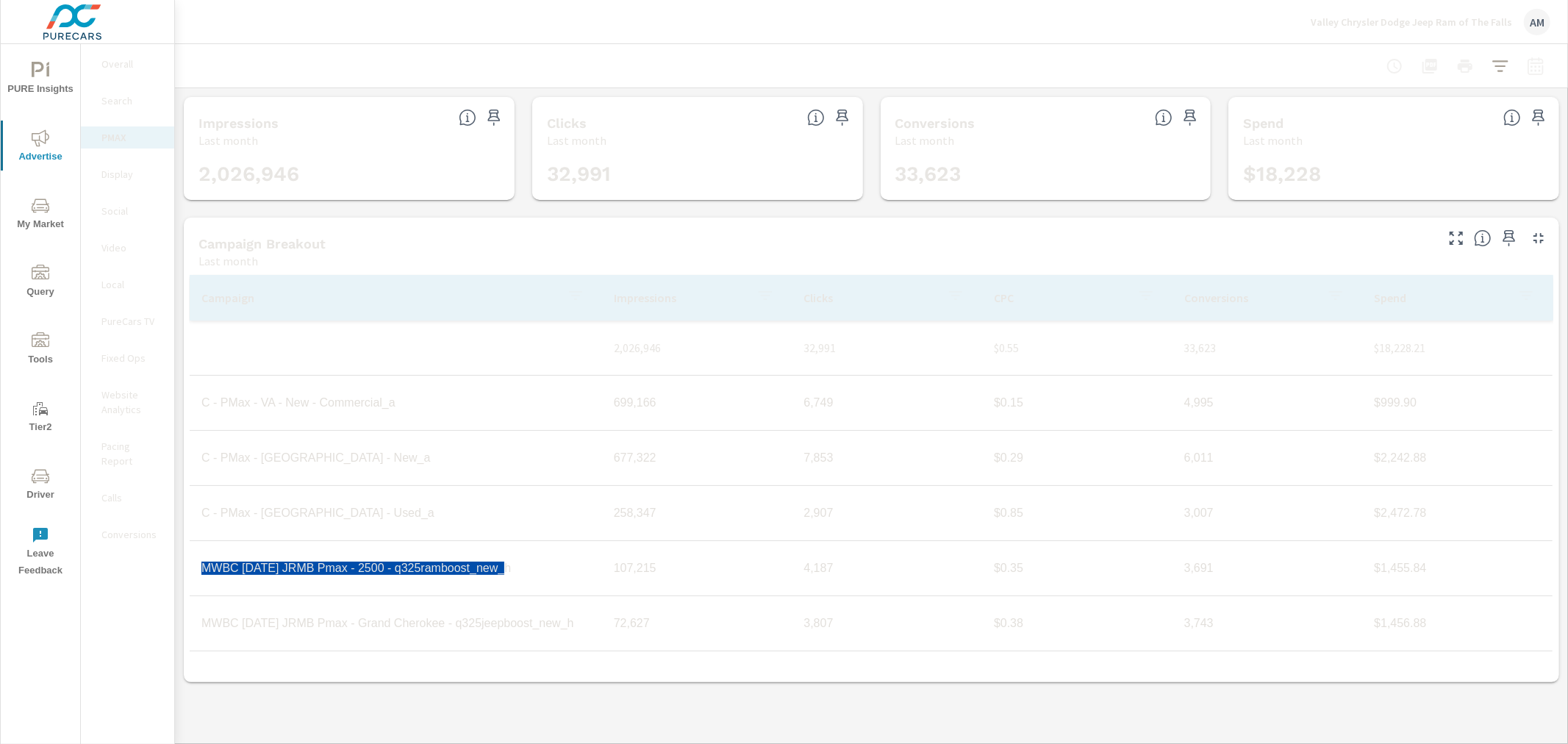
drag, startPoint x: 529, startPoint y: 578, endPoint x: 201, endPoint y: 572, distance: 328.1
click at [201, 572] on td "MWBC [DATE] JRMB Pmax - 2500 - q325ramboost_new_h" at bounding box center [396, 568] width 413 height 37
copy td "MWBC [DATE] JRMB Pmax - 2500 - q325ramboost_new_h"
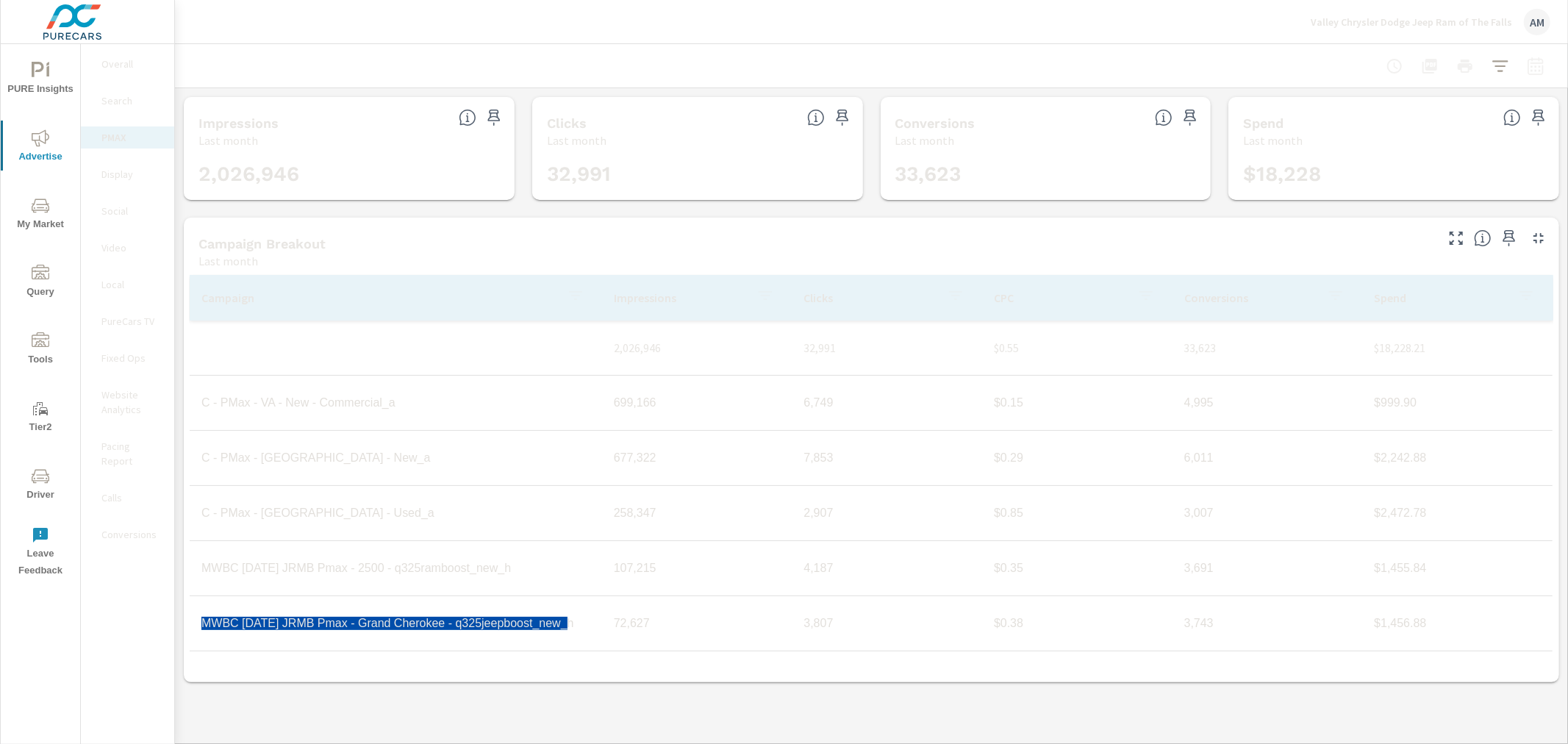
drag, startPoint x: 567, startPoint y: 627, endPoint x: 204, endPoint y: 630, distance: 363.0
click at [204, 630] on td "MWBC Aug25 JRMB Pmax - Grand Cherokee - q325jeepboost_new_h" at bounding box center [396, 624] width 413 height 37
copy td "MWBC Aug25 JRMB Pmax - Grand Cherokee - q325jeepboost_new_h"
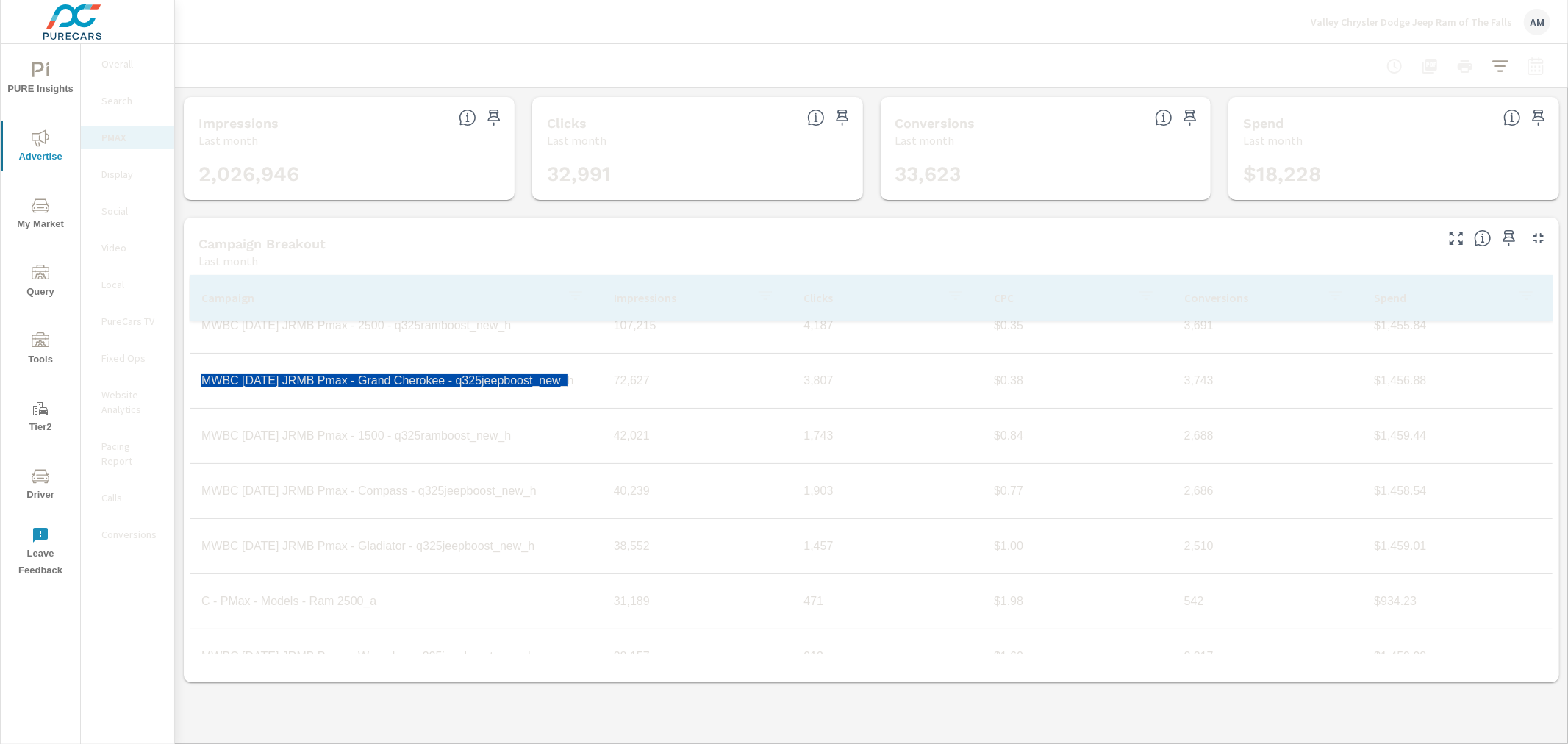
scroll to position [245, 0]
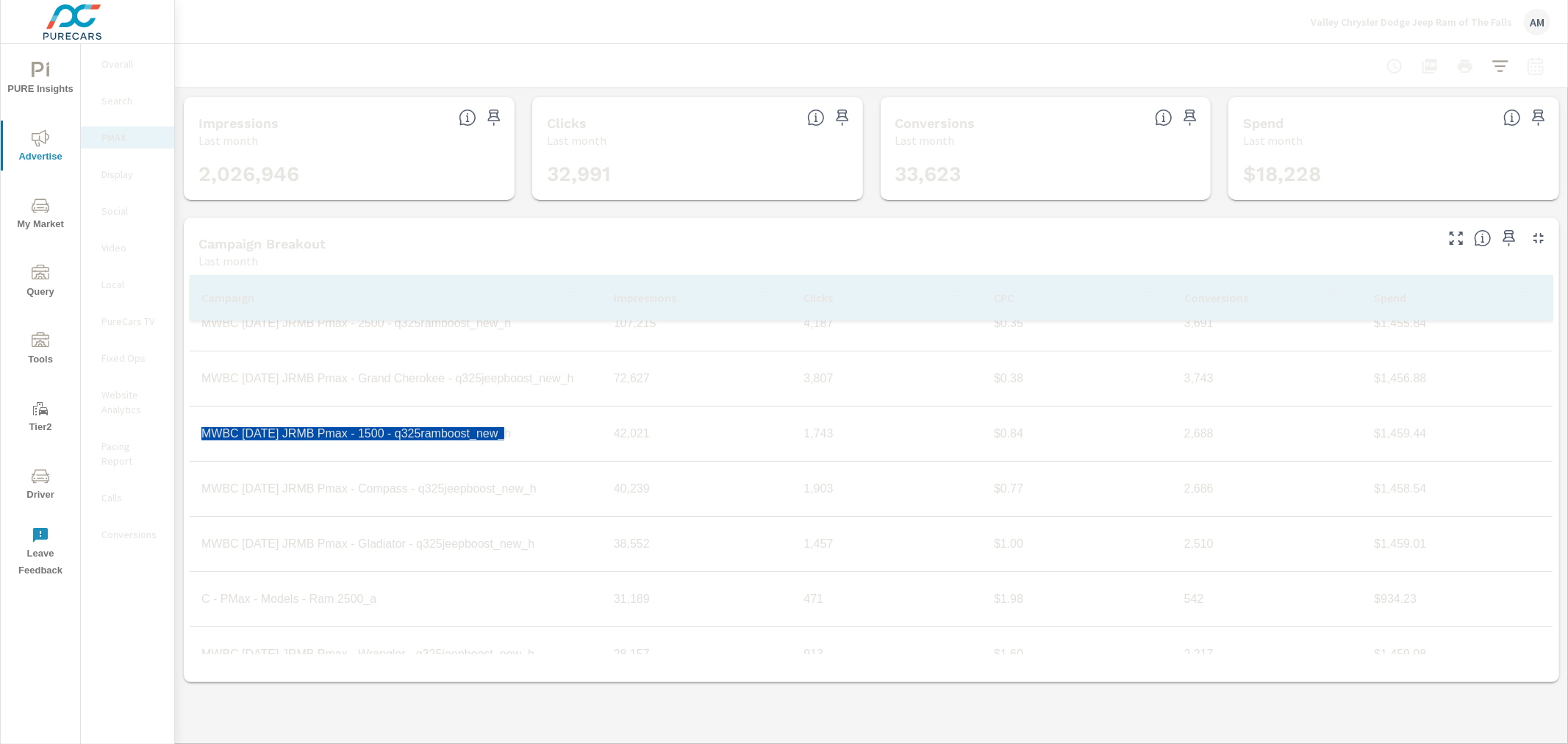
drag, startPoint x: 521, startPoint y: 427, endPoint x: 201, endPoint y: 441, distance: 320.3
click at [201, 441] on td "MWBC Aug25 JRMB Pmax - 1500 - q325ramboost_new_h" at bounding box center [396, 433] width 413 height 37
copy td "MWBC Aug25 JRMB Pmax - 1500 - q325ramboost_new_h"
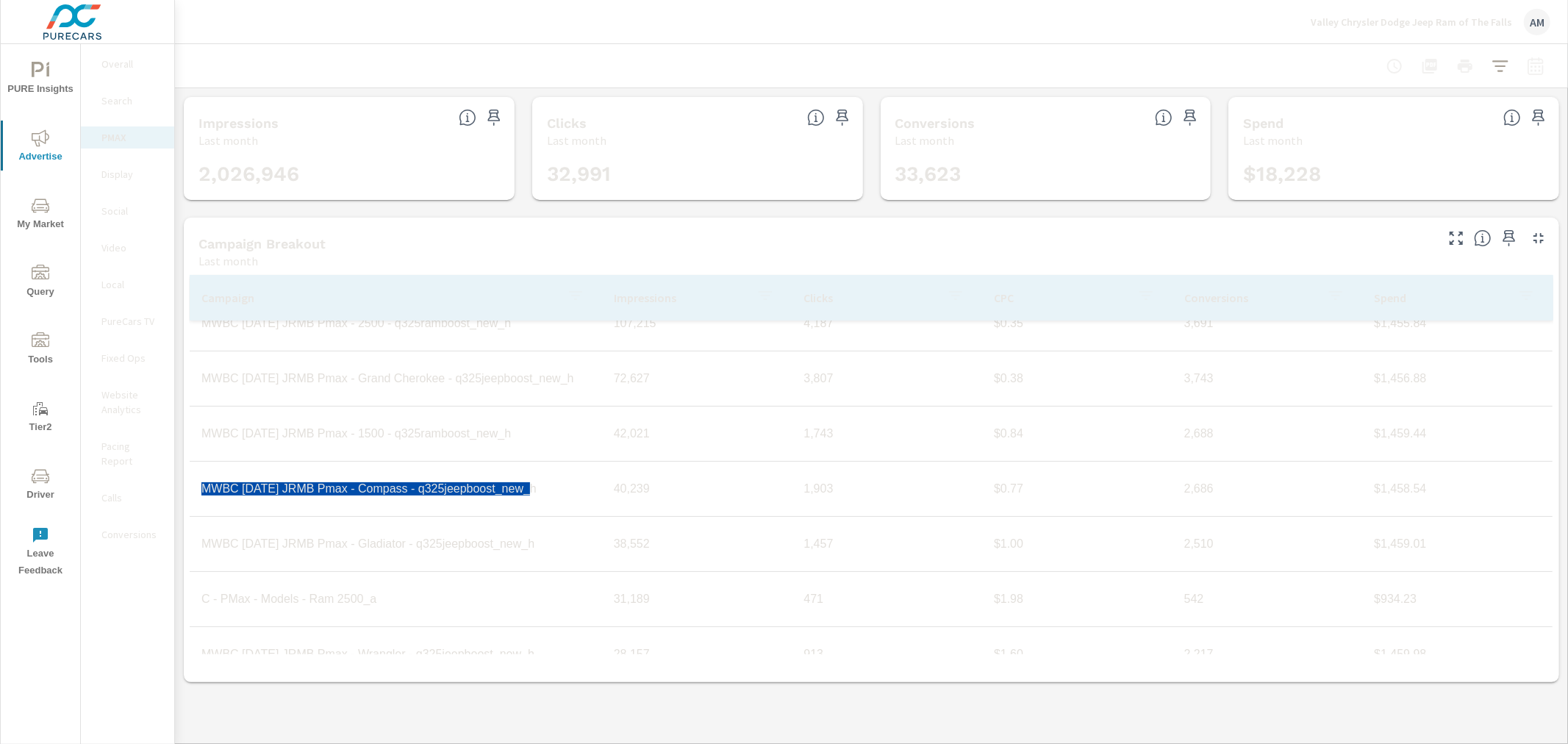
drag, startPoint x: 543, startPoint y: 495, endPoint x: 202, endPoint y: 507, distance: 341.2
click at [202, 507] on td "MWBC Aug25 JRMB Pmax - Compass - q325jeepboost_new_h" at bounding box center [396, 488] width 413 height 37
copy td "MWBC Aug25 JRMB Pmax - Compass - q325jeepboost_new_h"
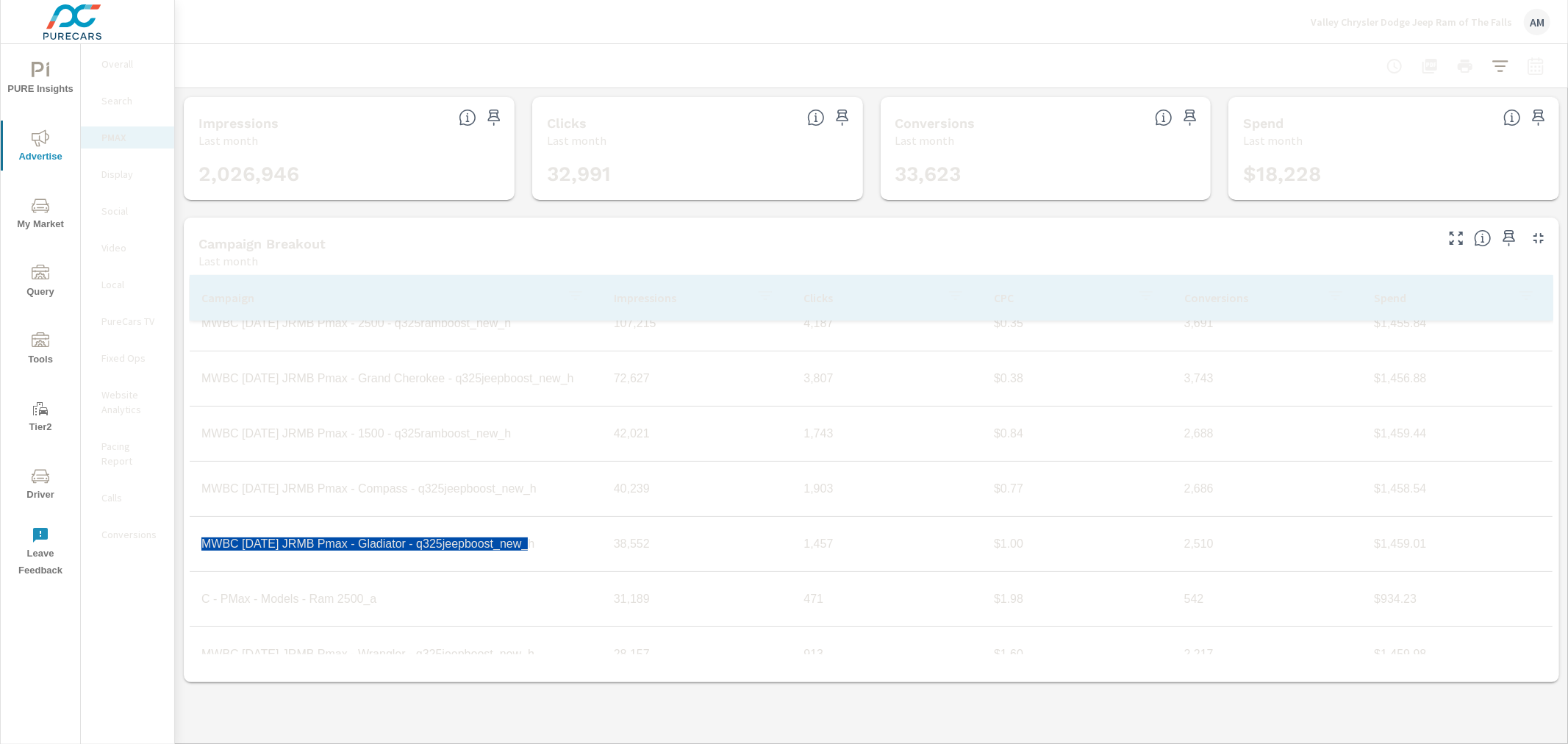
drag, startPoint x: 532, startPoint y: 551, endPoint x: 201, endPoint y: 548, distance: 331.0
click at [201, 548] on td "MWBC Aug25 JRMB Pmax - Gladiator - q325jeepboost_new_h" at bounding box center [396, 544] width 413 height 37
copy td "MWBC Aug25 JRMB Pmax - Gladiator - q325jeepboost_new_h"
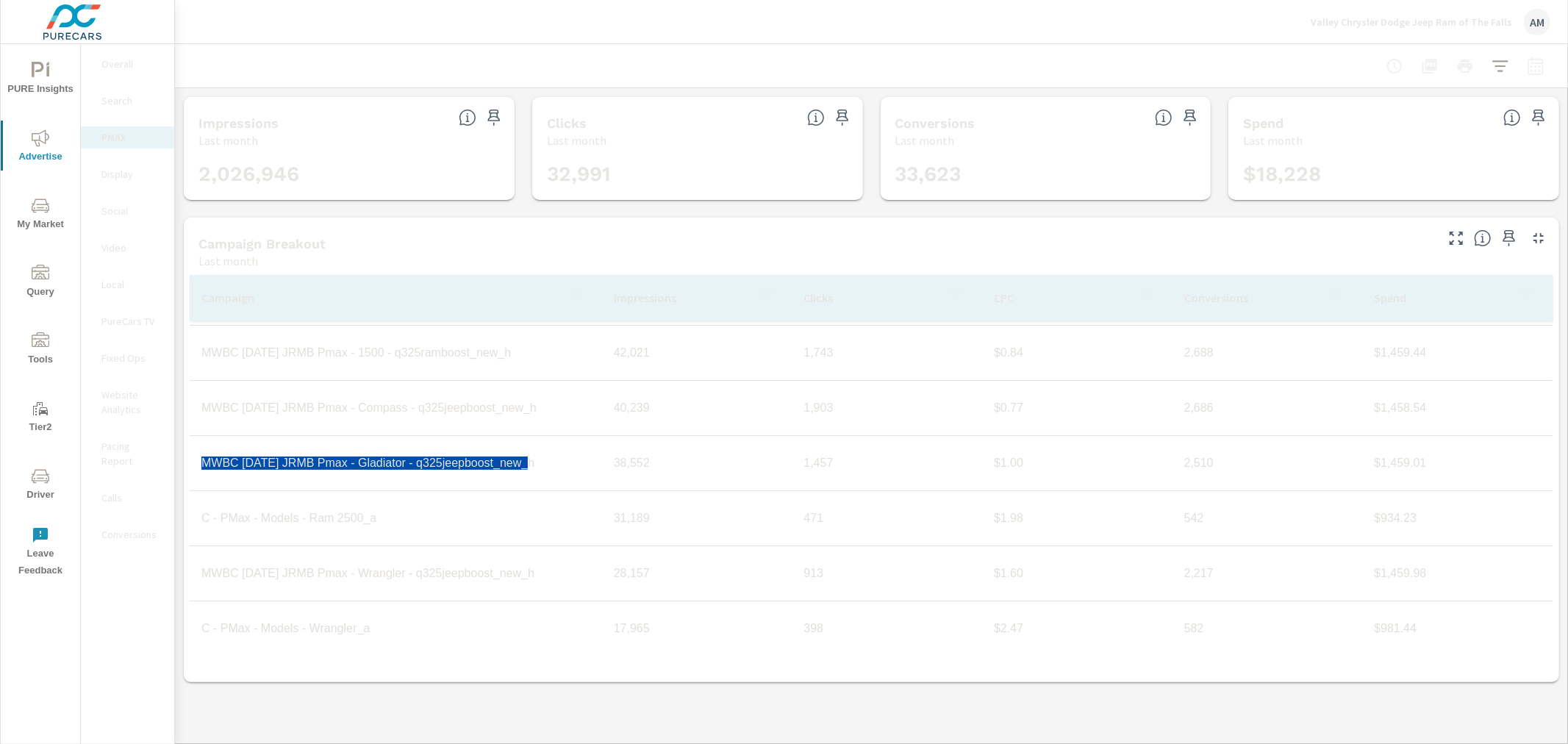
scroll to position [326, 0]
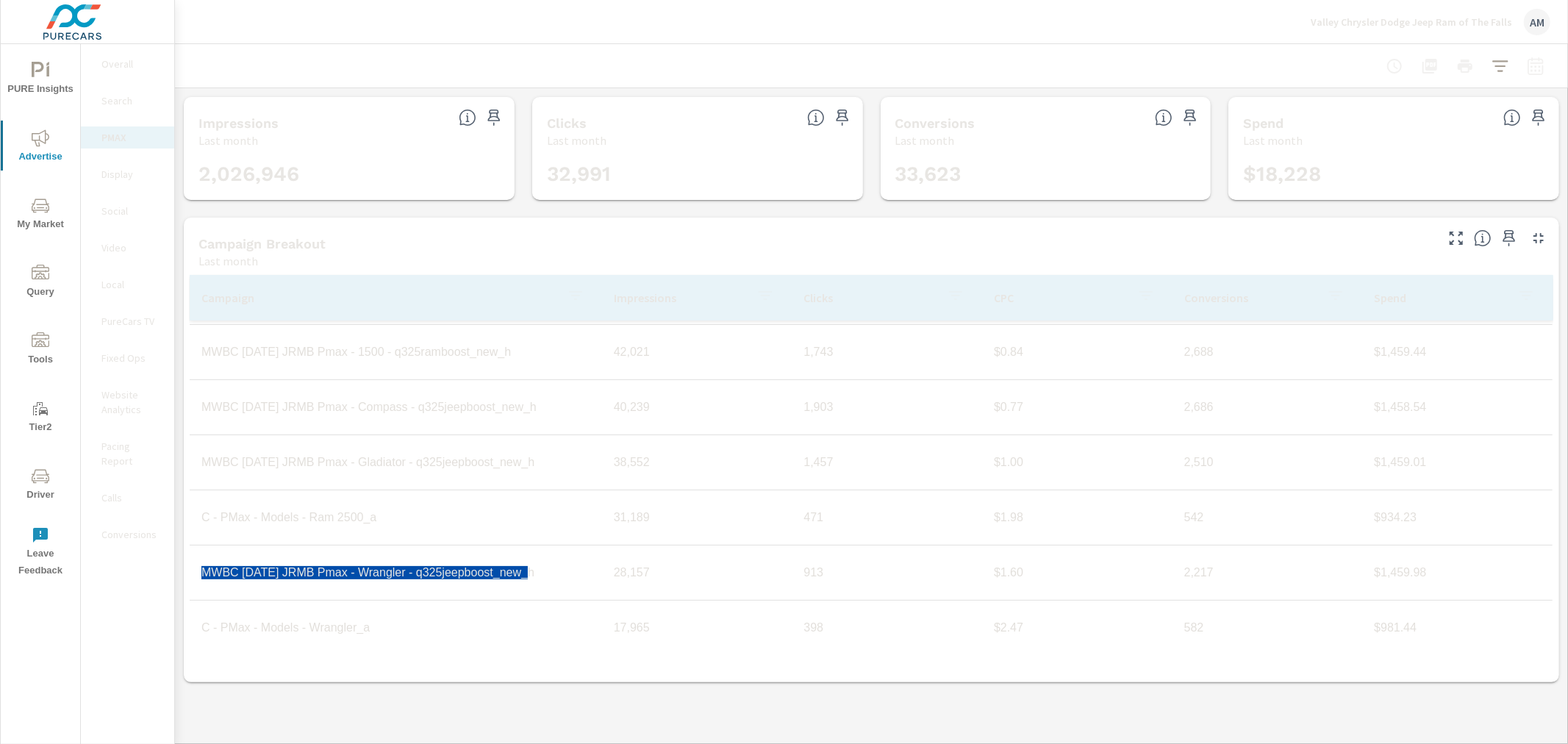
drag, startPoint x: 513, startPoint y: 577, endPoint x: 203, endPoint y: 574, distance: 310.0
click at [203, 574] on td "MWBC Aug25 JRMB Pmax - Wrangler - q325jeepboost_new_h" at bounding box center [396, 573] width 413 height 37
copy td "MWBC Aug25 JRMB Pmax - Wrangler - q325jeepboost_new_h"
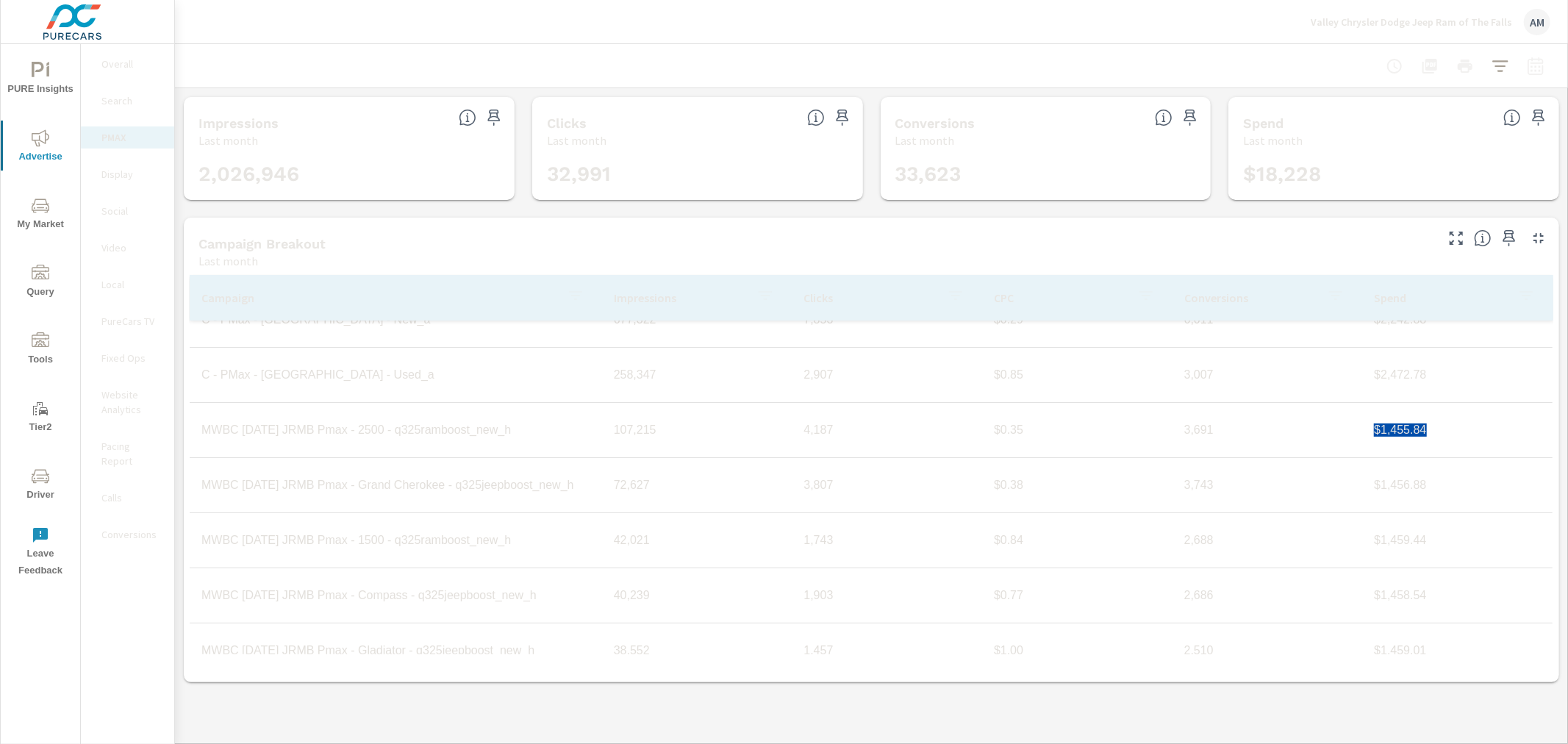
drag, startPoint x: 1440, startPoint y: 437, endPoint x: 1360, endPoint y: 436, distance: 80.0
click at [1363, 436] on td "$1,455.84" at bounding box center [1458, 430] width 190 height 37
copy td "$1,455.84"
drag, startPoint x: 1422, startPoint y: 482, endPoint x: 1358, endPoint y: 482, distance: 64.0
click at [1363, 482] on td "$1,456.88" at bounding box center [1458, 485] width 190 height 37
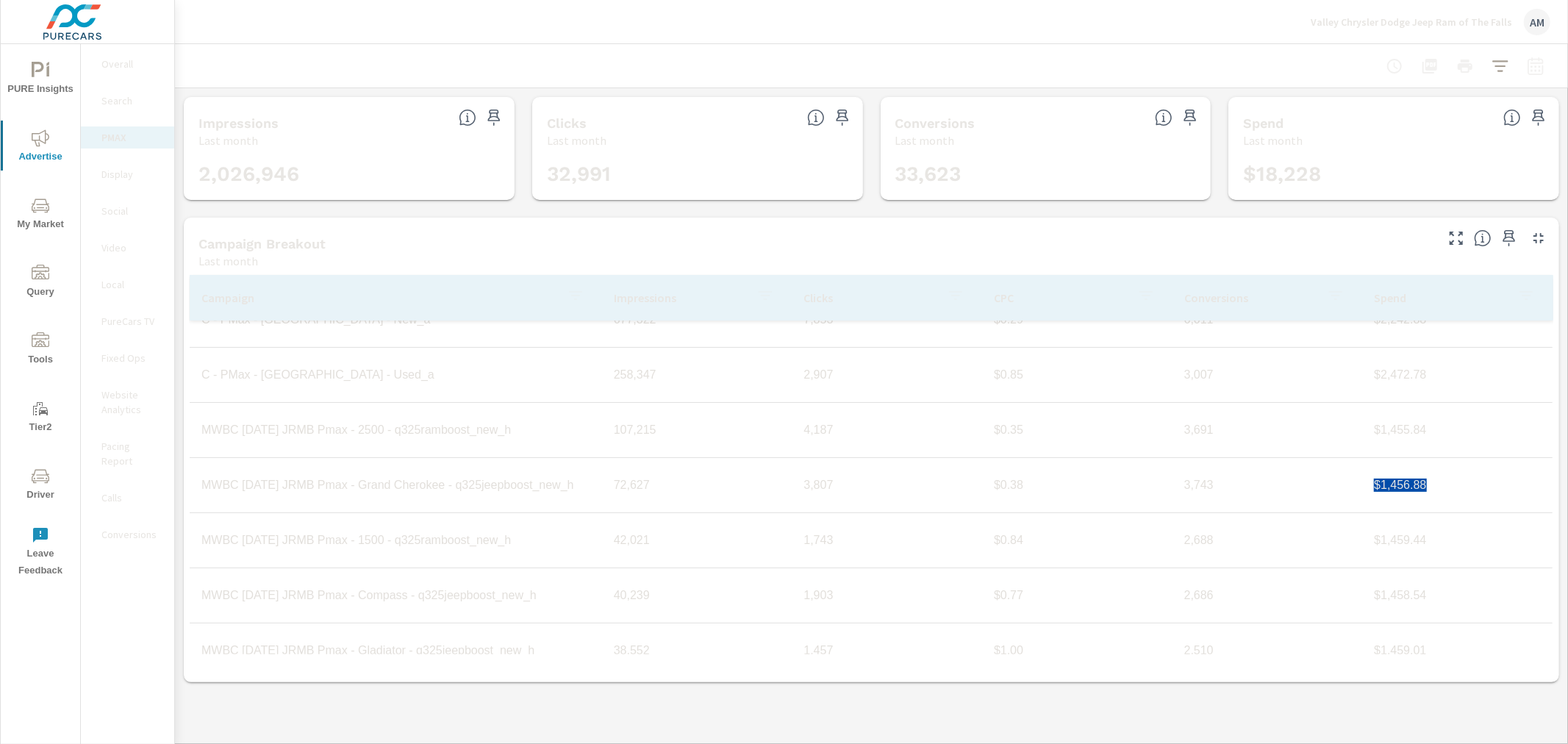
copy td "$1,456.88"
drag, startPoint x: 1430, startPoint y: 539, endPoint x: 1360, endPoint y: 544, distance: 70.2
click at [1363, 544] on td "$1,459.44" at bounding box center [1458, 540] width 190 height 37
copy td "$1,459.44"
drag, startPoint x: 1401, startPoint y: 599, endPoint x: 1362, endPoint y: 596, distance: 39.1
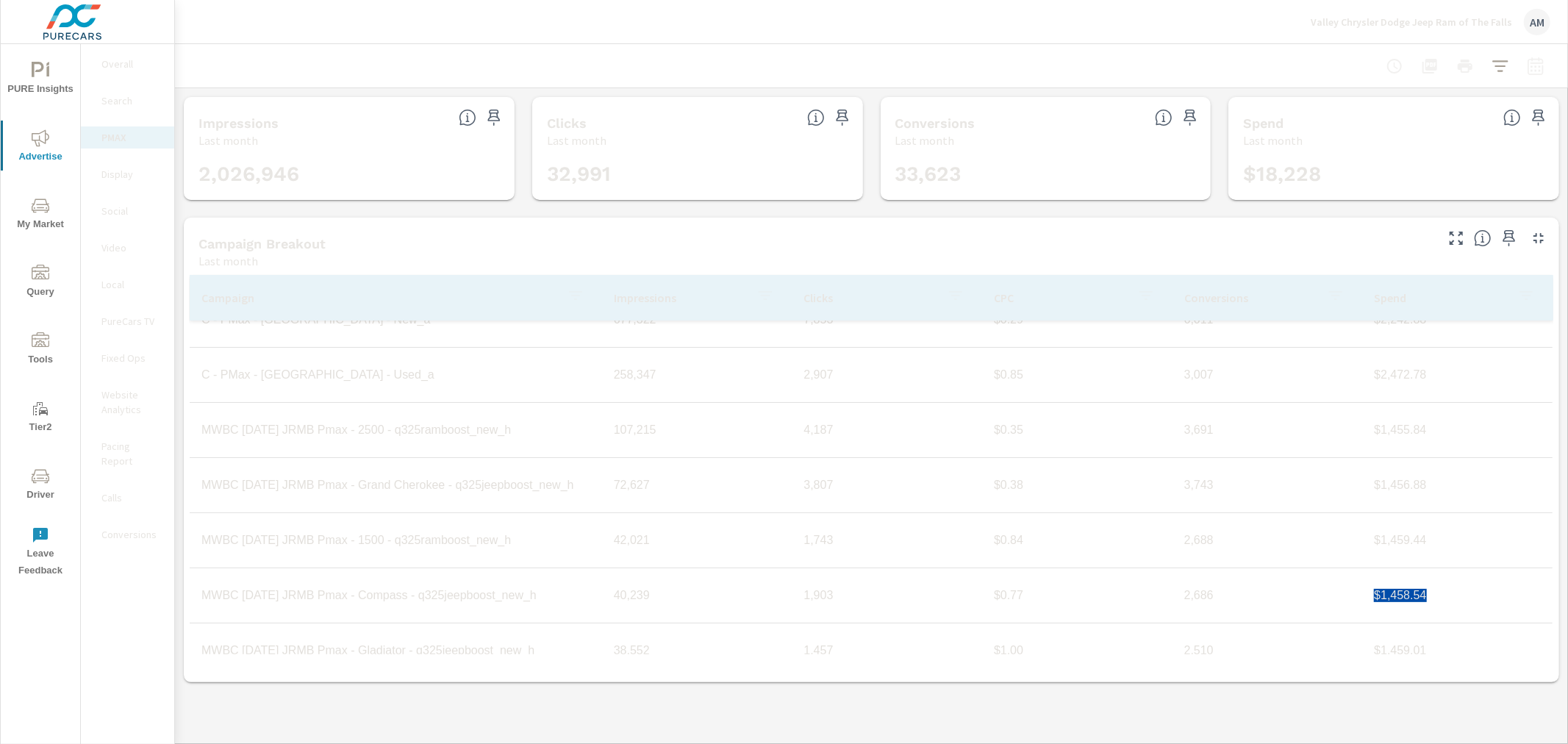
click at [1363, 596] on td "$1,458.54" at bounding box center [1458, 595] width 190 height 37
copy td "$1,458.54"
drag, startPoint x: 1428, startPoint y: 569, endPoint x: 1347, endPoint y: 572, distance: 81.1
click at [1347, 572] on tr "MWBC Aug25 JRMB Pmax - Gladiator - q325jeepboost_new_h 38,552 1,457 $1.00 2,510…" at bounding box center [871, 569] width 1364 height 55
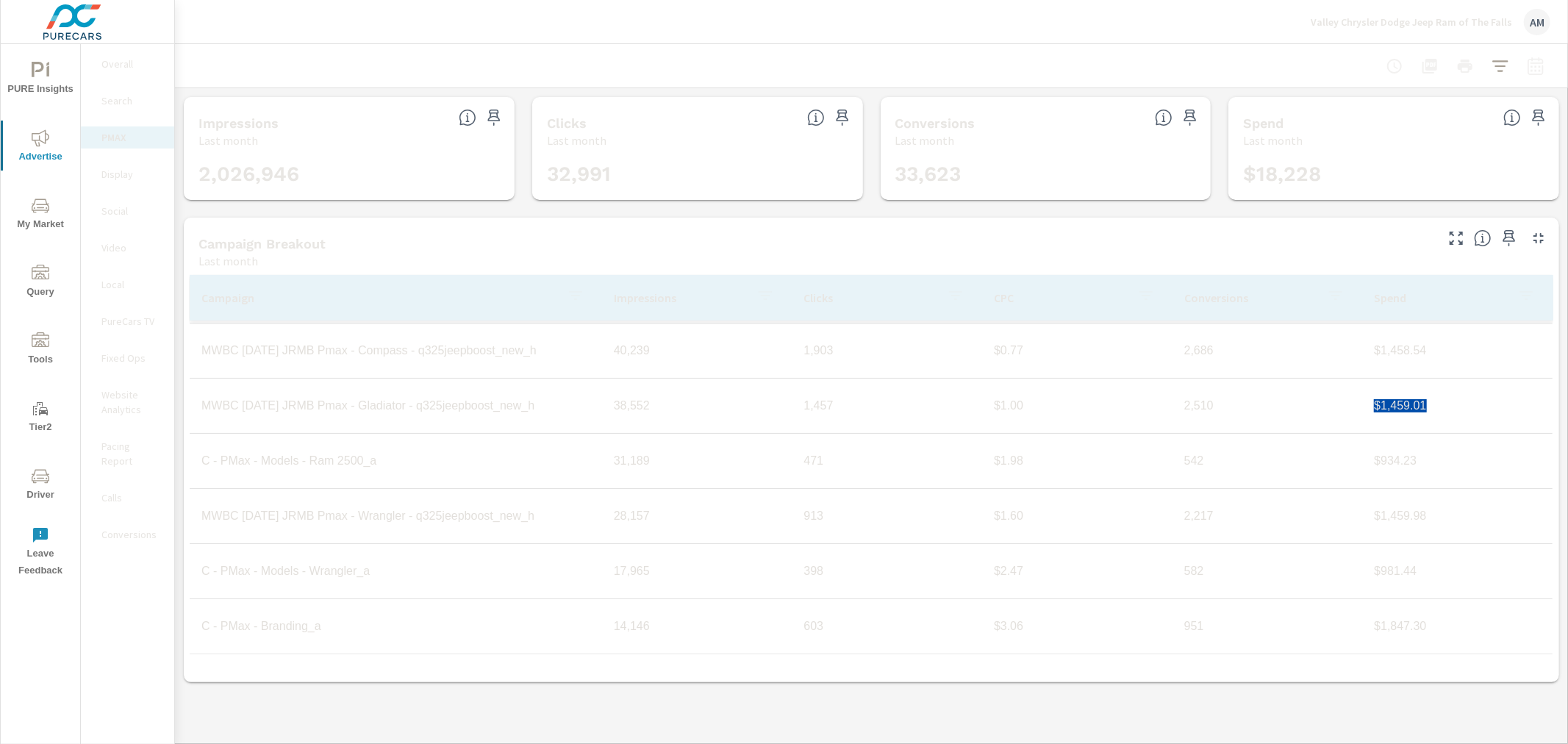
scroll to position [384, 0]
drag, startPoint x: 1420, startPoint y: 515, endPoint x: 1361, endPoint y: 515, distance: 59.0
click at [1363, 515] on td "$1,459.98" at bounding box center [1458, 516] width 190 height 37
click at [1375, 27] on p "Valley Chrysler Dodge Jeep Ram of The Falls" at bounding box center [1412, 22] width 201 height 13
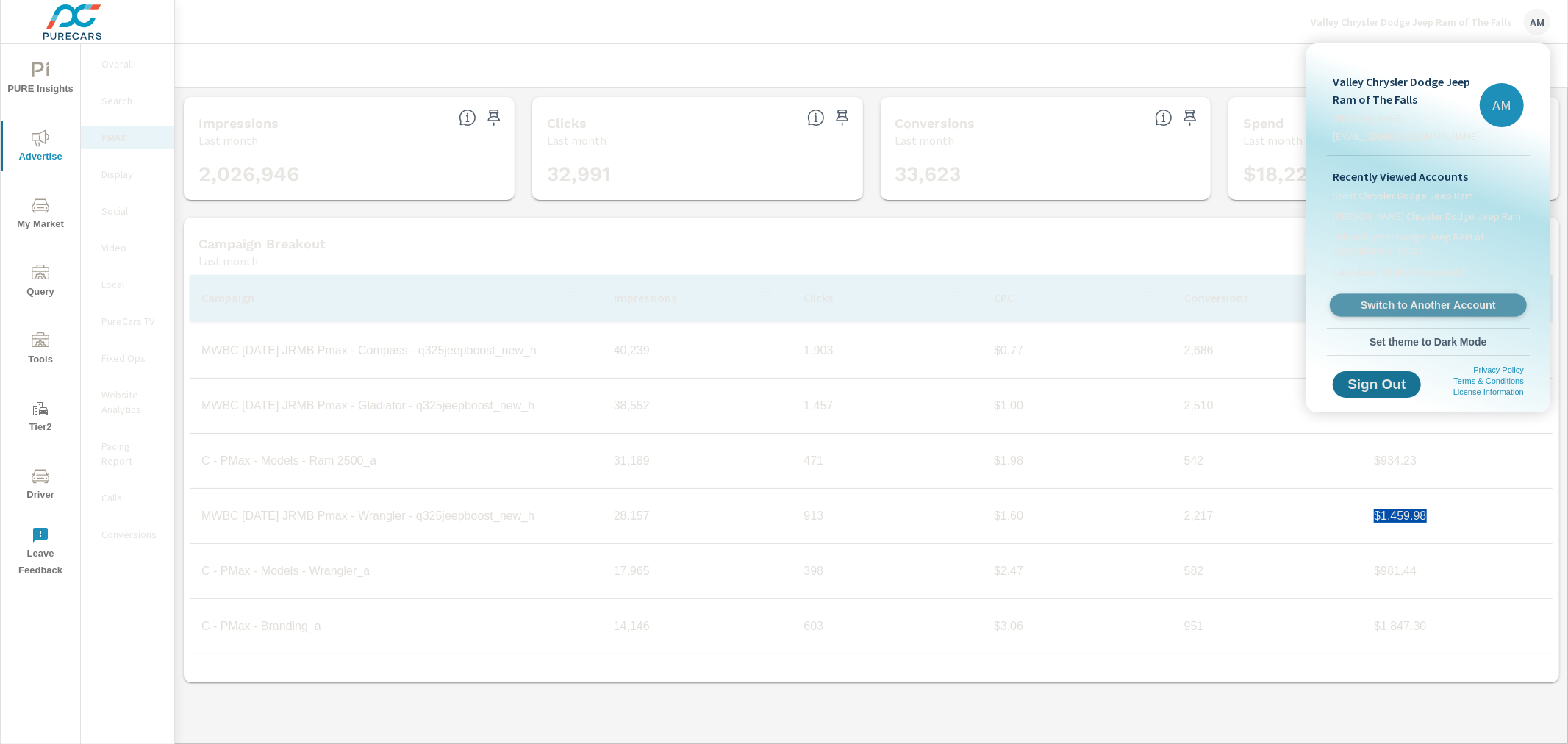
click at [1412, 303] on span "Switch to Another Account" at bounding box center [1428, 306] width 180 height 14
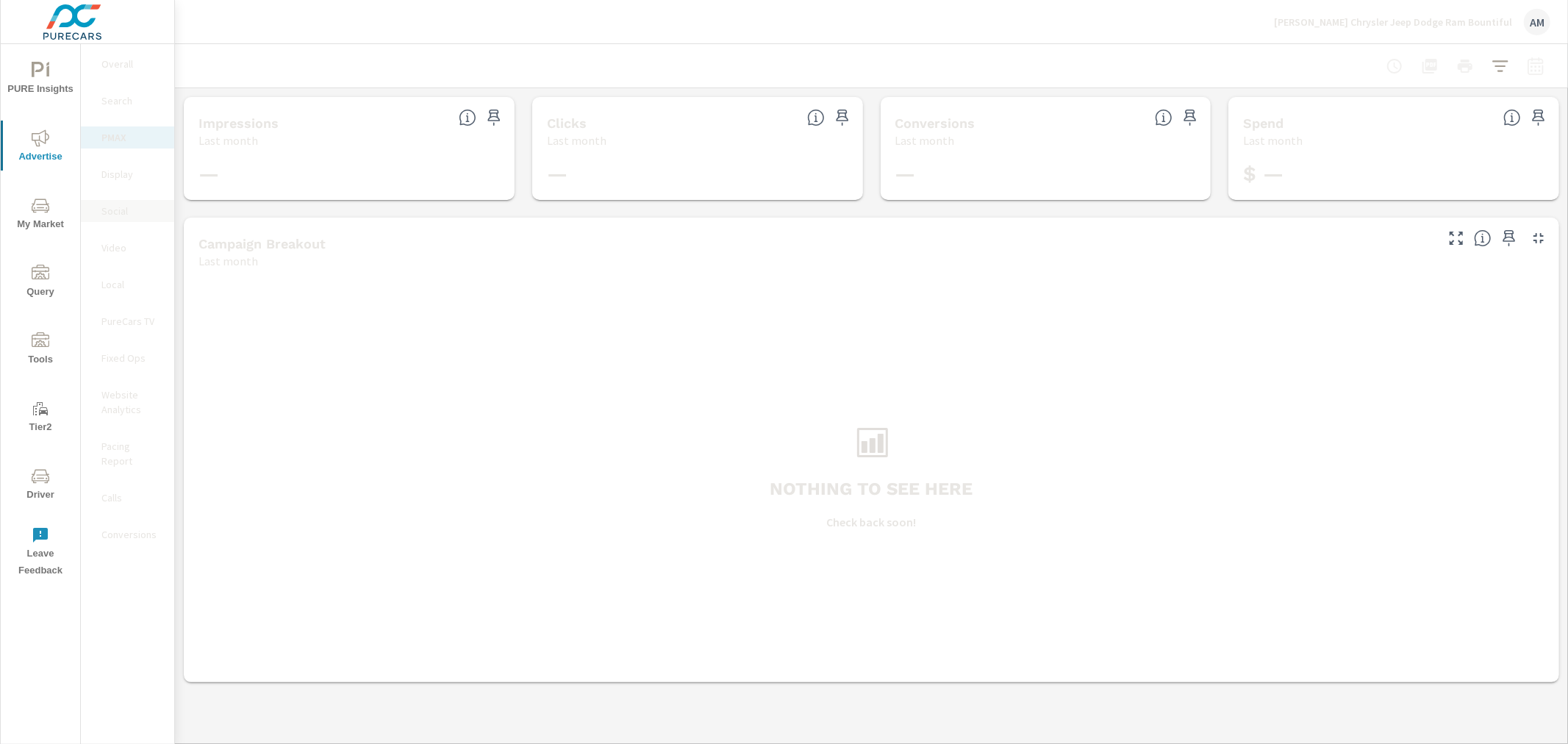
click at [112, 219] on div "Social" at bounding box center [127, 211] width 94 height 22
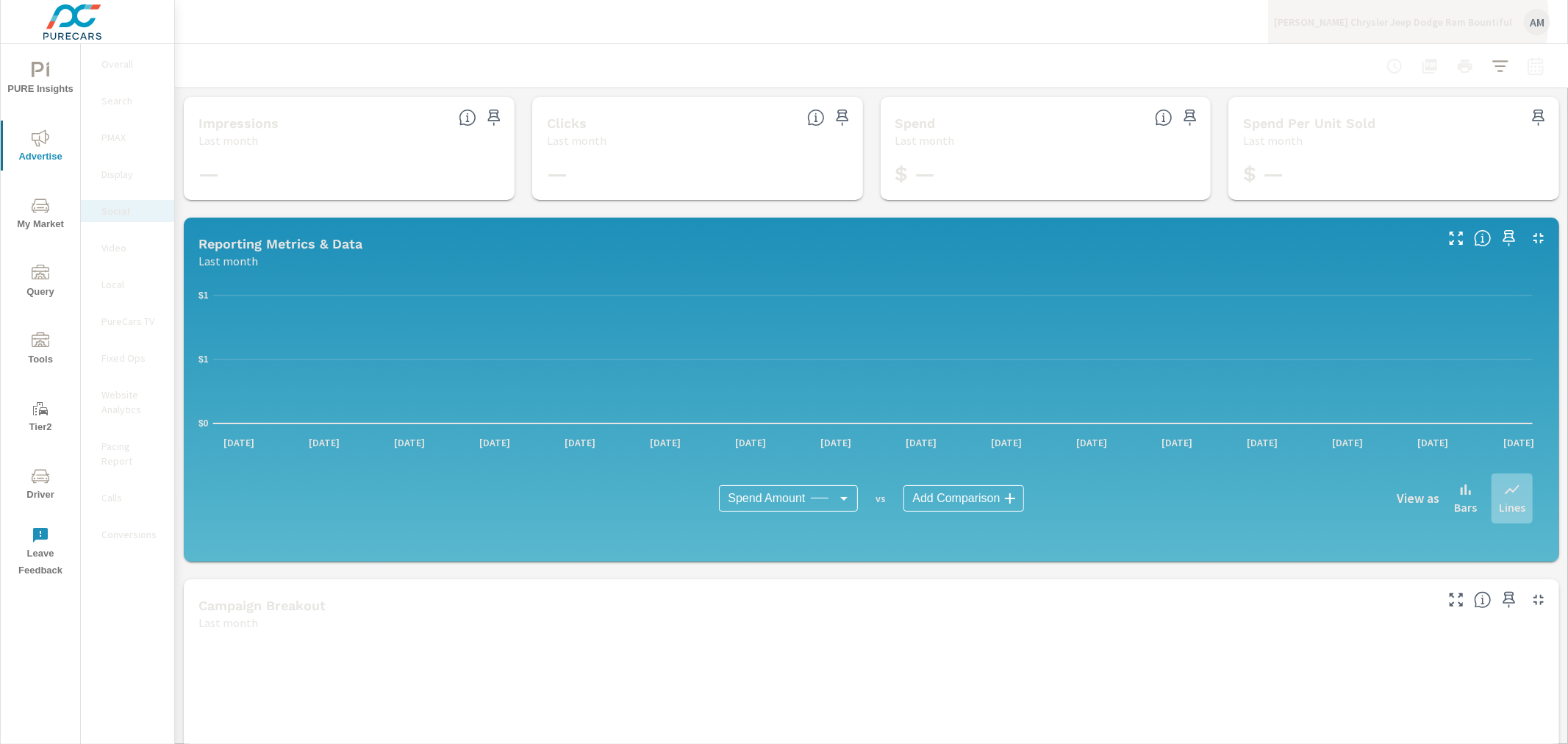
click at [1425, 19] on p "[PERSON_NAME] Chrysler Jeep Dodge Ram Bountiful" at bounding box center [1393, 22] width 238 height 13
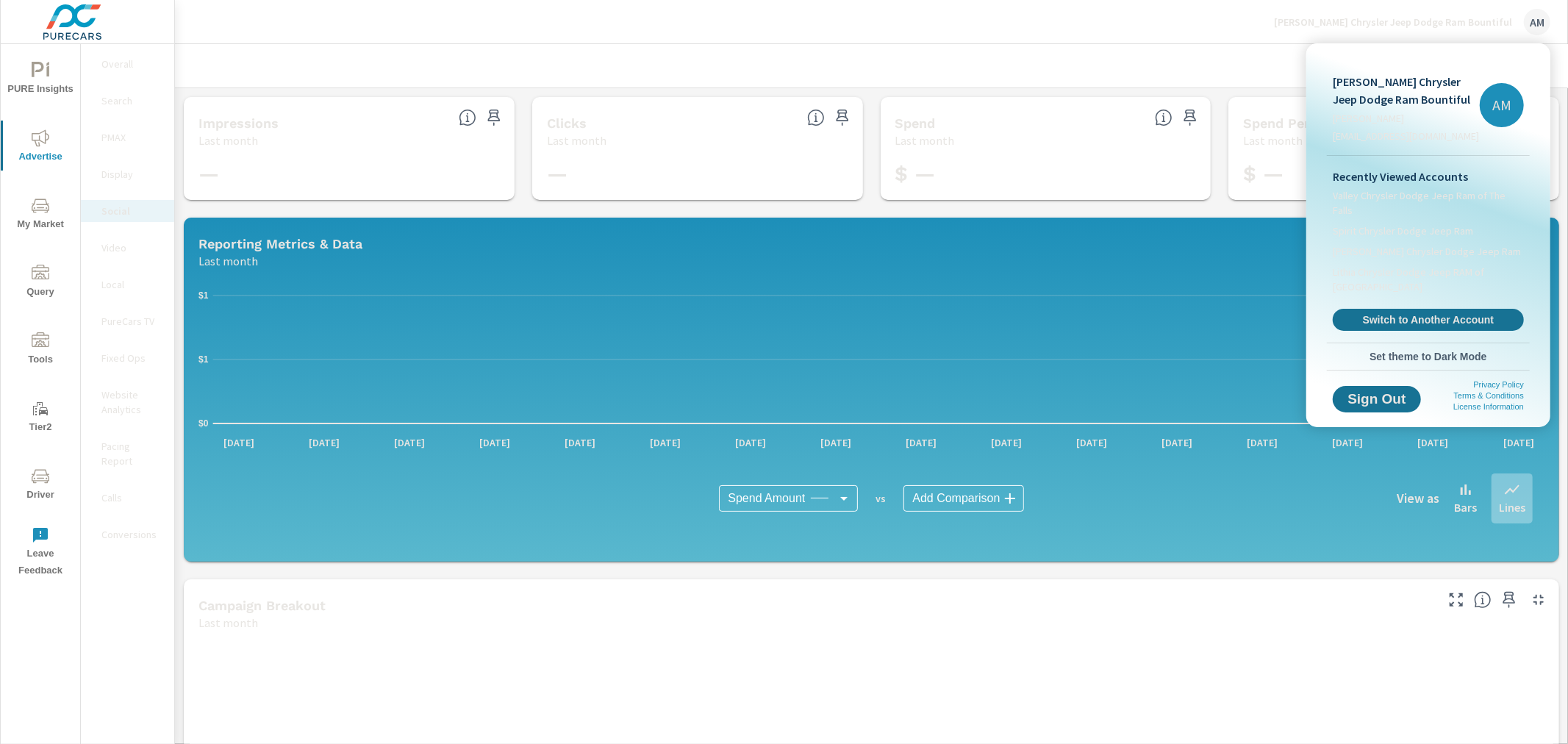
click at [1428, 313] on span "Switch to Another Account" at bounding box center [1428, 319] width 175 height 13
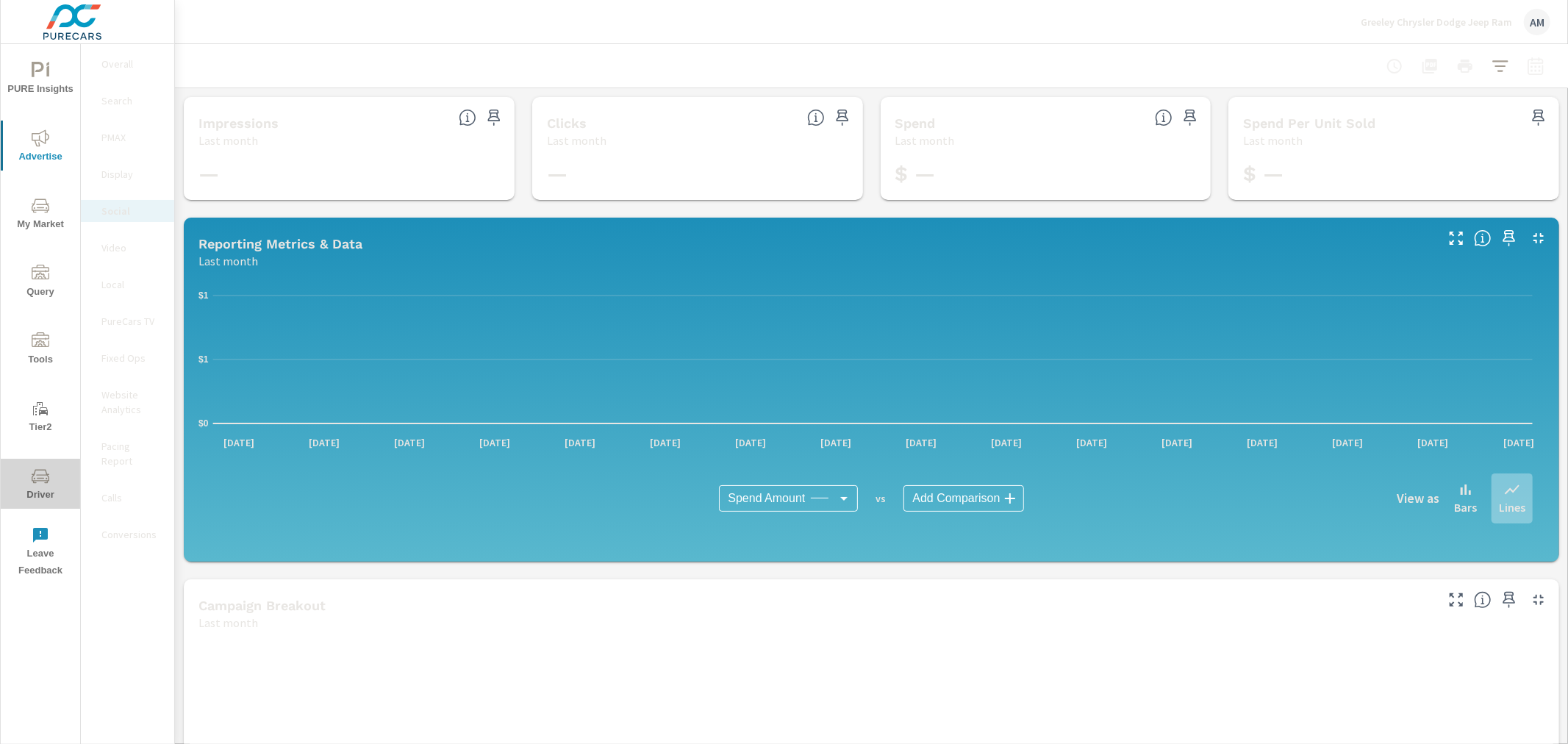
click at [41, 486] on span "Driver" at bounding box center [41, 486] width 71 height 36
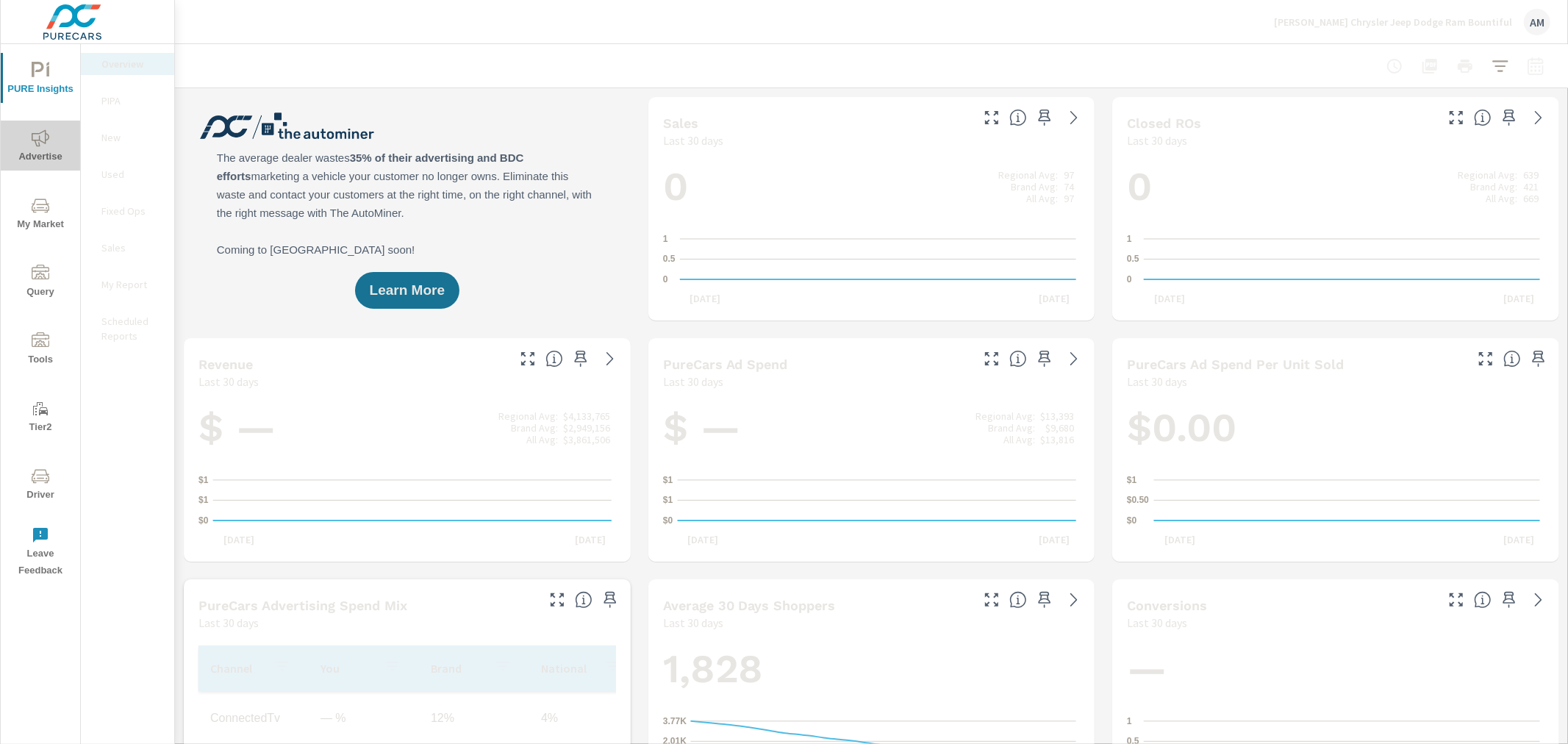
click at [22, 137] on span "Advertise" at bounding box center [41, 148] width 71 height 36
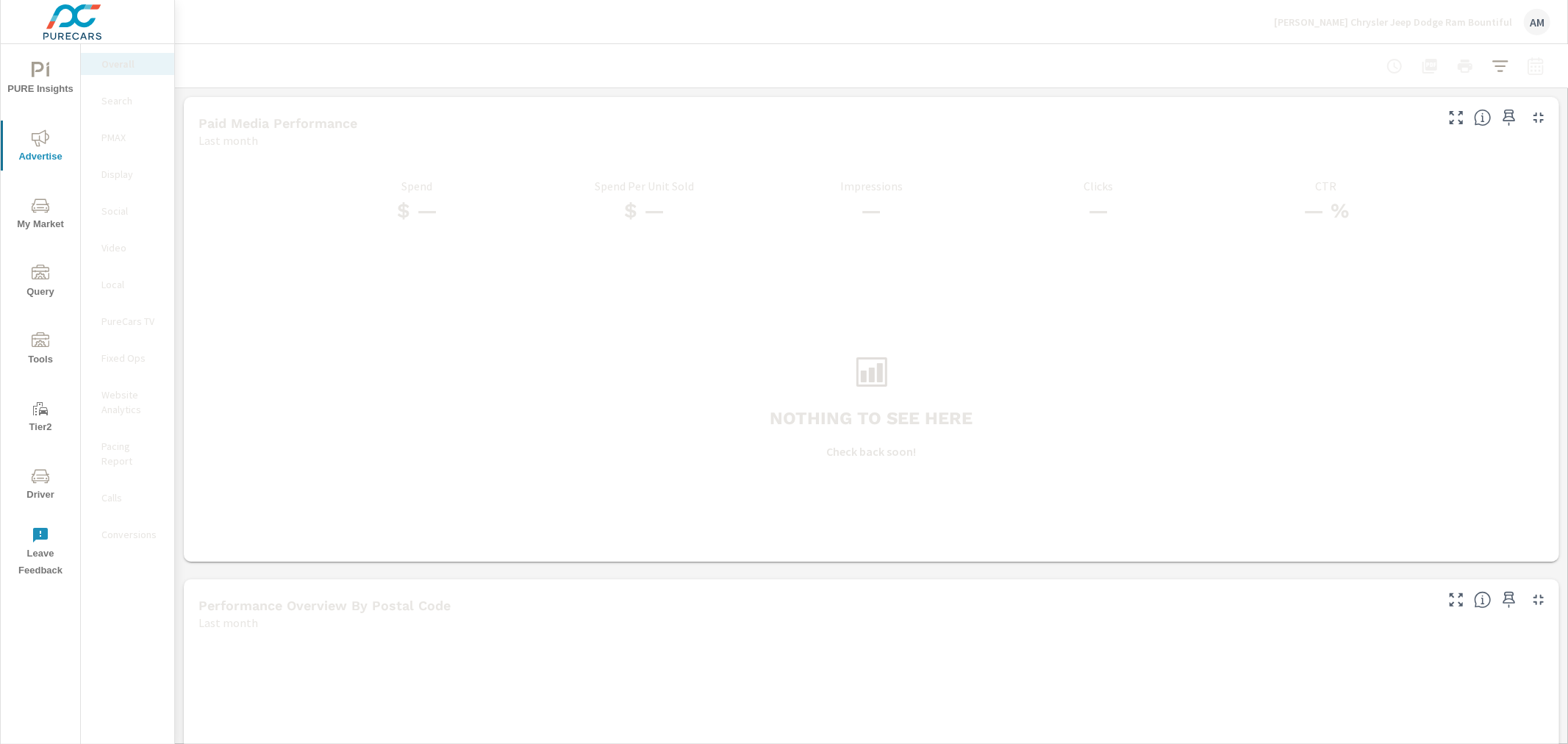
click at [109, 136] on p "PMAX" at bounding box center [132, 137] width 61 height 15
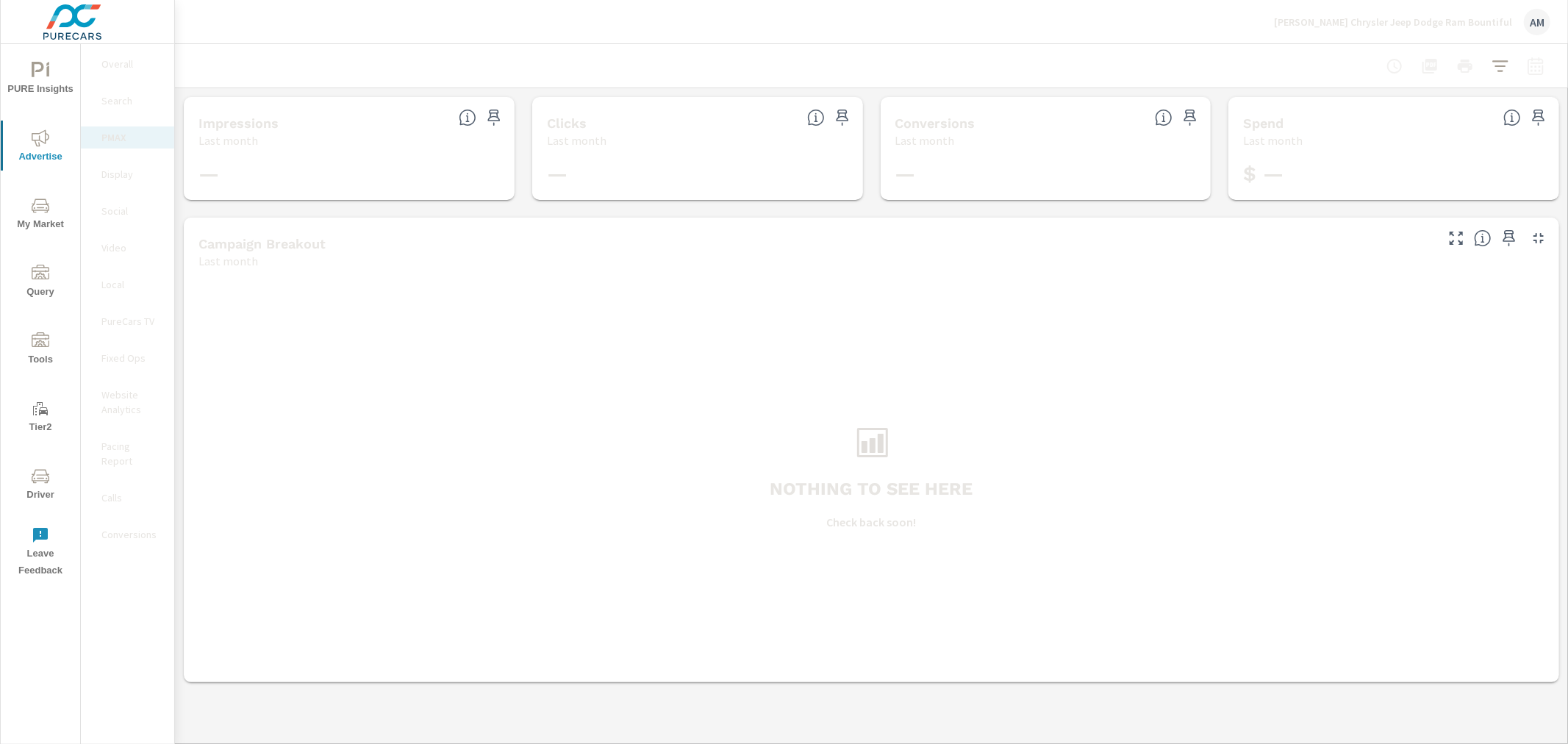
click at [1332, 22] on p "[PERSON_NAME] Chrysler Jeep Dodge Ram Bountiful" at bounding box center [1393, 22] width 238 height 13
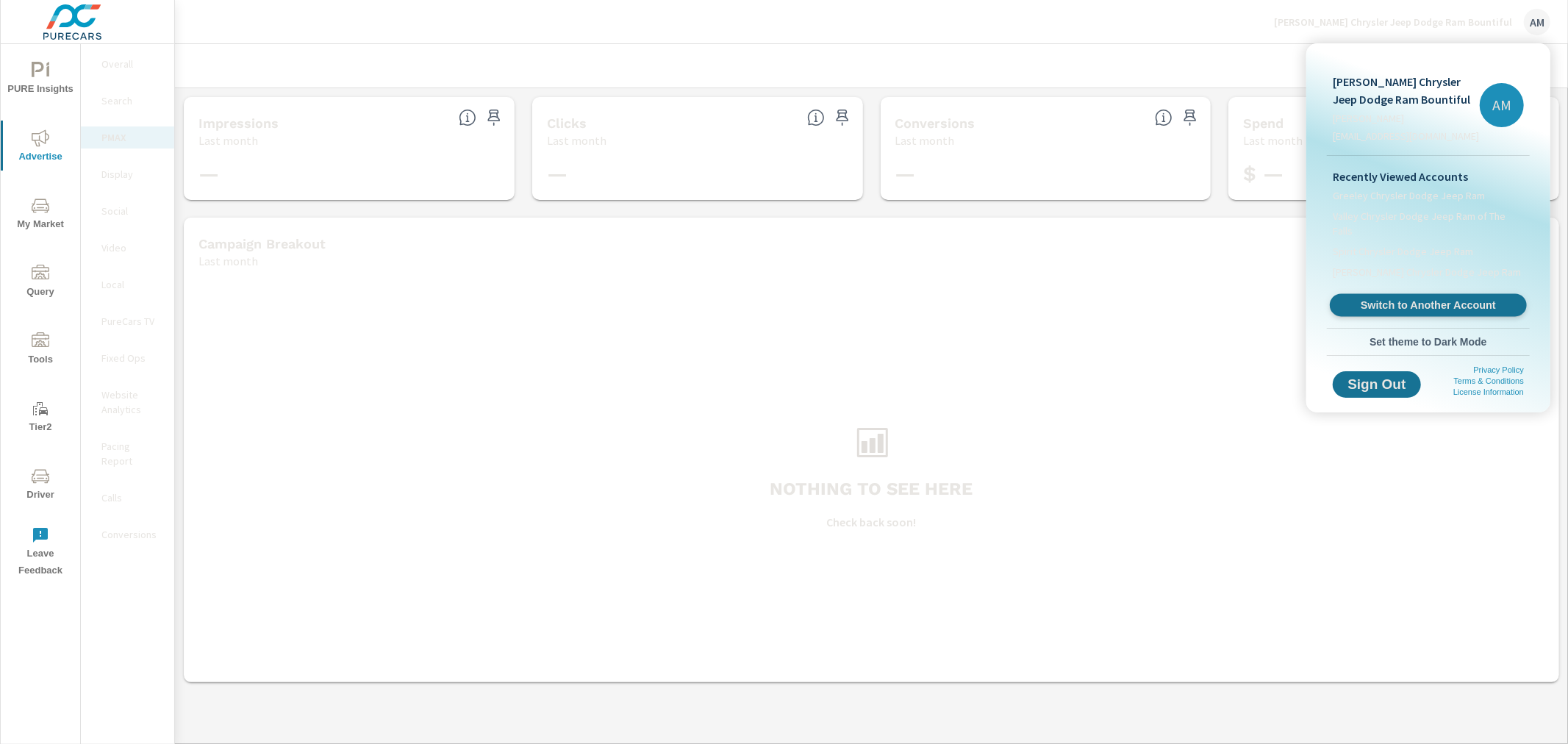
click at [1408, 299] on span "Switch to Another Account" at bounding box center [1428, 306] width 180 height 14
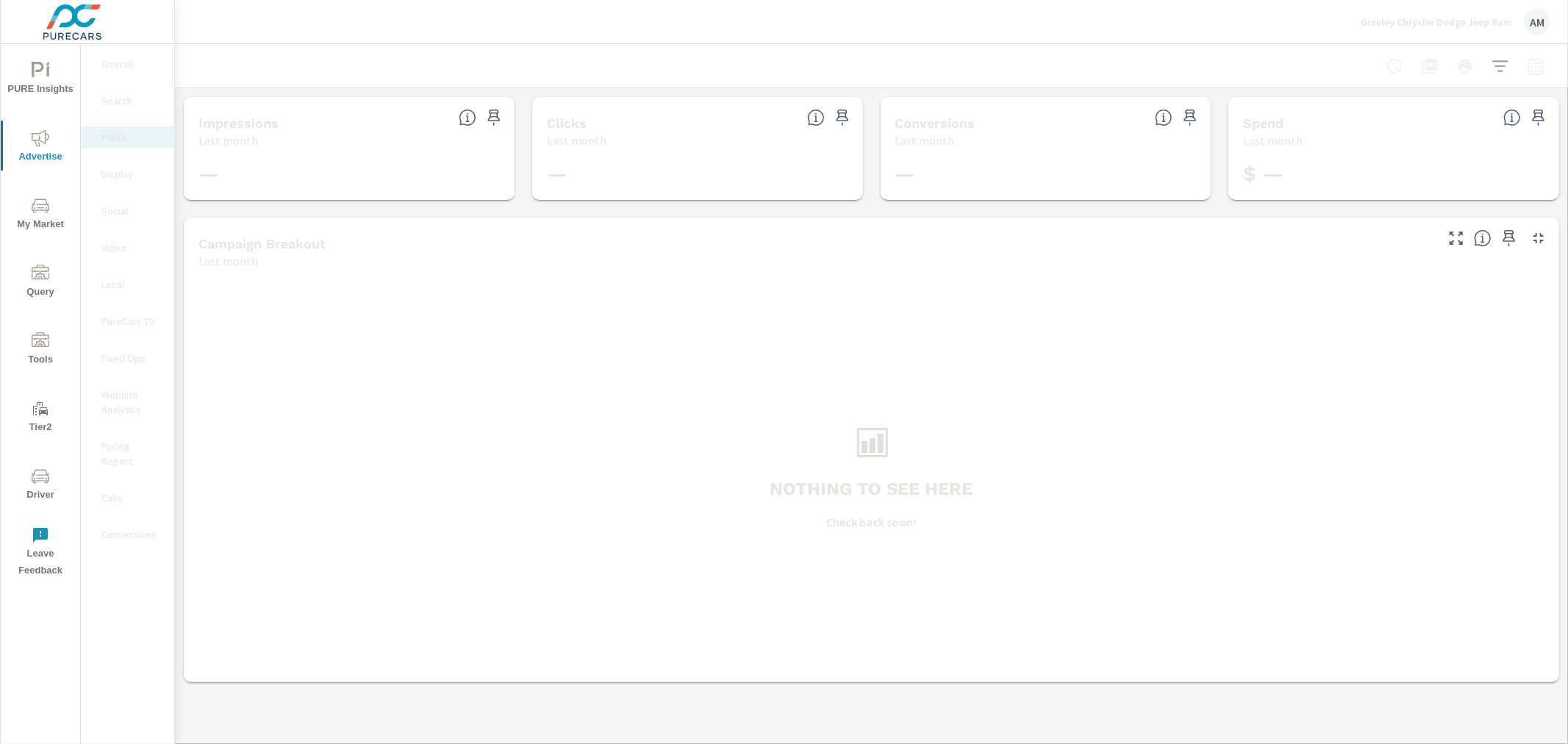
click at [268, 335] on div "Nothing to see here Check back soon!" at bounding box center [871, 476] width 1364 height 402
click at [1412, 20] on p "Greeley Chrysler Dodge Jeep Ram" at bounding box center [1437, 22] width 152 height 13
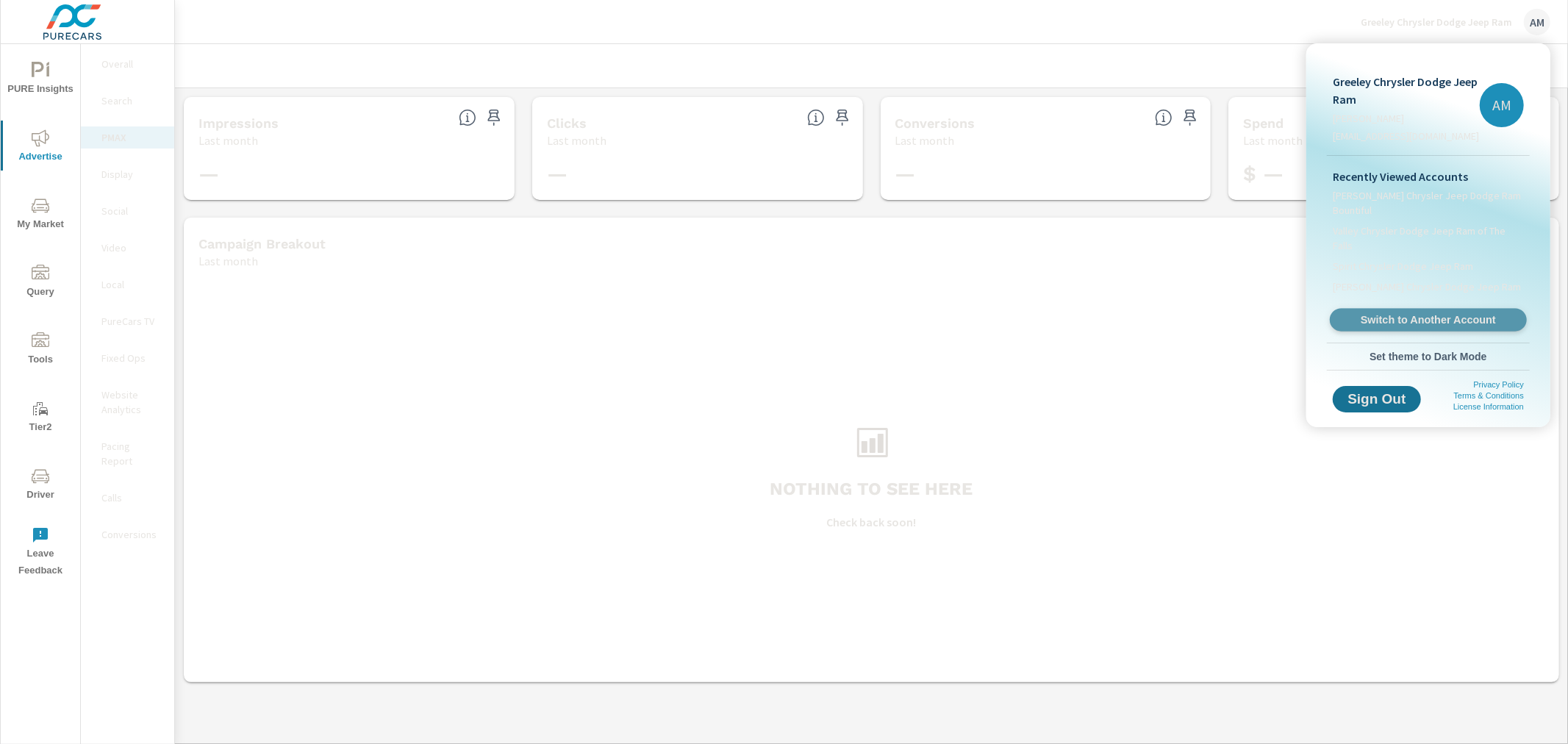
click at [1408, 313] on span "Switch to Another Account" at bounding box center [1428, 320] width 180 height 14
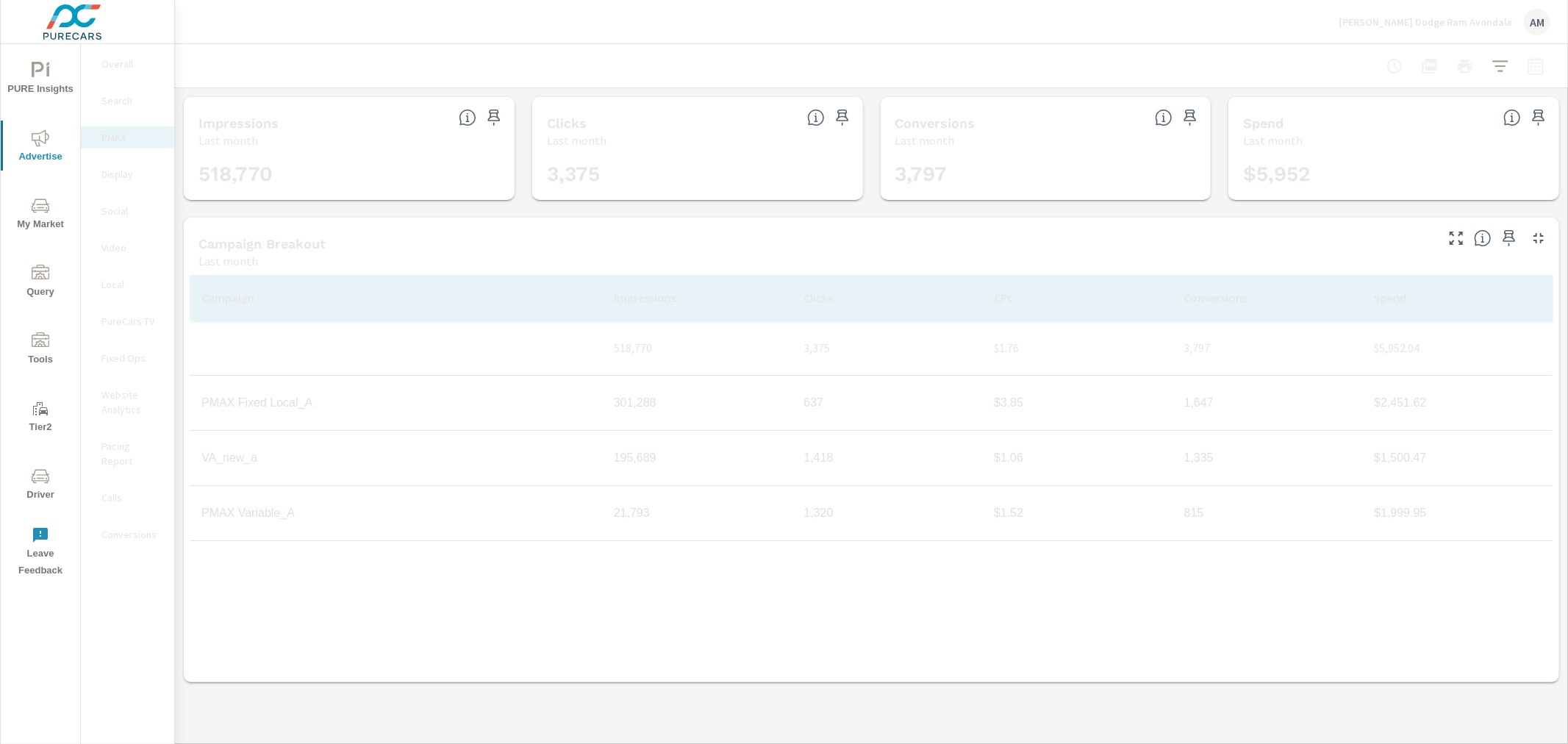
click at [1408, 20] on p "Larry H. Miller Dodge Ram Avondale" at bounding box center [1426, 22] width 174 height 13
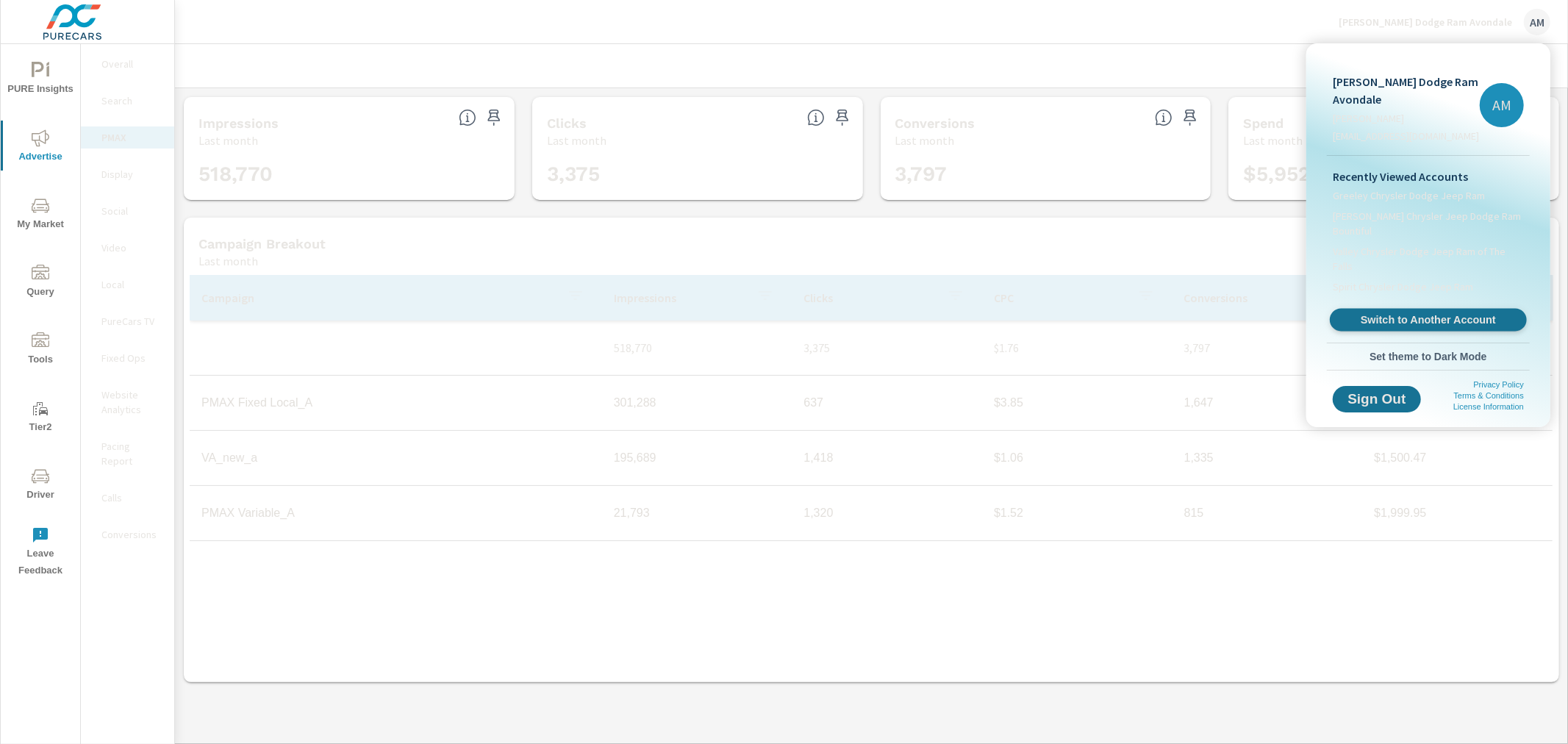
click at [1434, 313] on span "Switch to Another Account" at bounding box center [1428, 320] width 180 height 14
